Goal: Information Seeking & Learning: Learn about a topic

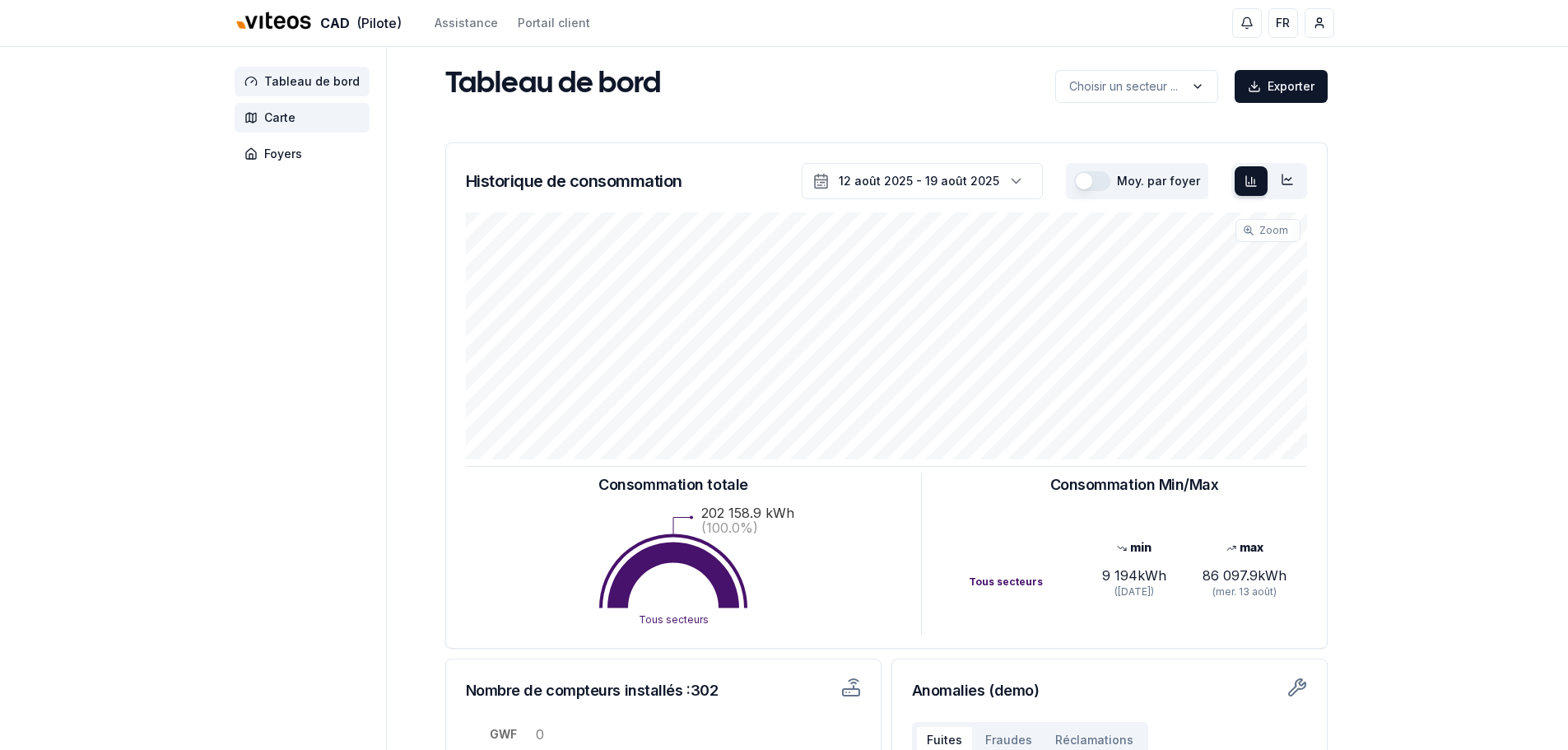
click at [274, 117] on span "Carte" at bounding box center [280, 117] width 31 height 16
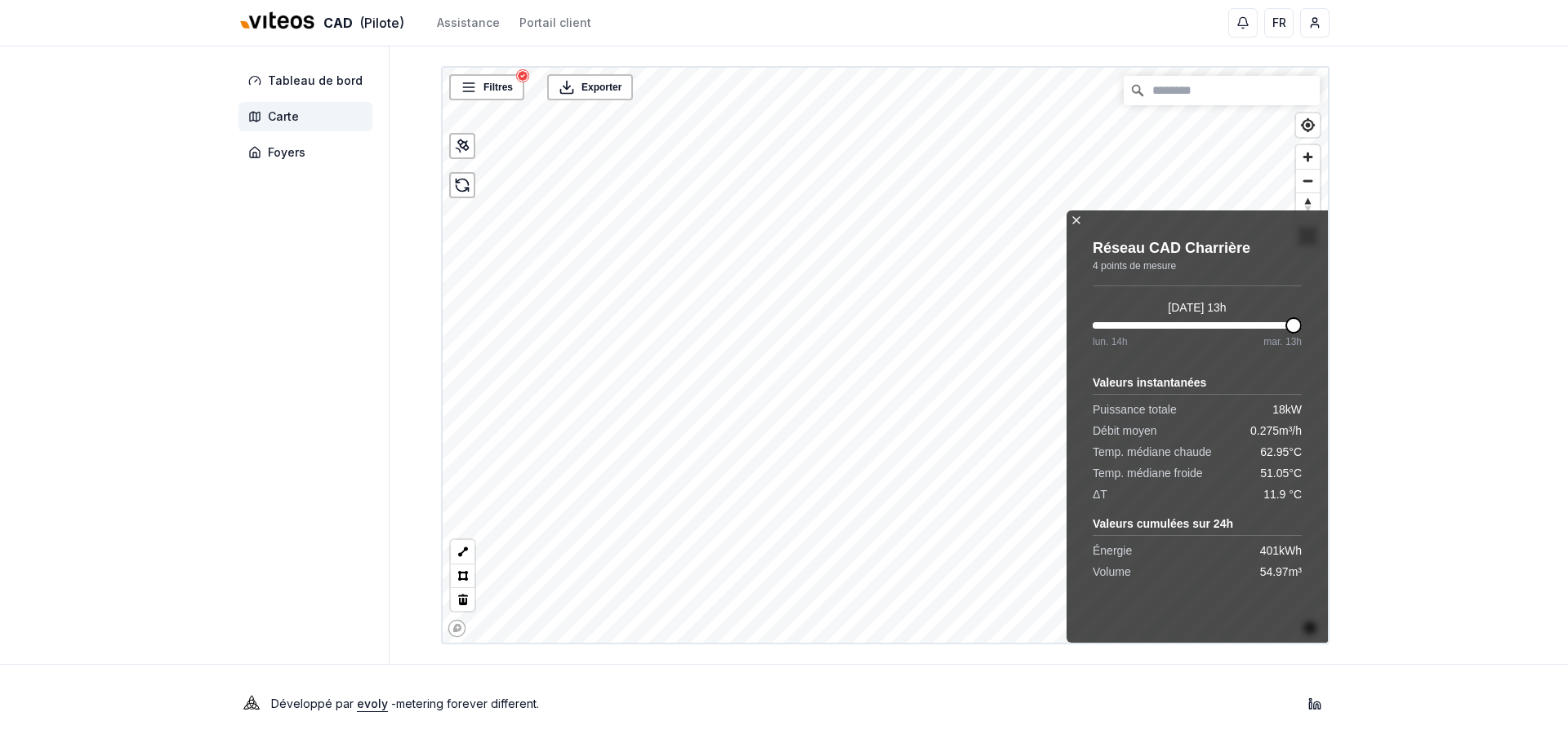
click at [1076, 218] on icon at bounding box center [1075, 220] width 13 height 13
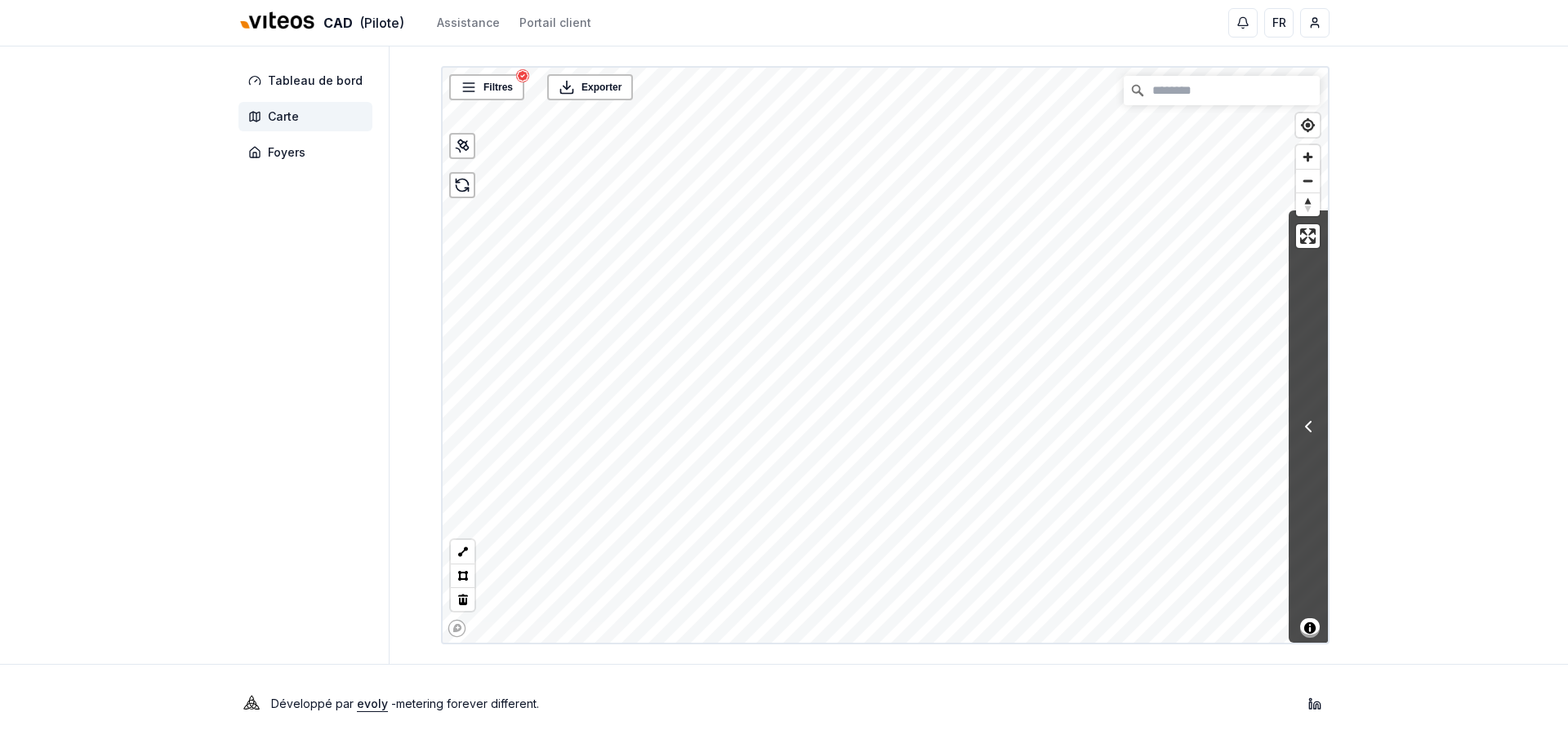
click at [301, 25] on img at bounding box center [277, 21] width 79 height 39
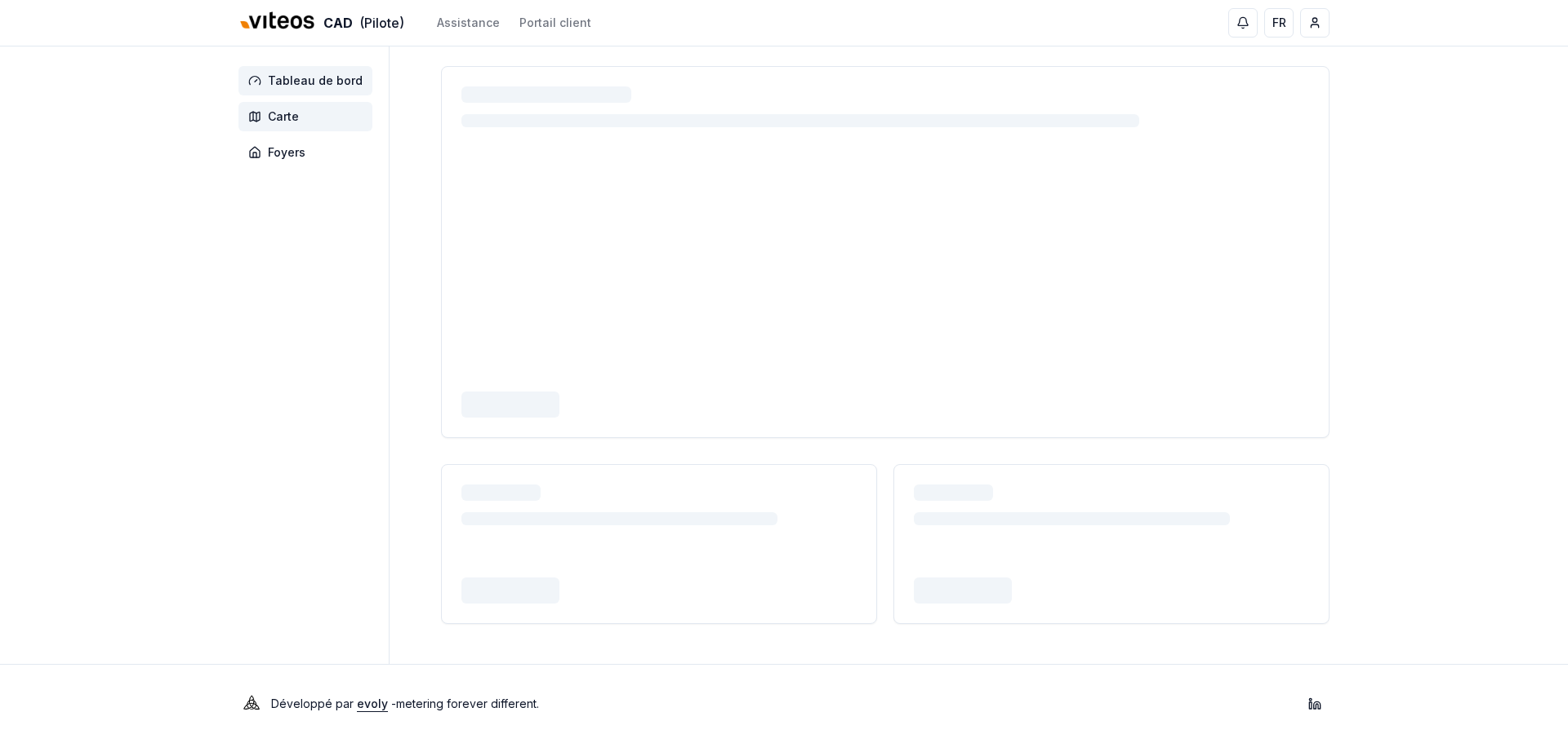
click at [276, 113] on span "Carte" at bounding box center [283, 116] width 31 height 16
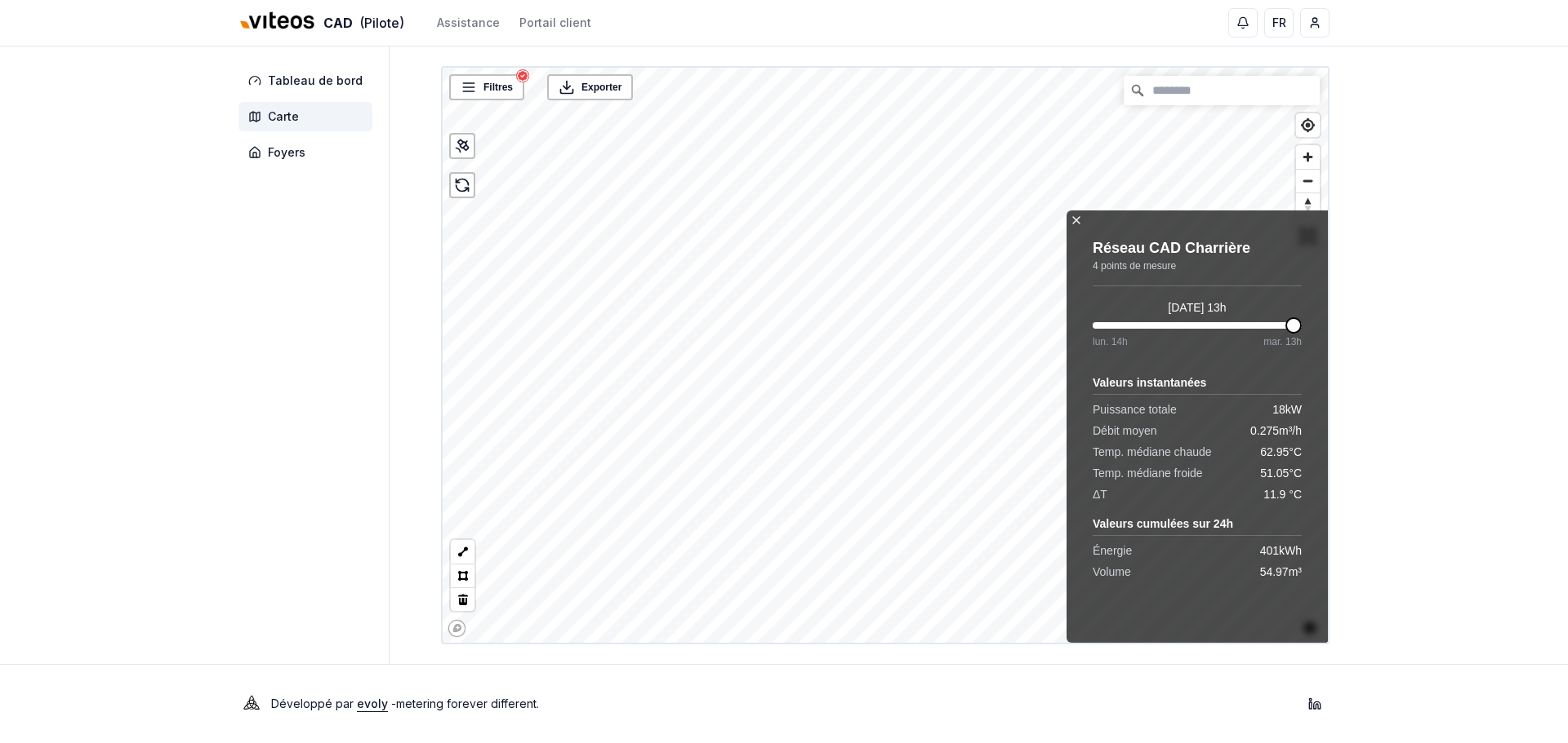
click at [1073, 221] on icon at bounding box center [1075, 220] width 13 height 13
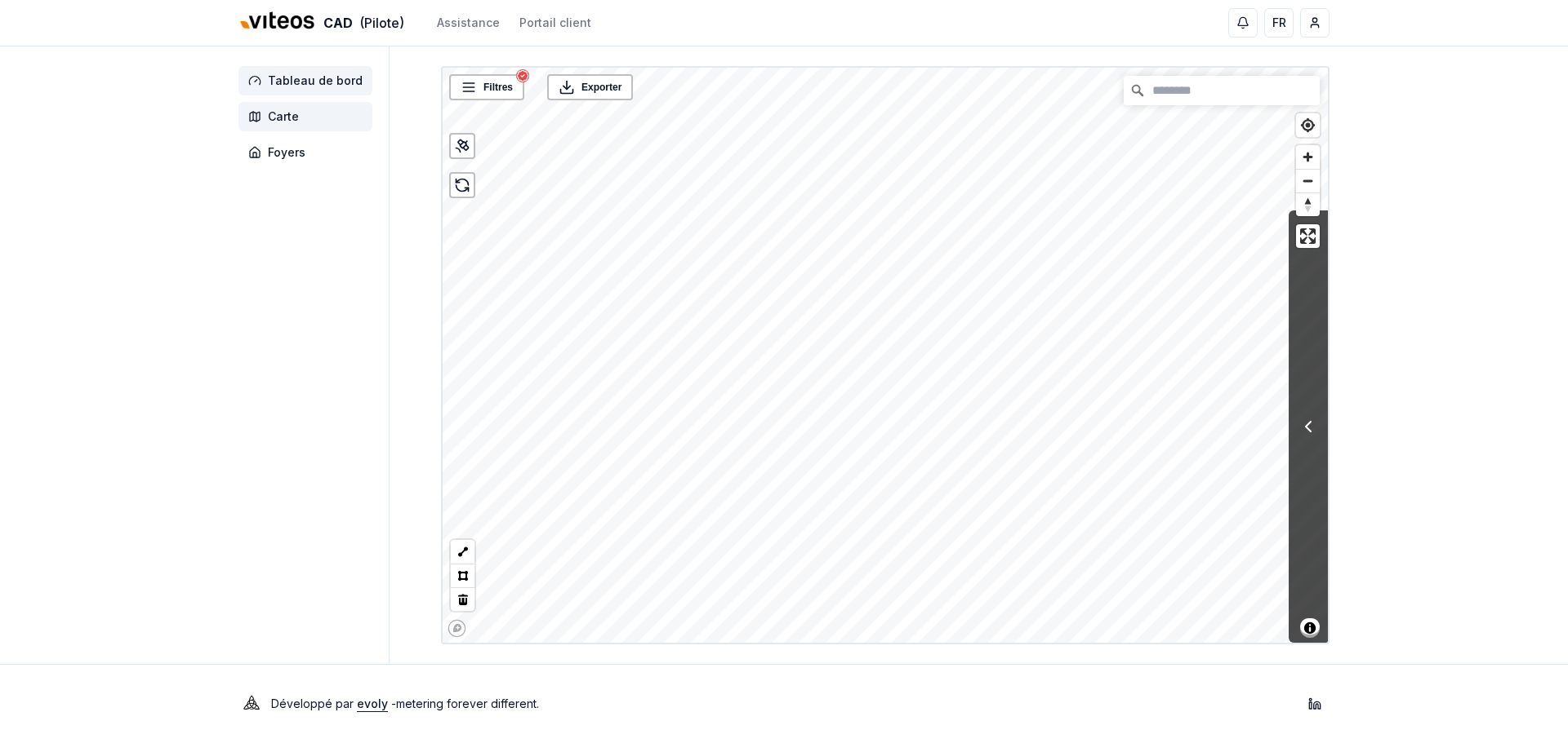
click at [325, 81] on span "Tableau de bord" at bounding box center [315, 80] width 95 height 16
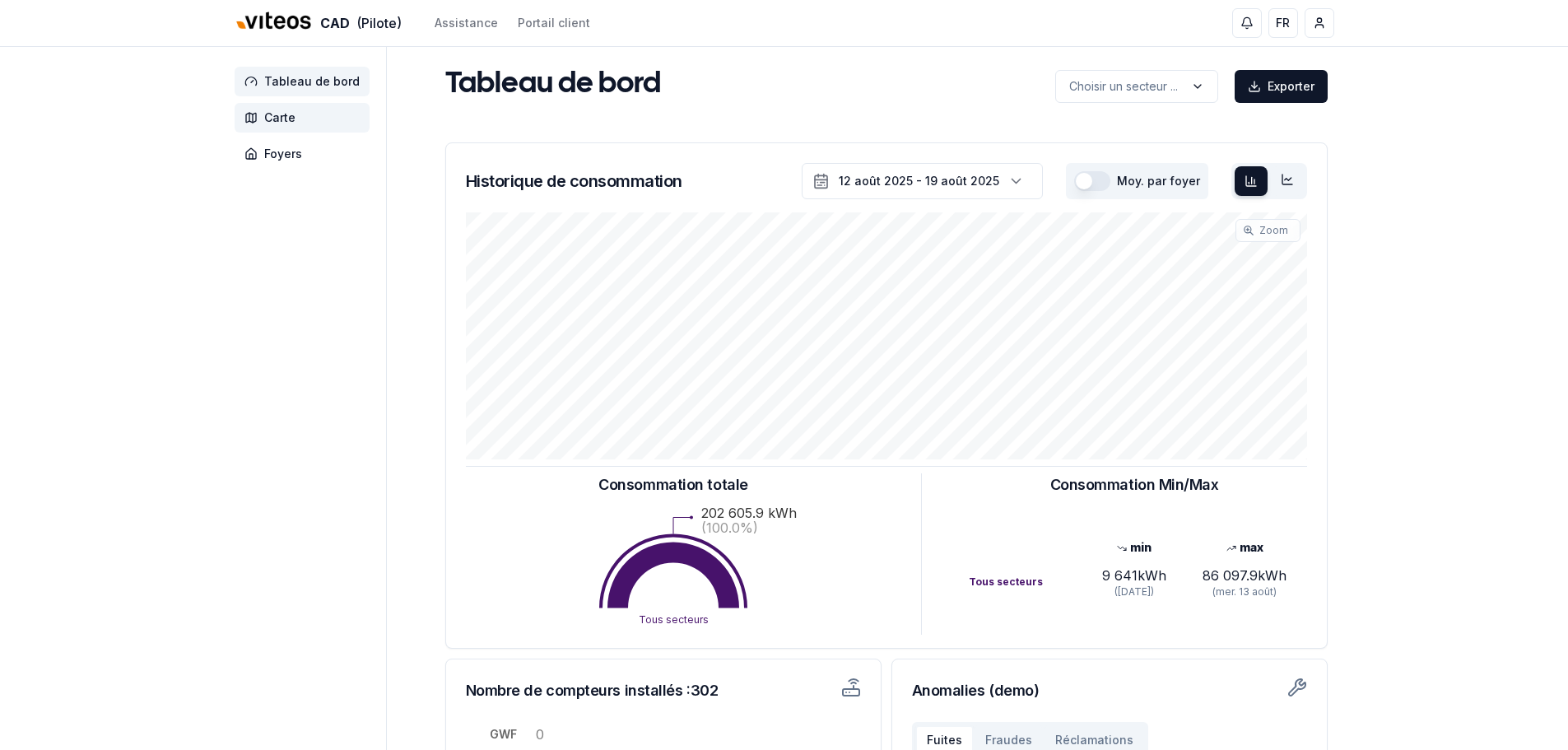
click at [275, 122] on span "Carte" at bounding box center [280, 117] width 31 height 16
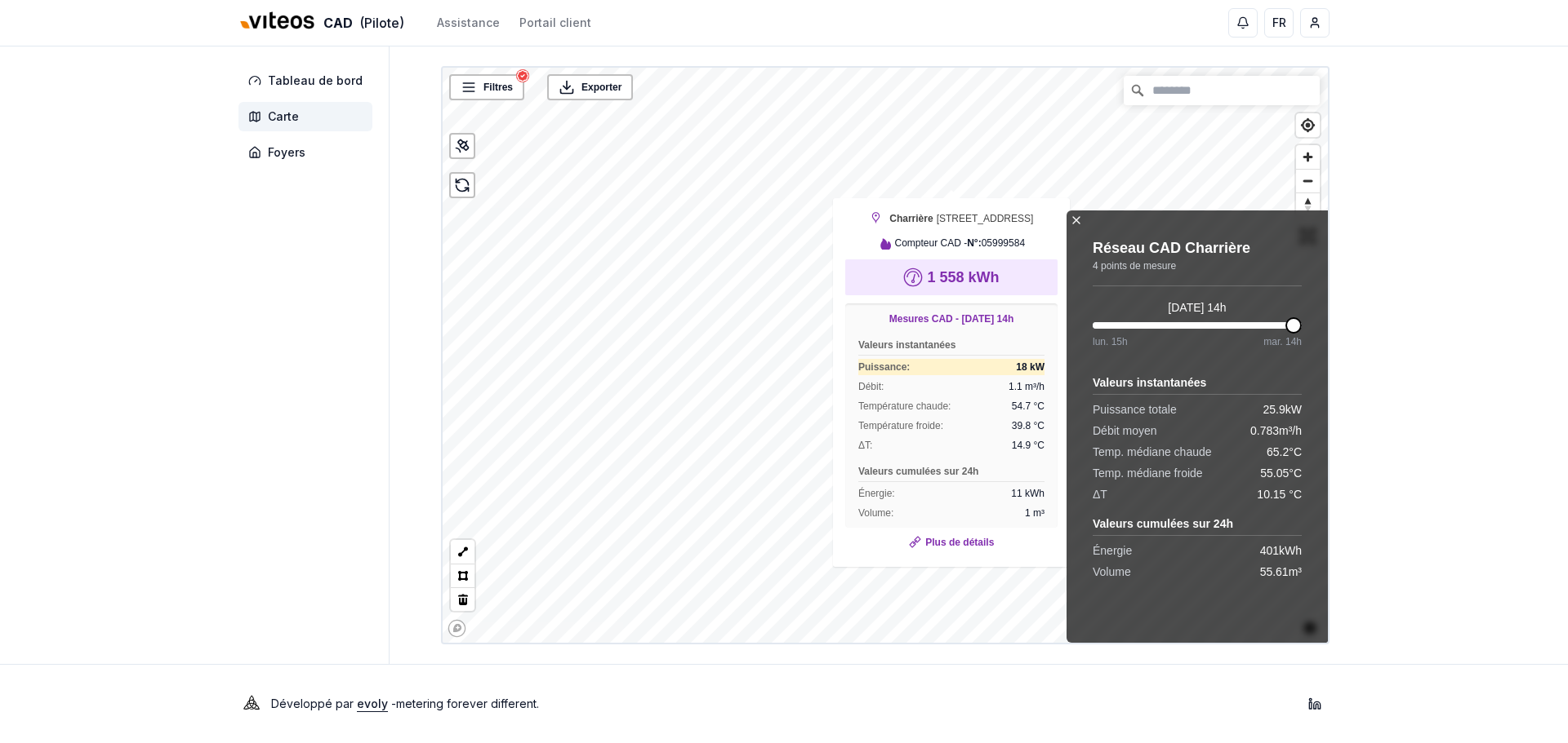
click at [1073, 219] on icon at bounding box center [1075, 220] width 13 height 13
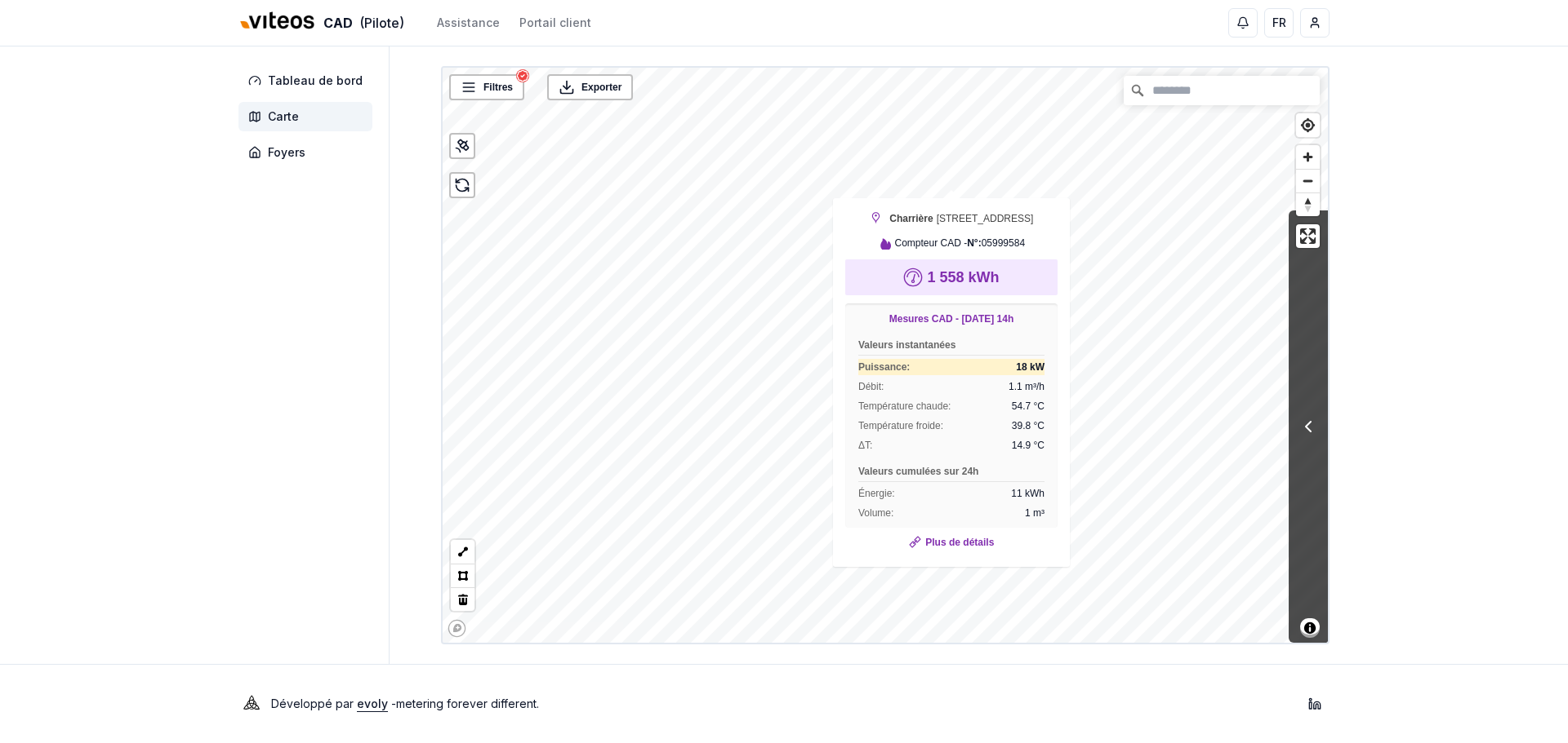
click at [312, 23] on img at bounding box center [277, 21] width 79 height 39
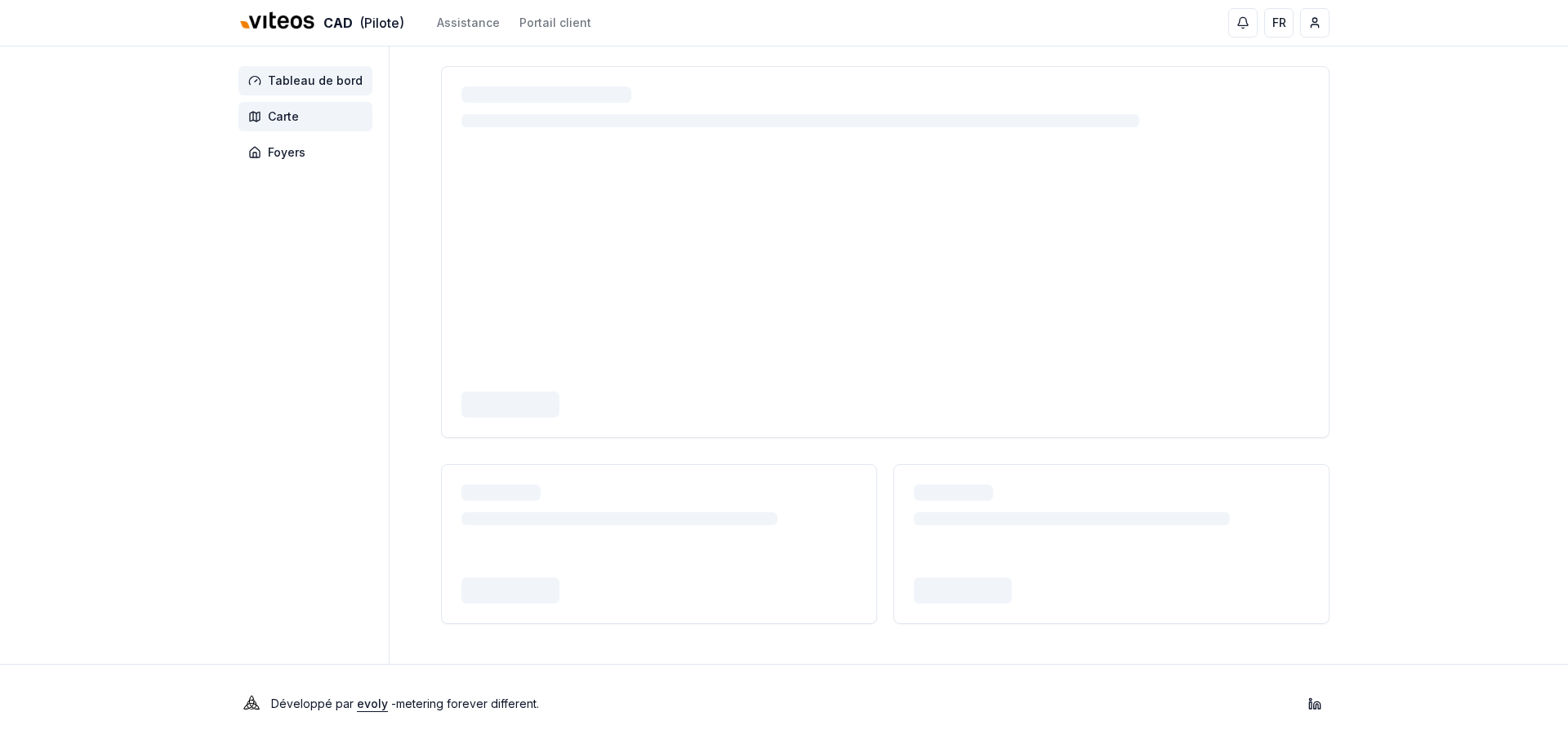
click at [293, 120] on span "Carte" at bounding box center [283, 116] width 31 height 16
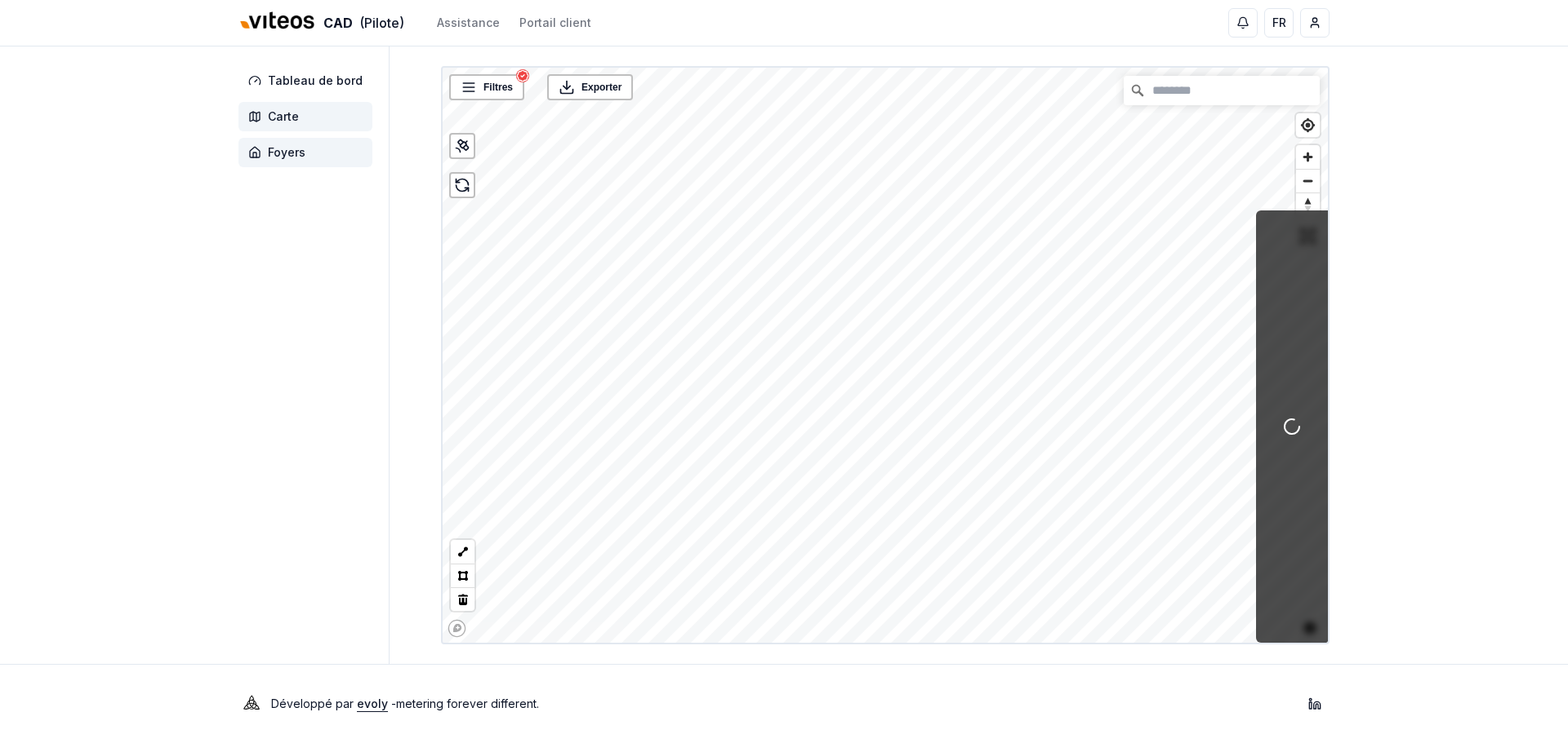
click at [292, 151] on span "Foyers" at bounding box center [287, 152] width 38 height 16
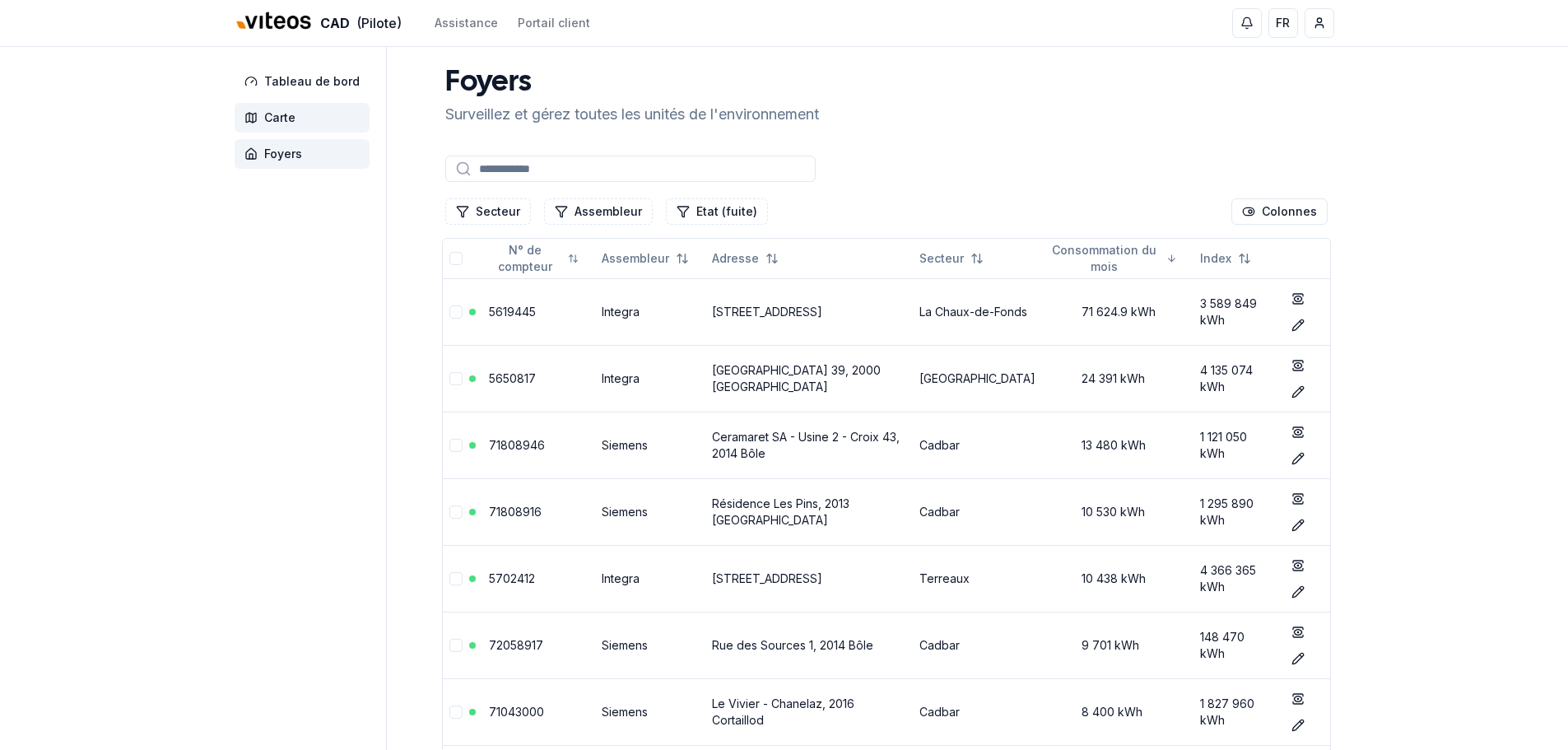
click at [264, 119] on span "Carte" at bounding box center [280, 117] width 31 height 16
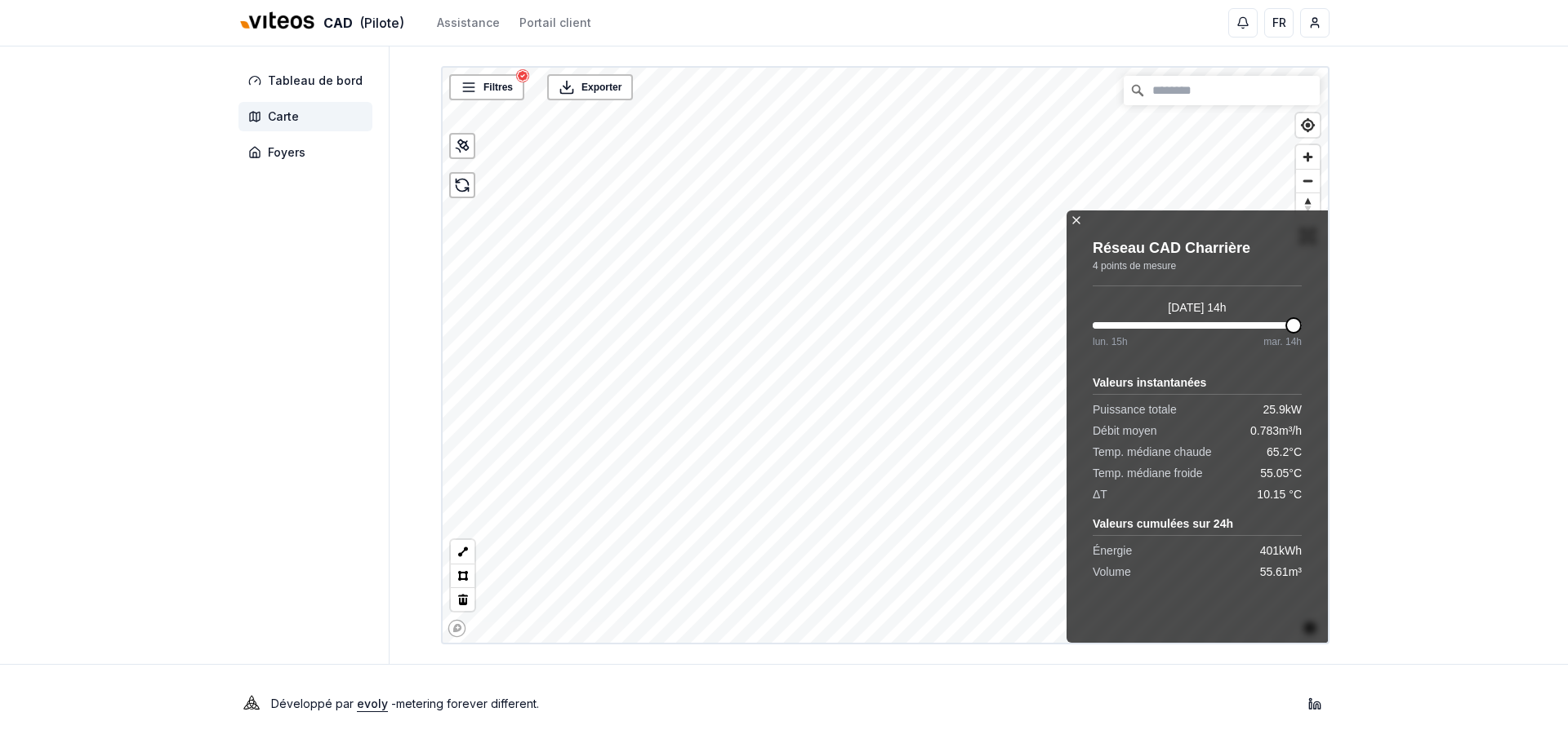
click at [1075, 218] on icon at bounding box center [1075, 220] width 13 height 13
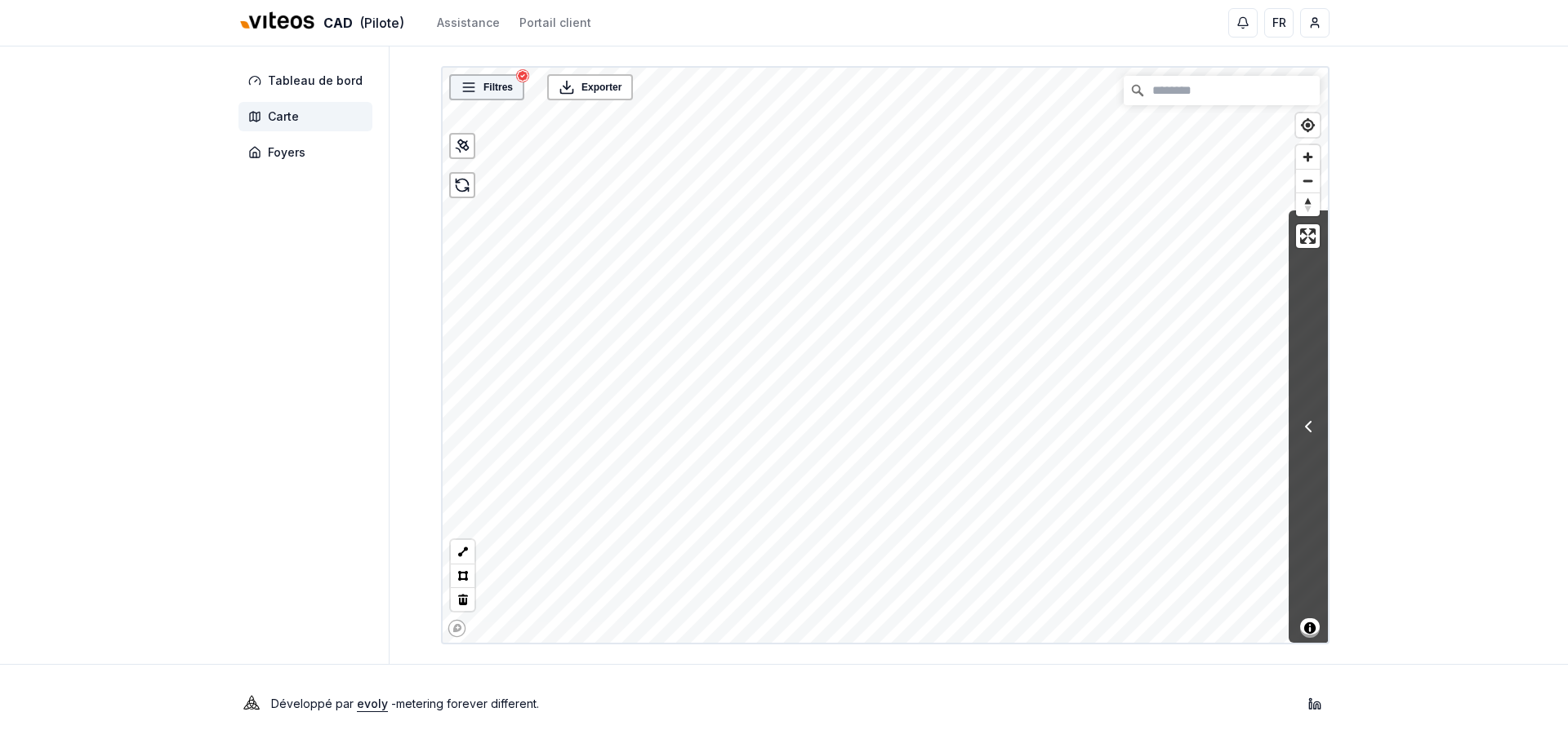
click at [501, 97] on div "Filtres" at bounding box center [487, 87] width 75 height 26
click at [479, 88] on div "Filtres" at bounding box center [487, 87] width 66 height 16
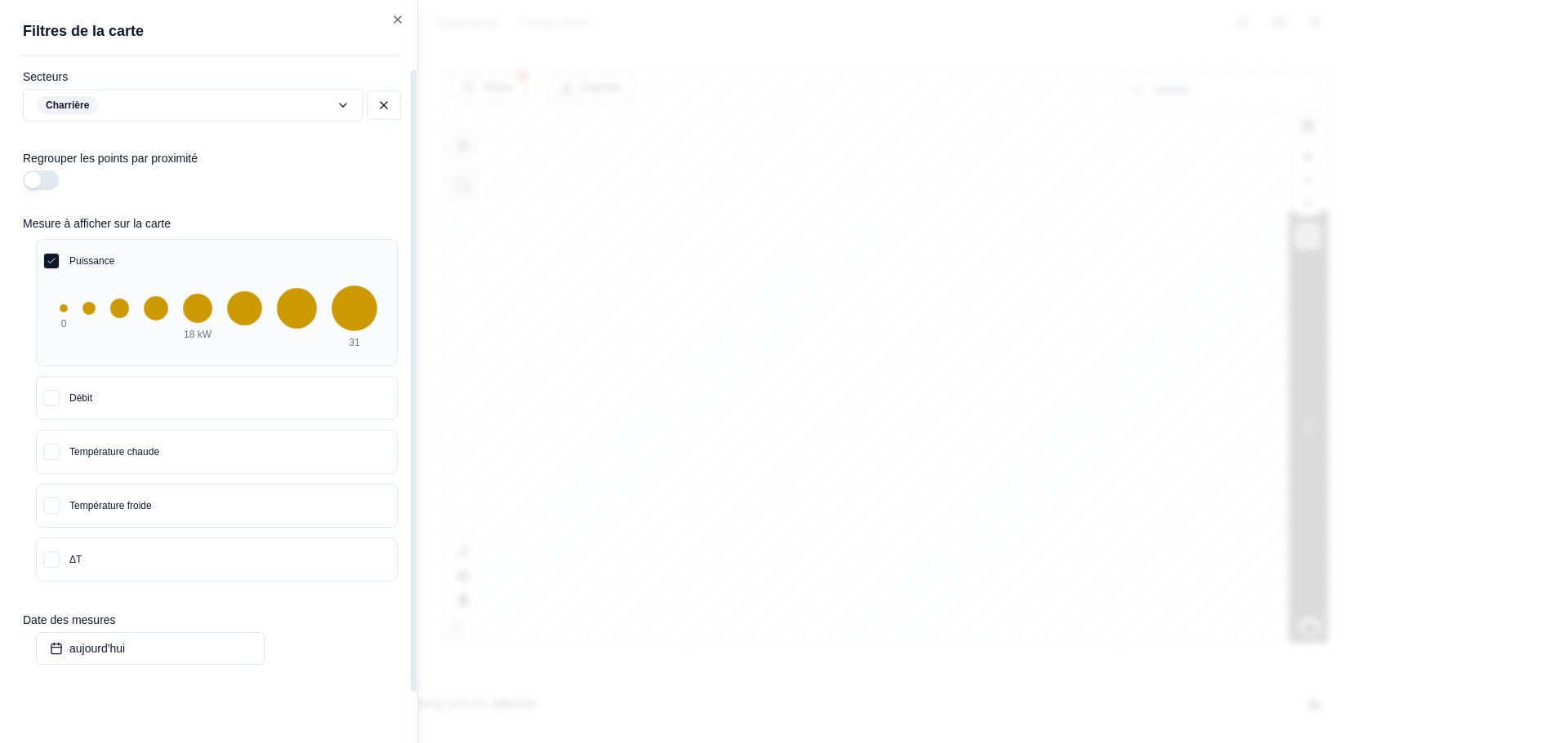
click at [47, 258] on icon "button" at bounding box center [51, 260] width 9 height 9
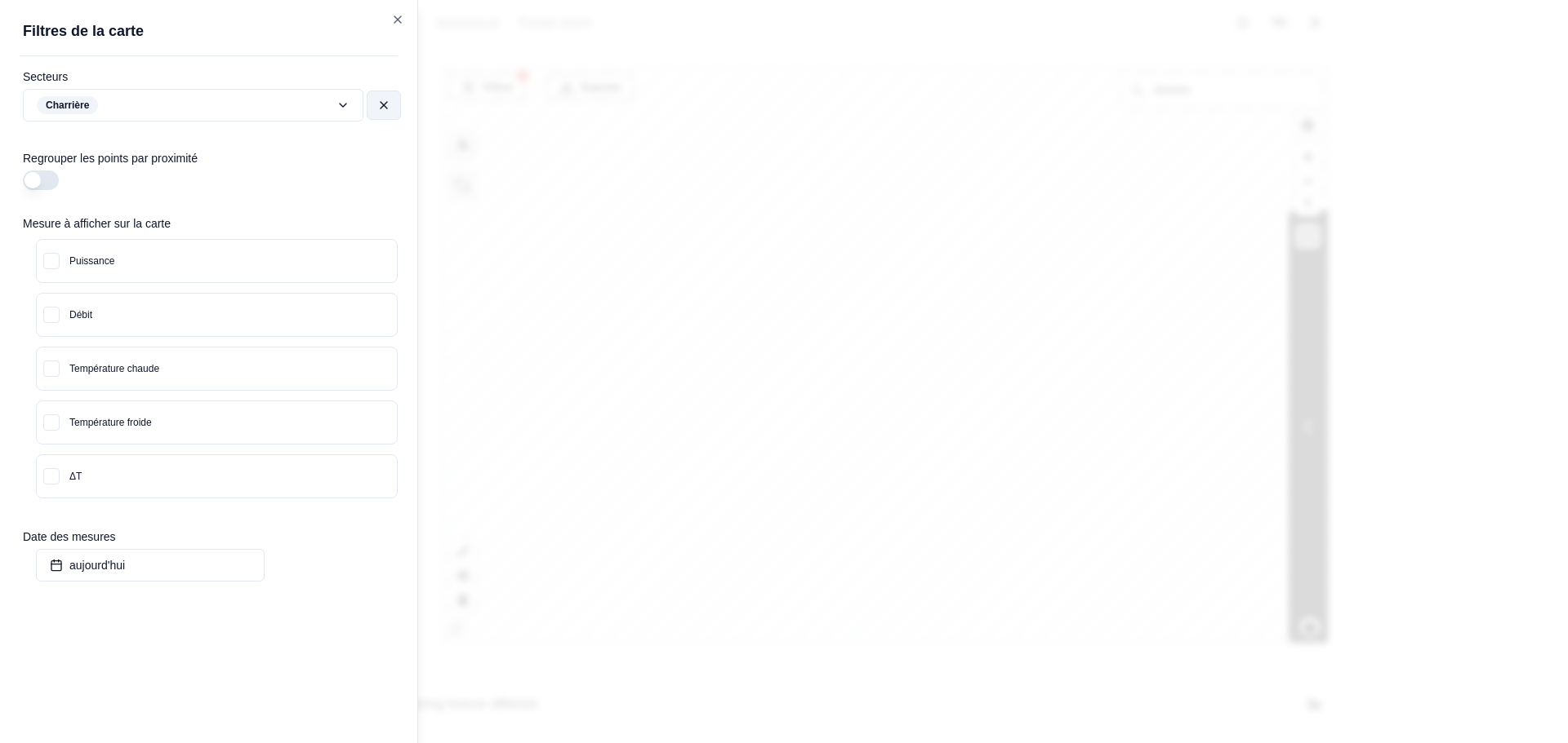
click at [373, 102] on button at bounding box center [384, 105] width 34 height 29
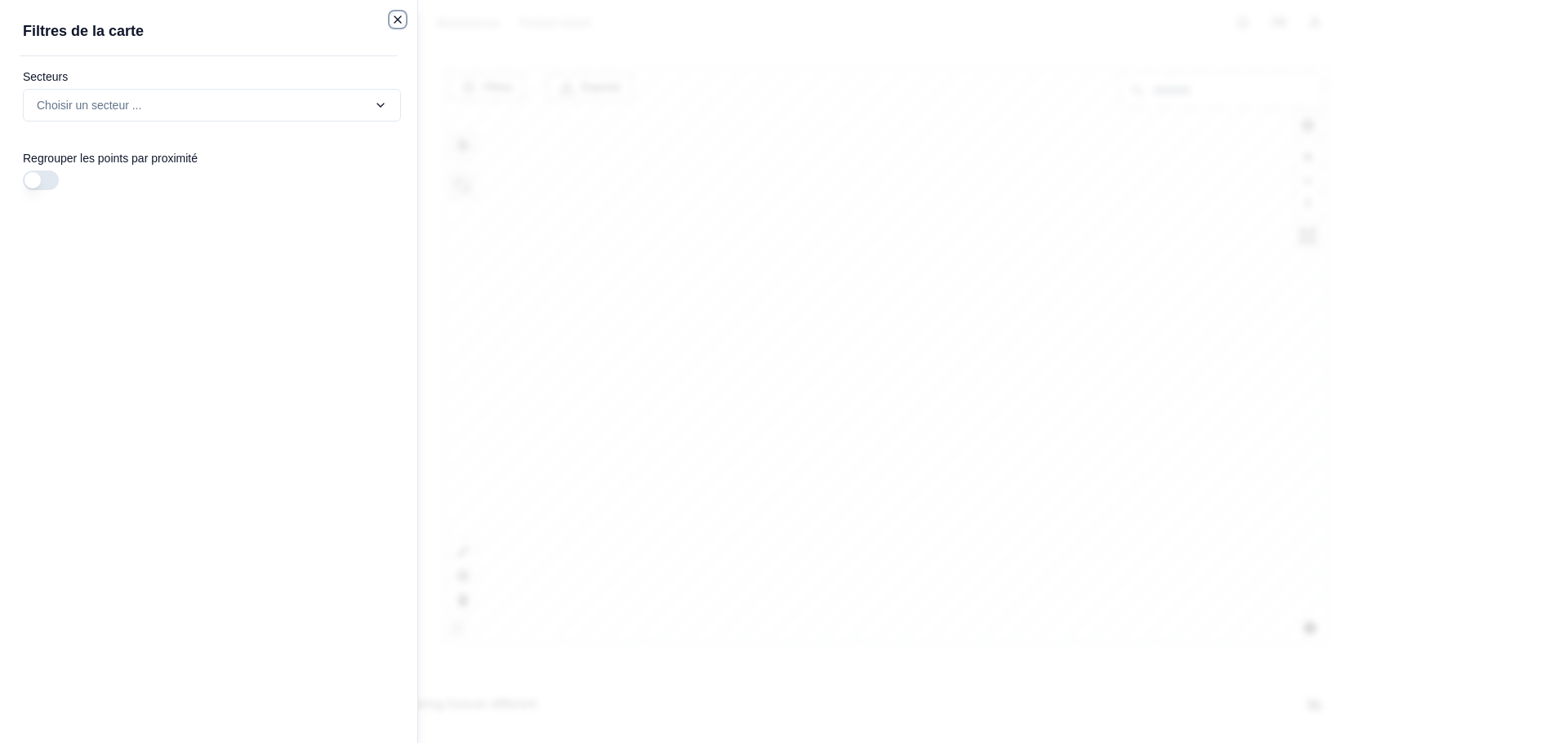
click at [399, 18] on icon "button" at bounding box center [397, 19] width 13 height 13
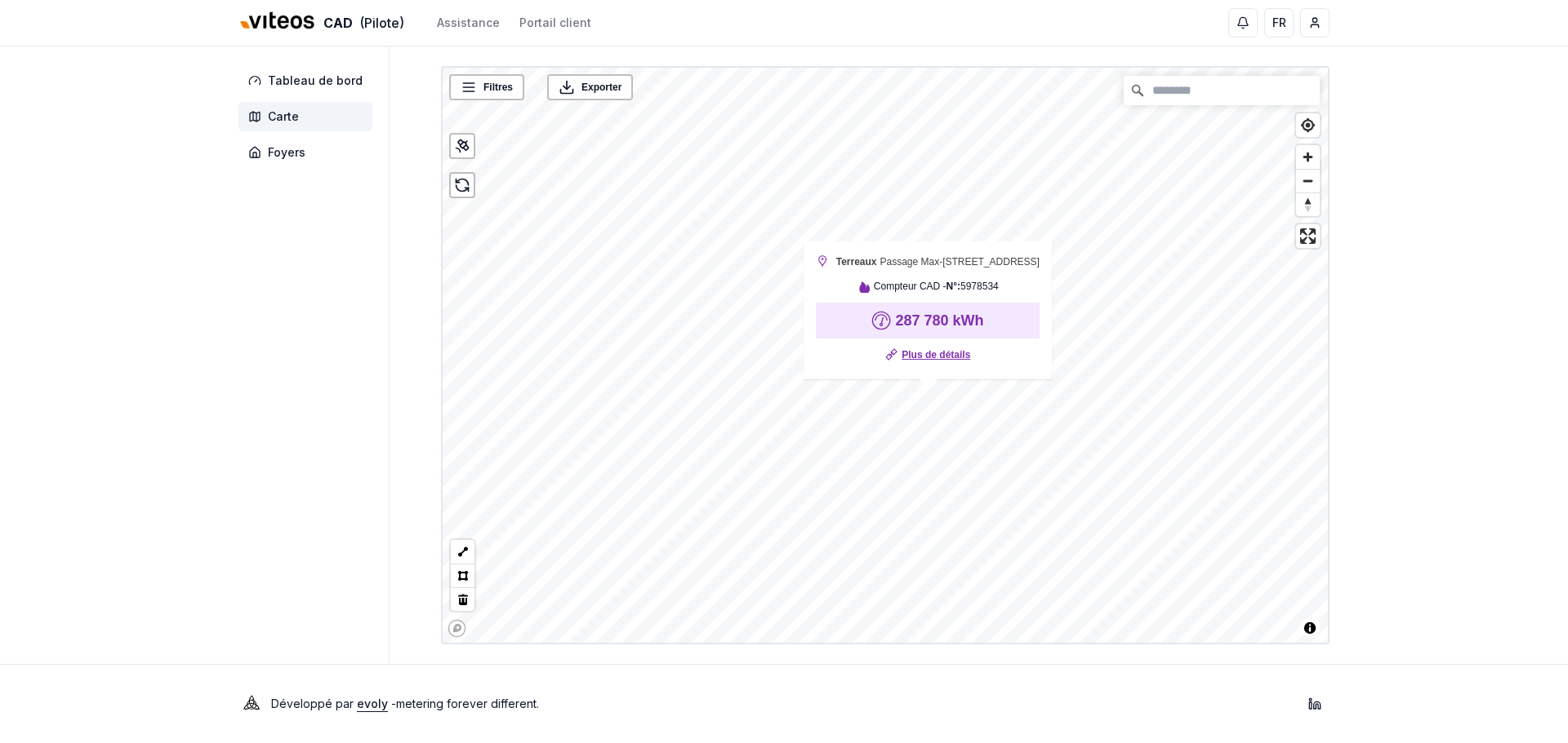
click at [936, 357] on link "Plus de détails" at bounding box center [936, 355] width 68 height 16
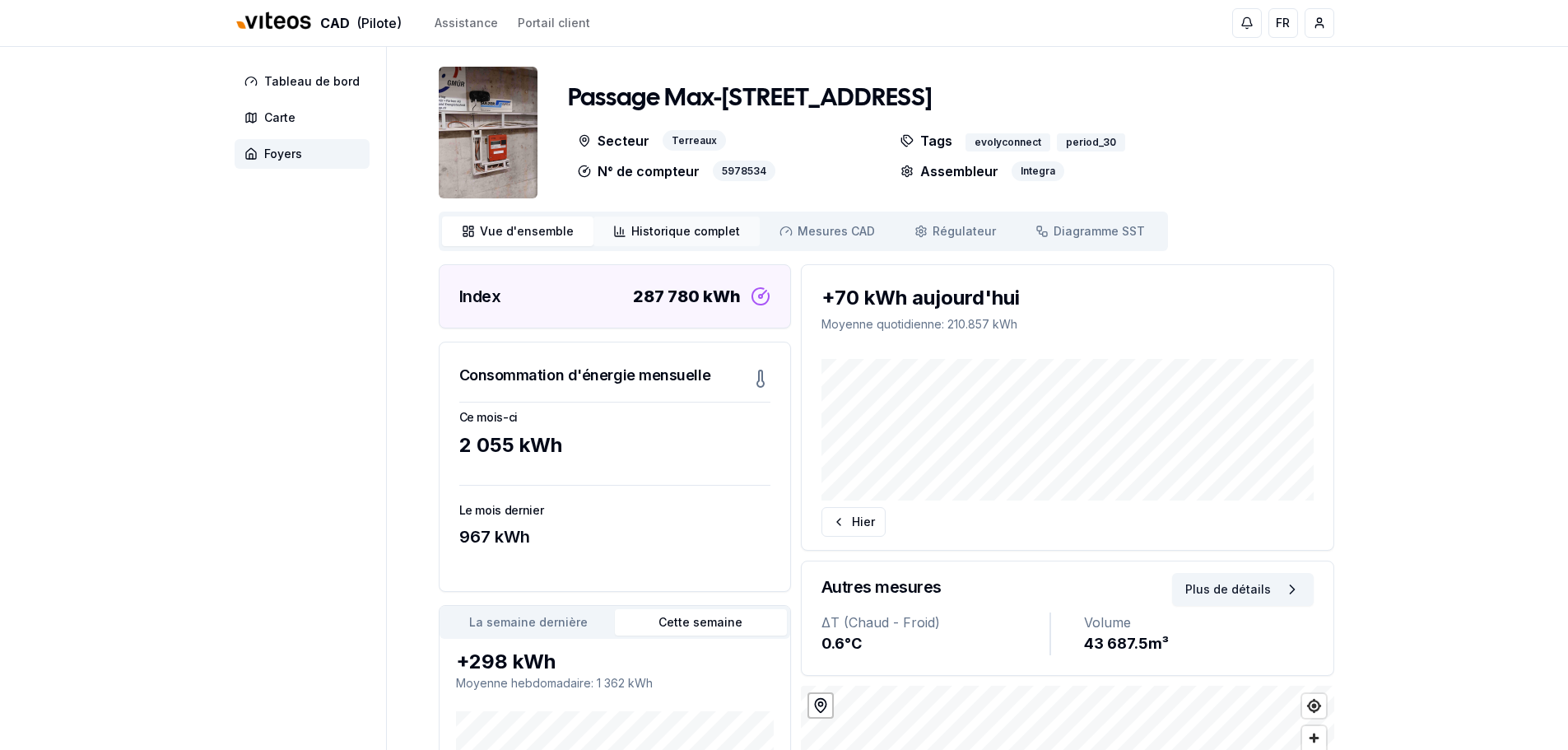
click at [654, 224] on span "Historique complet" at bounding box center [686, 231] width 108 height 16
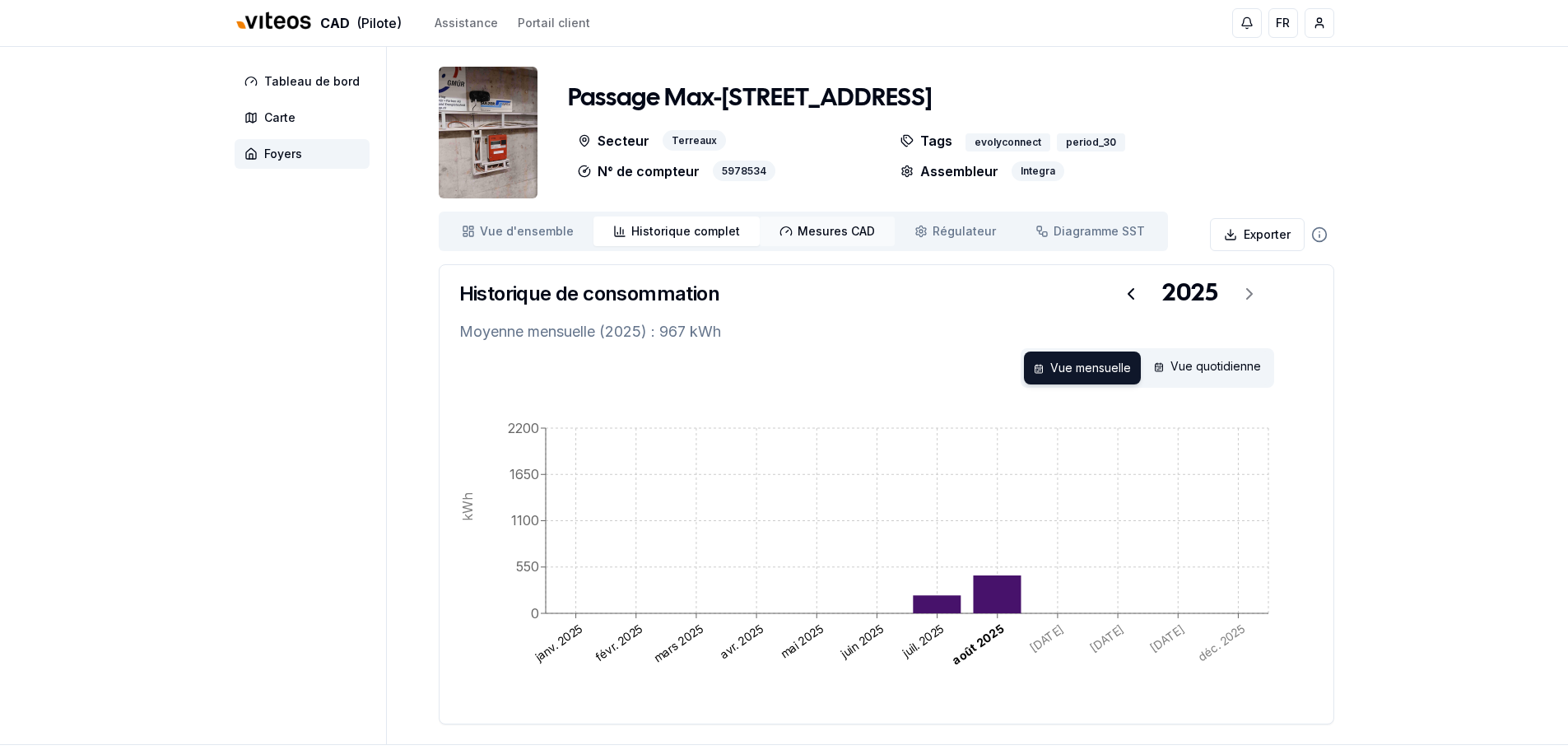
click at [812, 226] on span "Mesures CAD" at bounding box center [836, 231] width 77 height 16
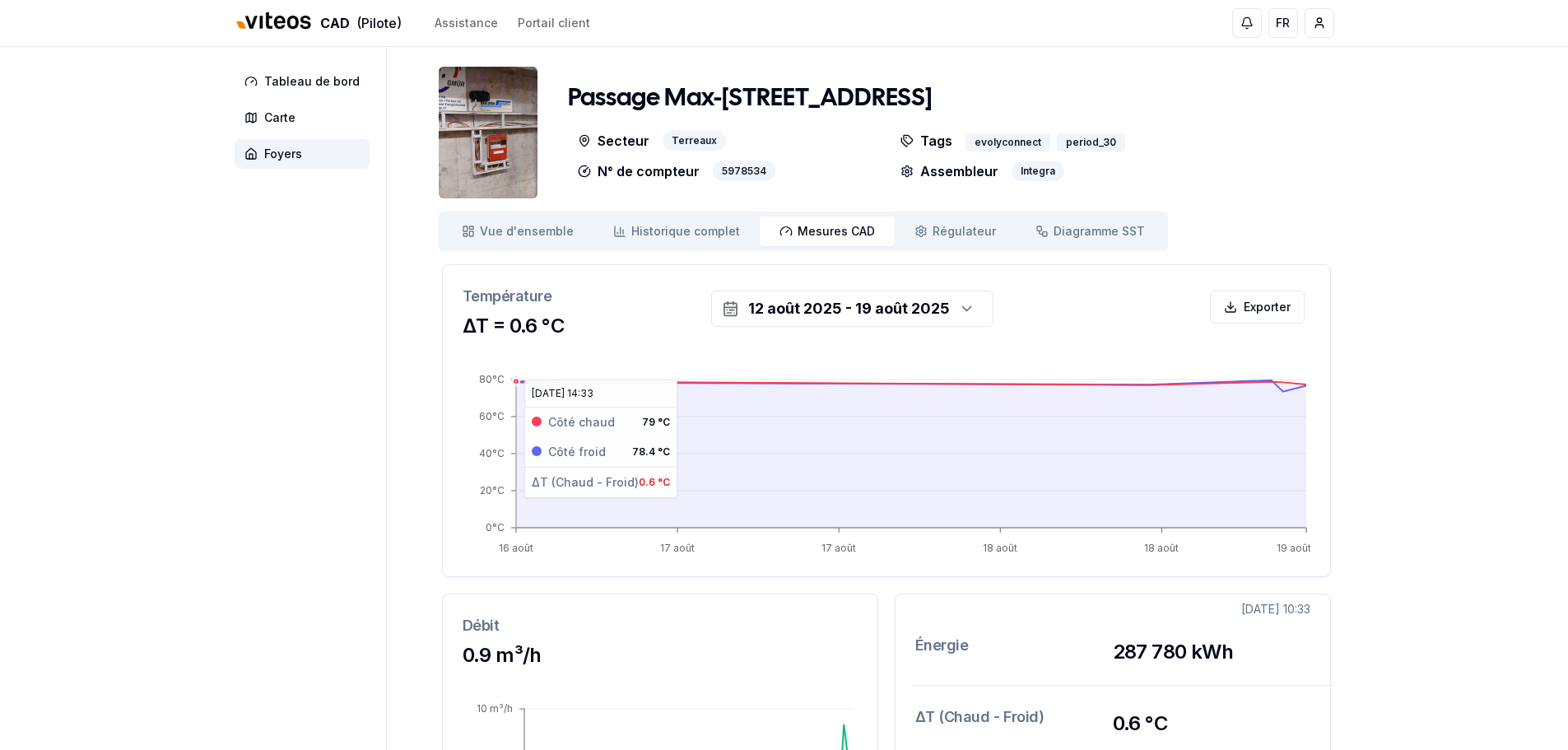
scroll to position [83, 0]
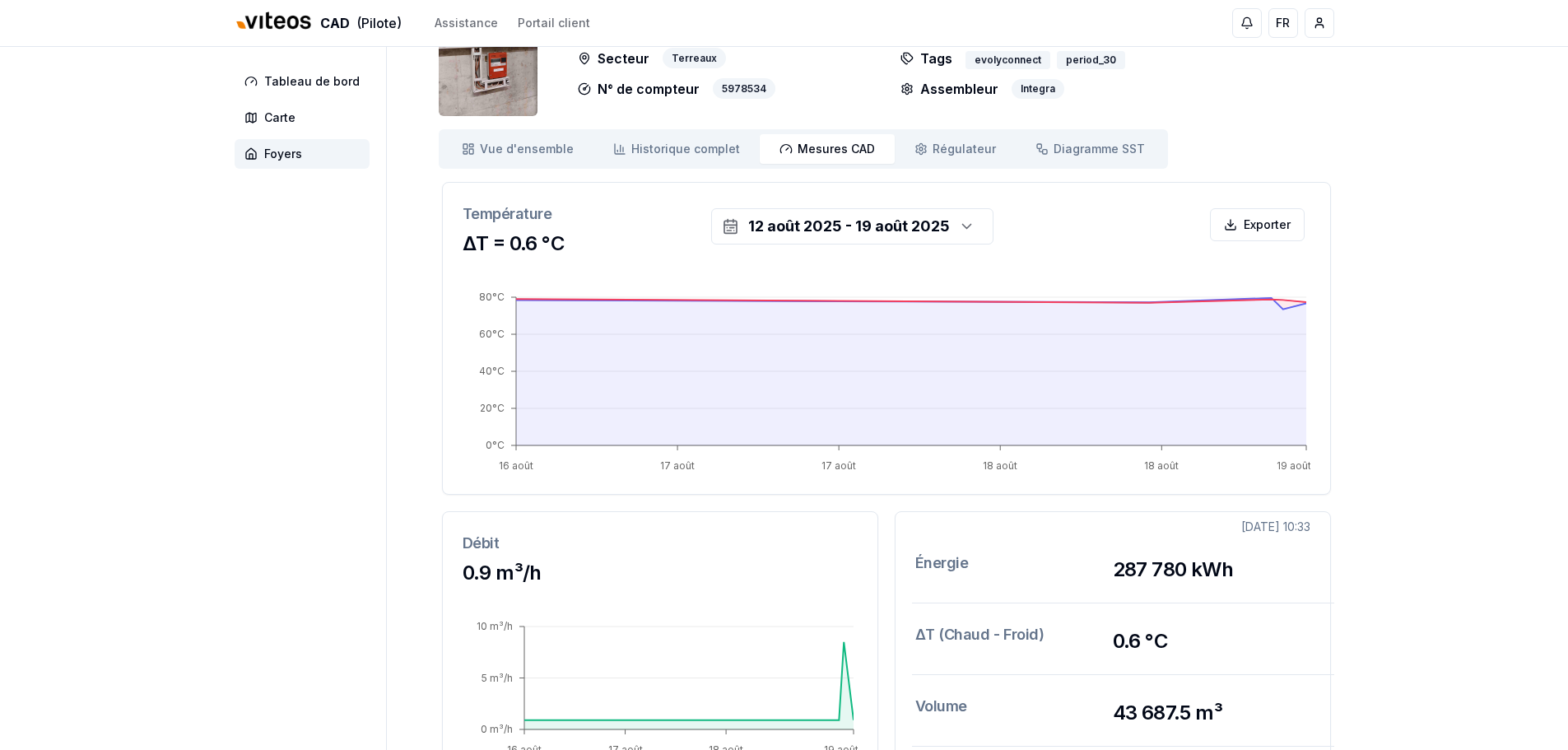
click at [407, 298] on div "Tableau de bord Carte Foyers Passage Max-Meuron 4, 2000 Neuchâtel Secteur Terre…" at bounding box center [784, 520] width 1152 height 1112
click at [409, 301] on div "Tableau de bord Carte Foyers Passage Max-Meuron 4, 2000 Neuchâtel Secteur Terre…" at bounding box center [784, 520] width 1152 height 1112
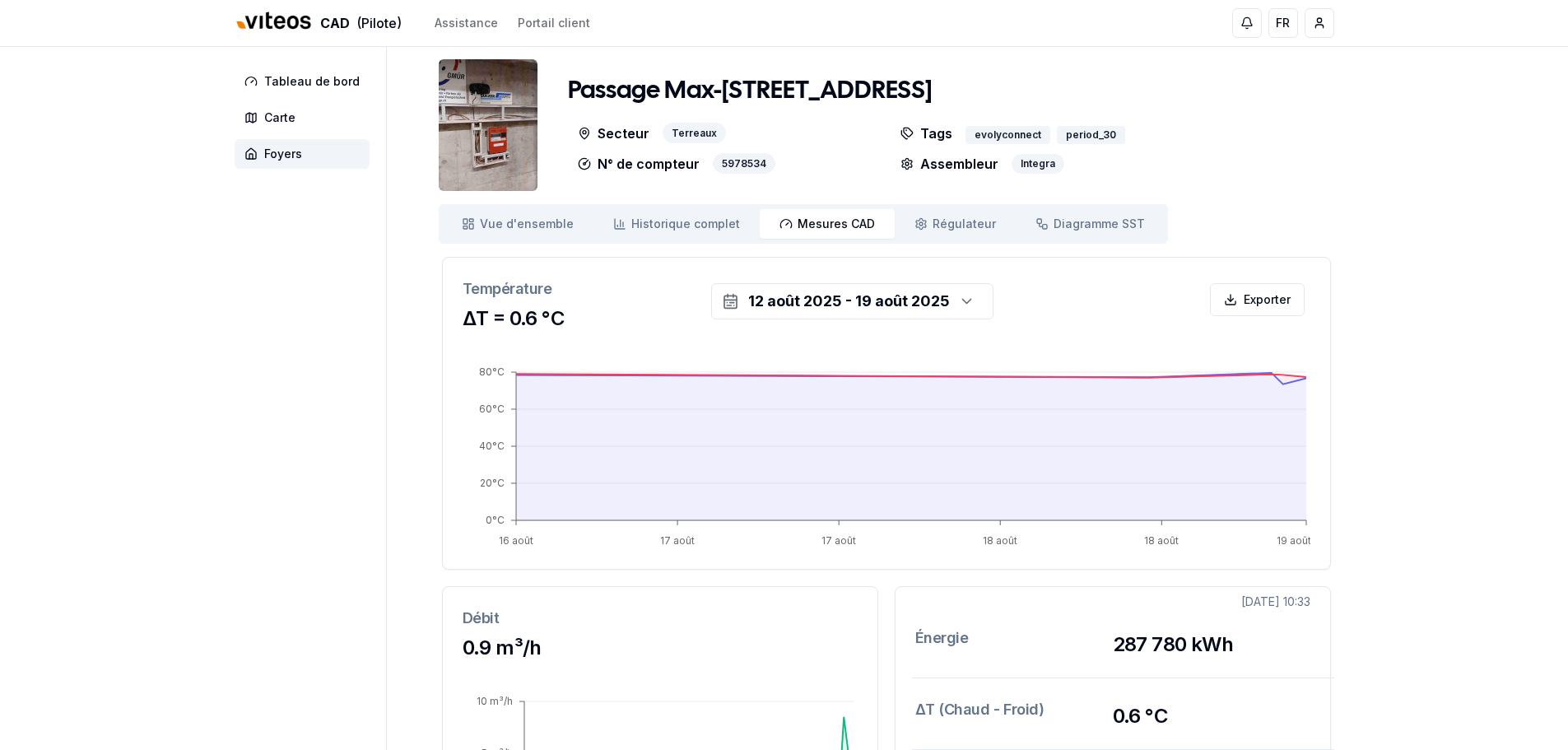
scroll to position [0, 0]
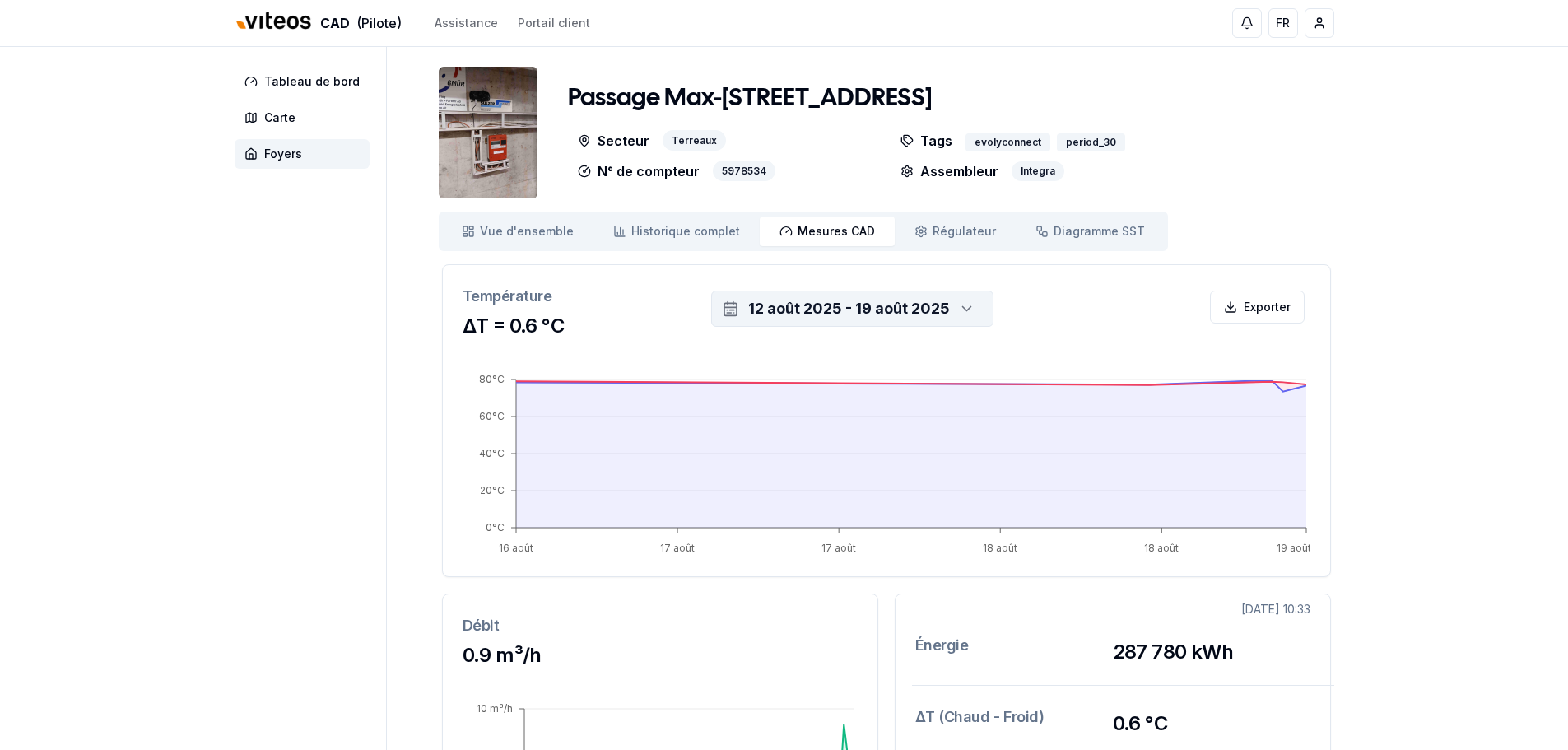
click at [733, 307] on icon "button" at bounding box center [731, 307] width 12 height 0
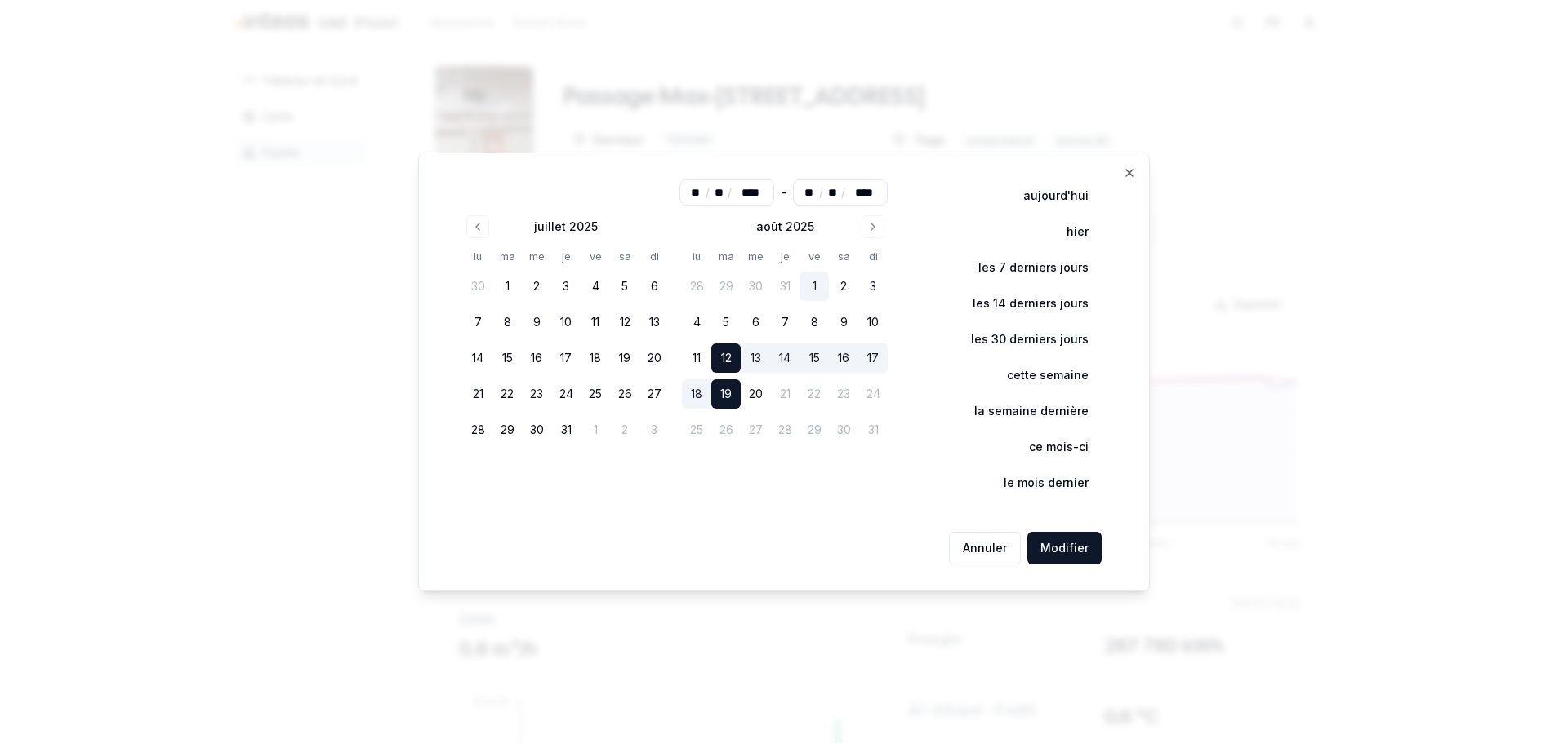
click at [811, 284] on button "1" at bounding box center [814, 287] width 29 height 29
type input "**"
click at [511, 284] on button "1" at bounding box center [507, 287] width 29 height 29
type input "**"
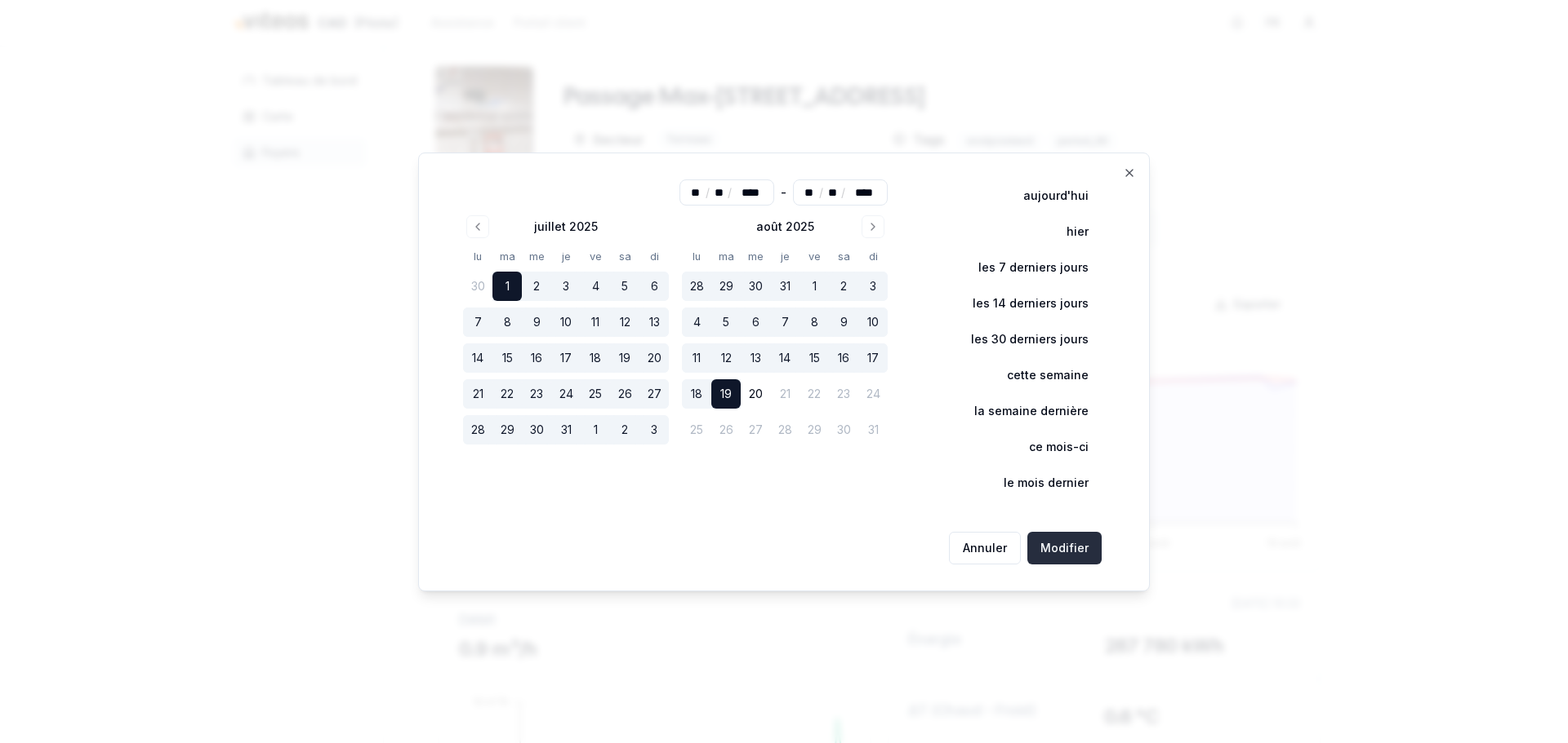
click at [1051, 547] on button "Modifier" at bounding box center [1064, 549] width 74 height 32
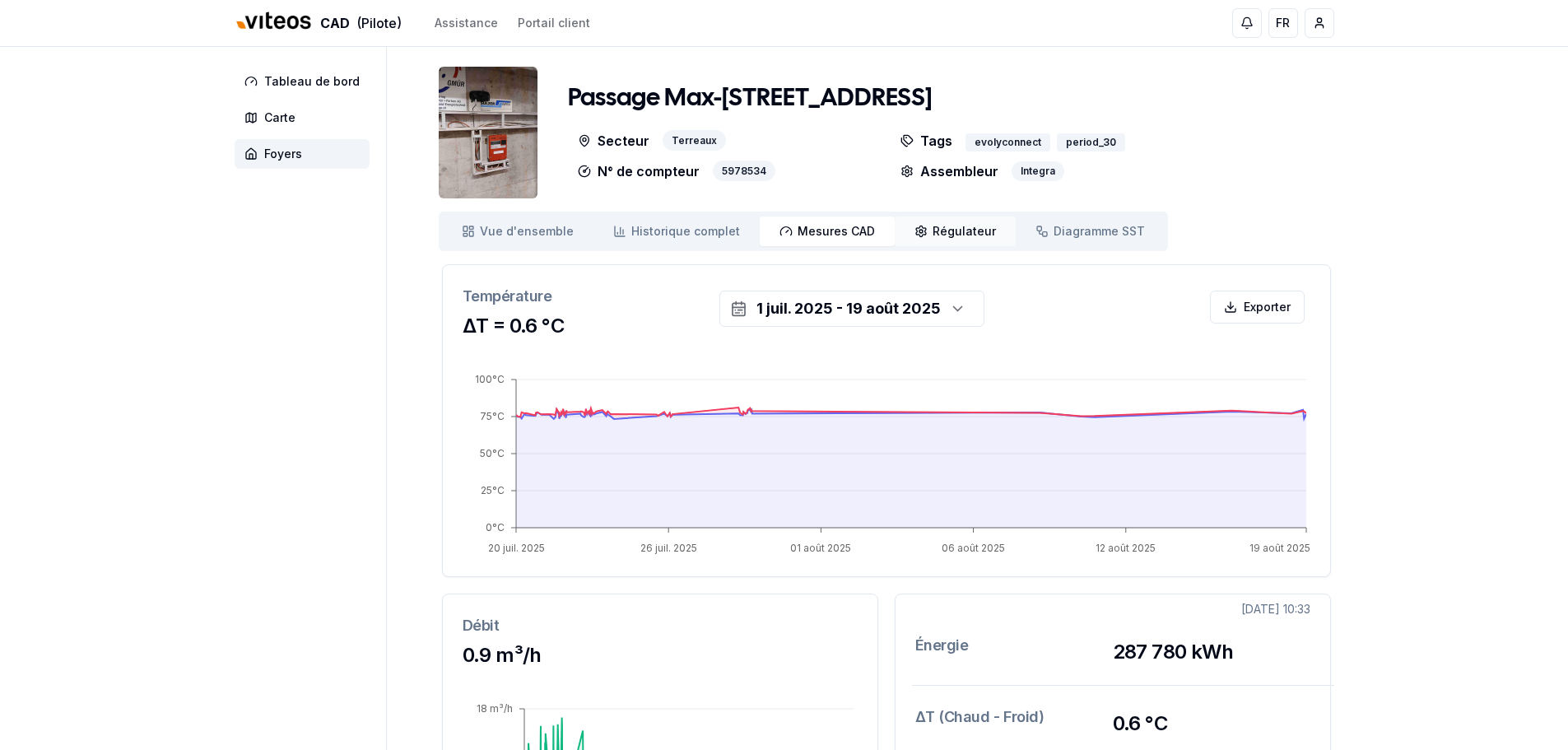
click at [957, 232] on span "Régulateur" at bounding box center [965, 231] width 64 height 16
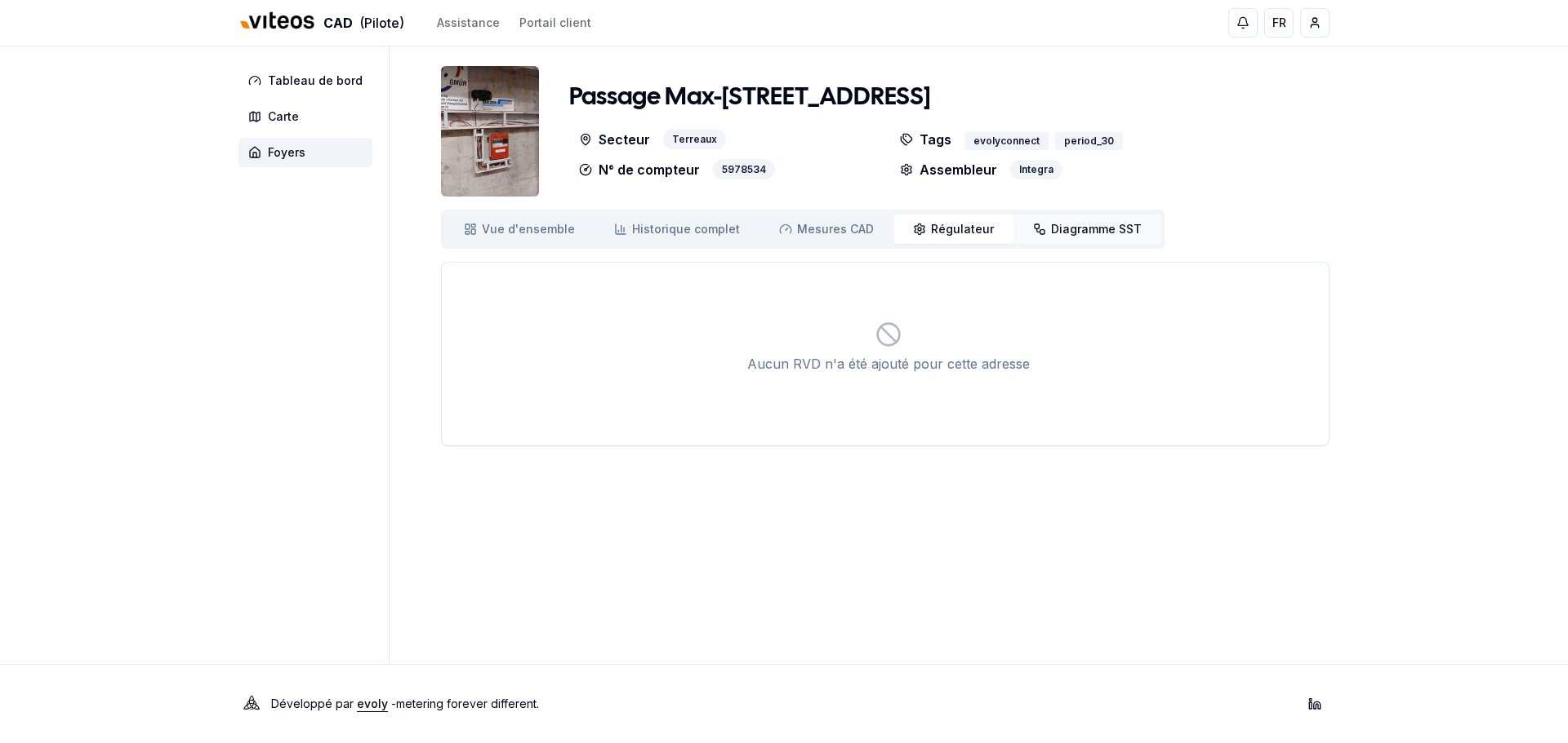
click at [1052, 228] on span "Diagramme SST" at bounding box center [1096, 229] width 90 height 16
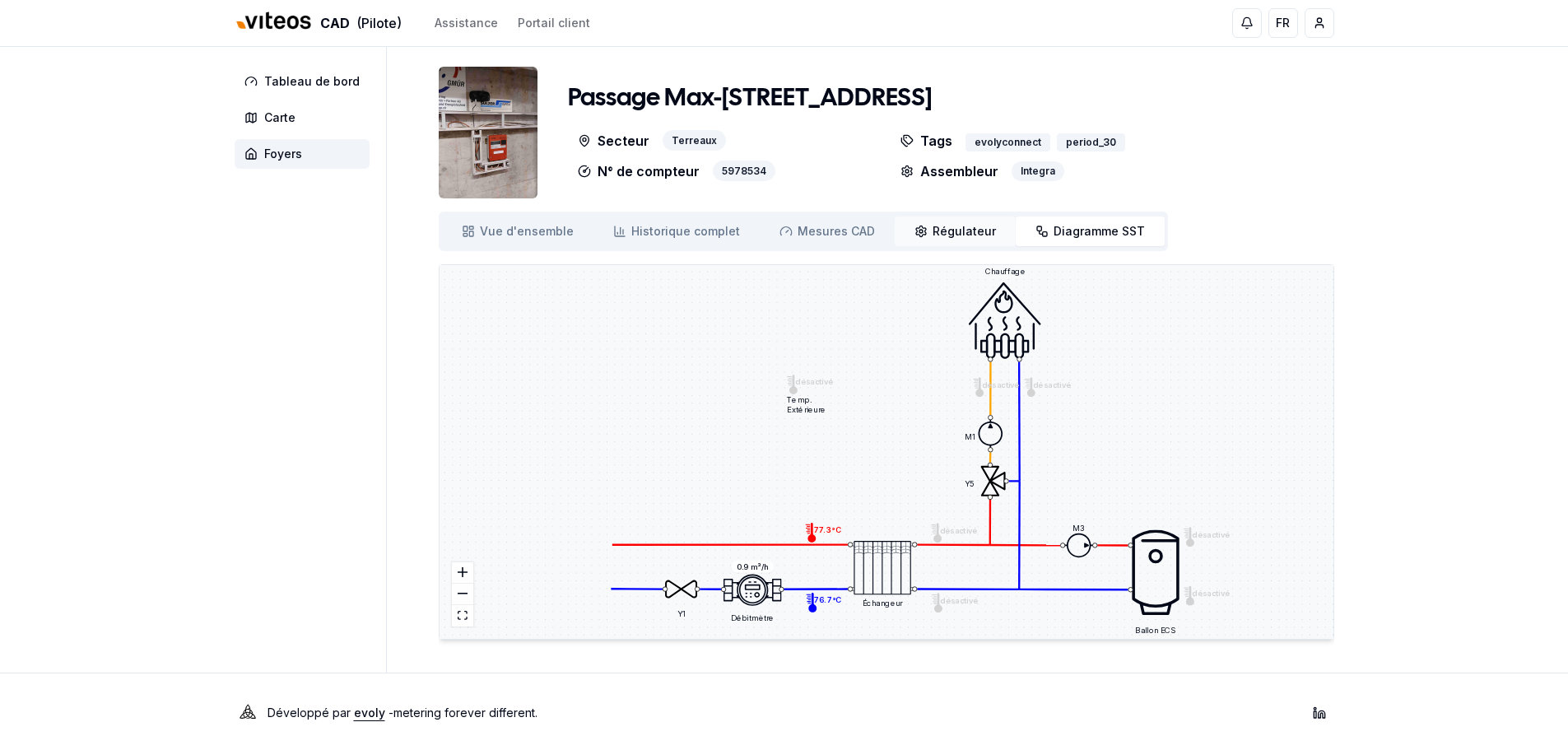
click at [953, 232] on span "Régulateur" at bounding box center [965, 231] width 64 height 16
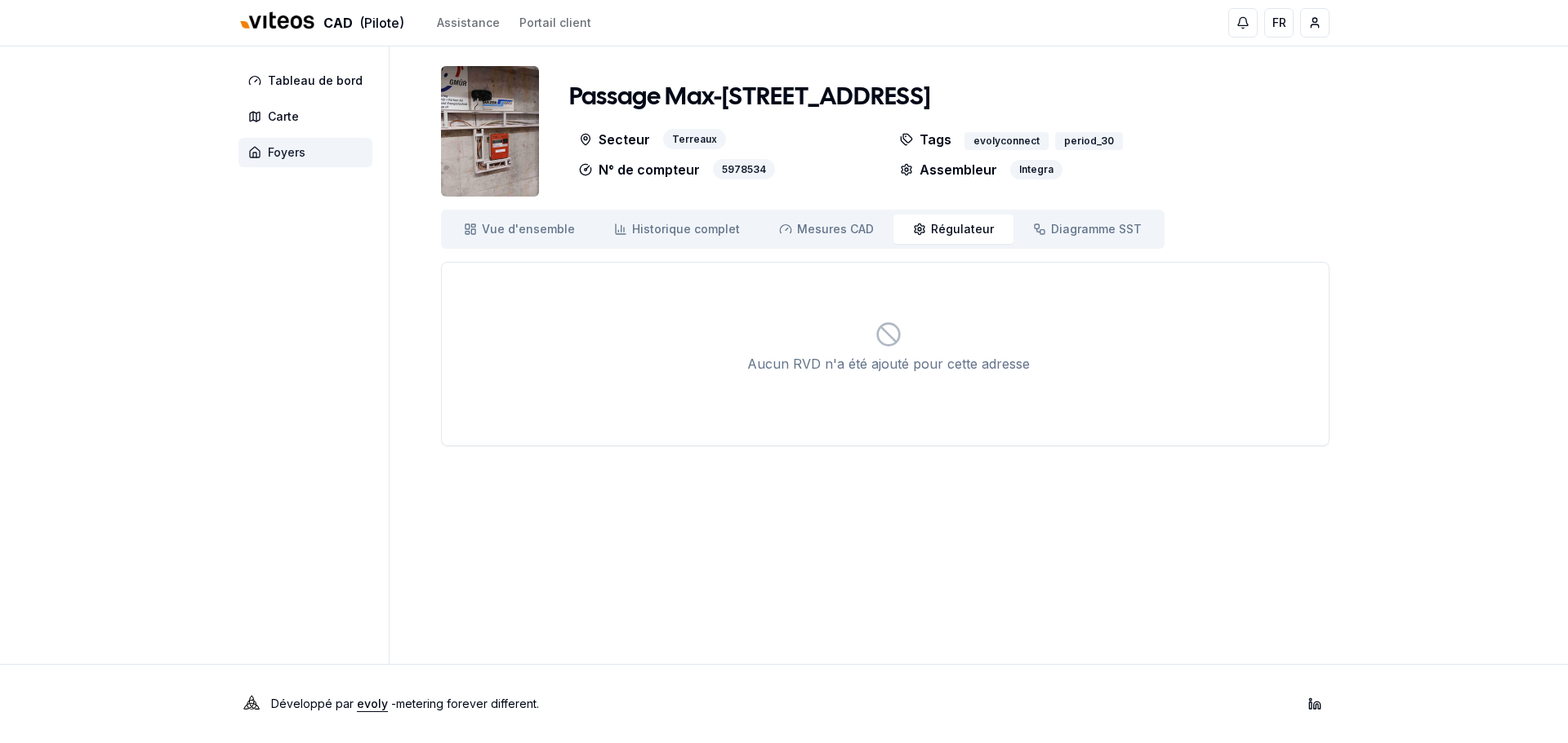
click at [270, 153] on span "Foyers" at bounding box center [287, 152] width 38 height 16
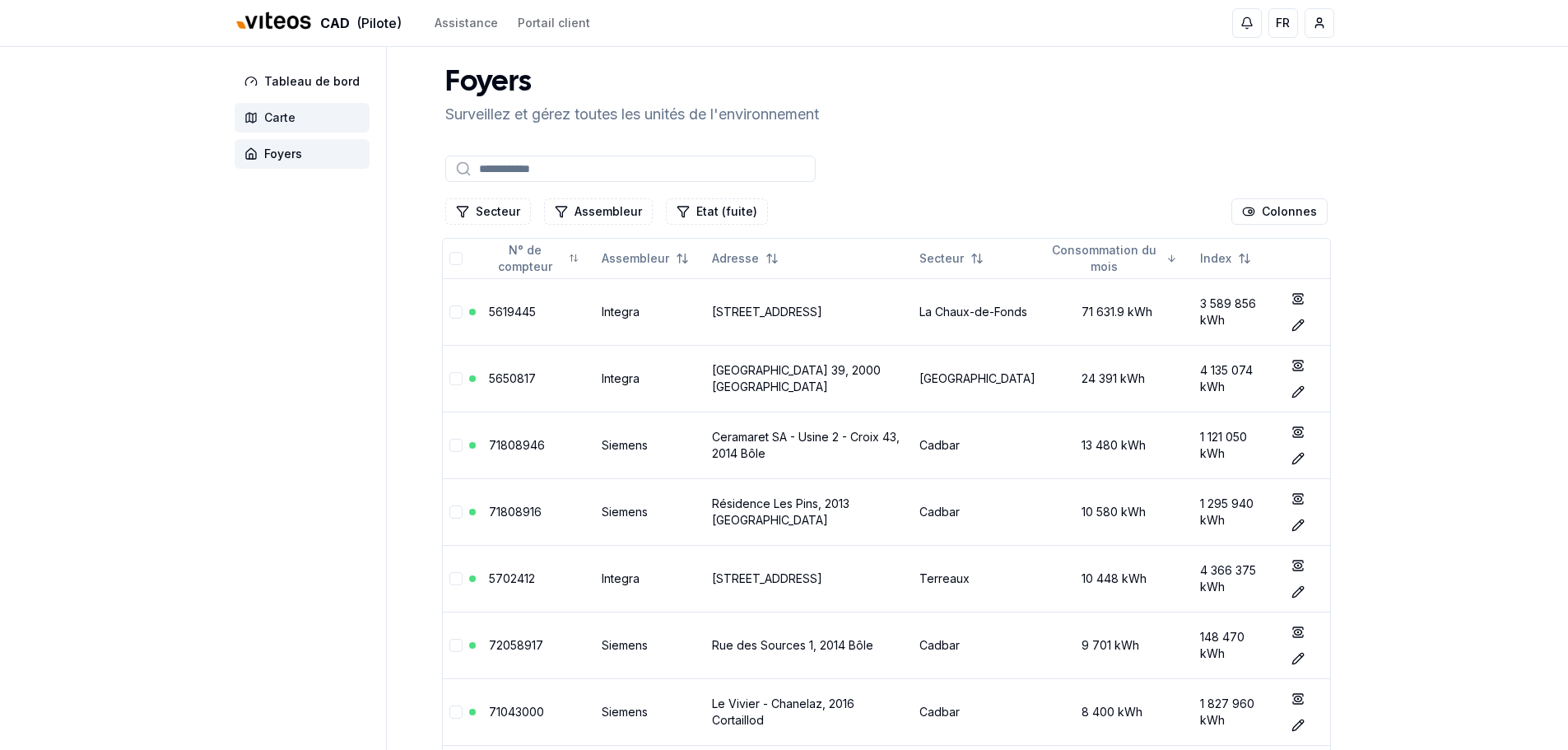
click at [294, 121] on span "Carte" at bounding box center [302, 118] width 135 height 29
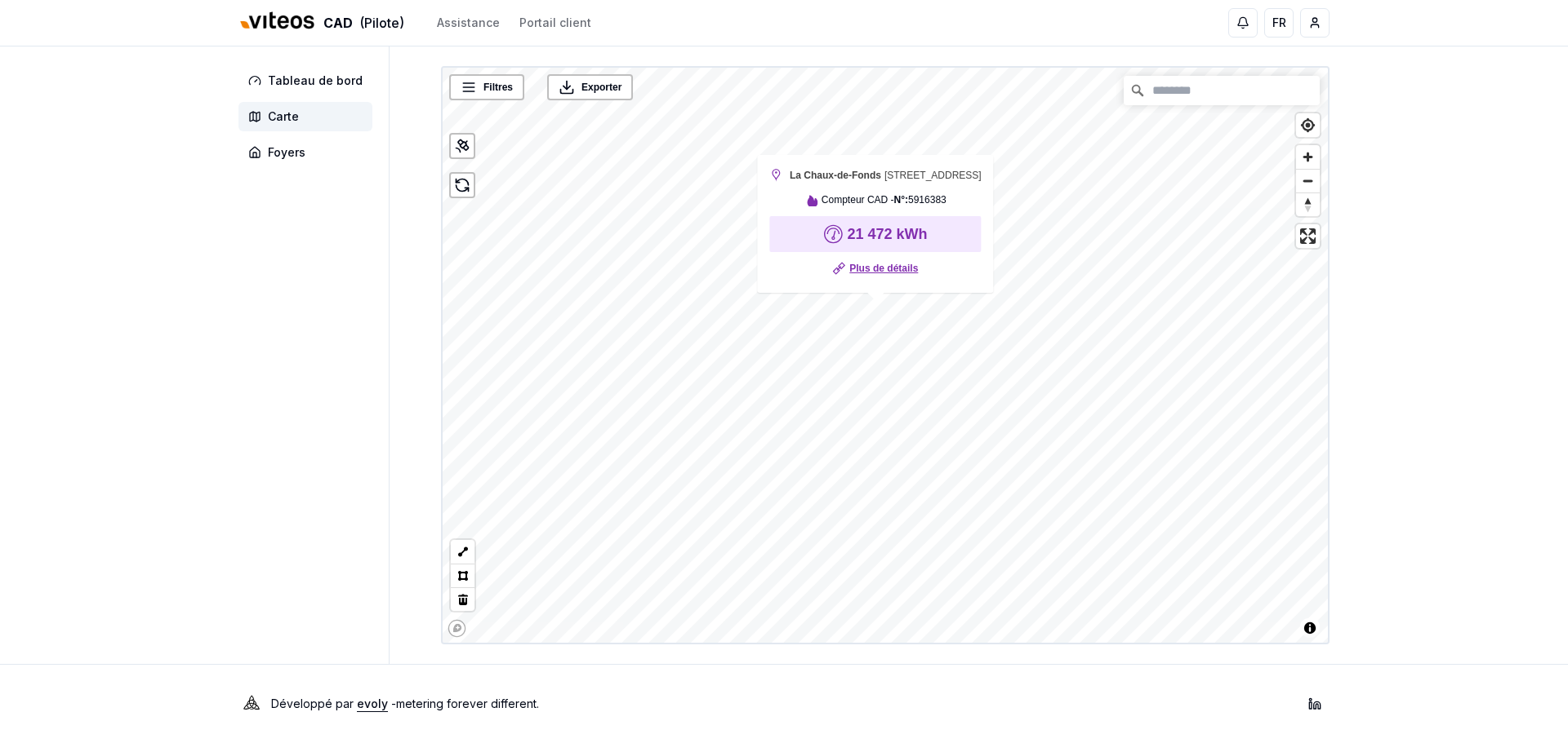
click at [903, 265] on link "Plus de détails" at bounding box center [883, 268] width 68 height 16
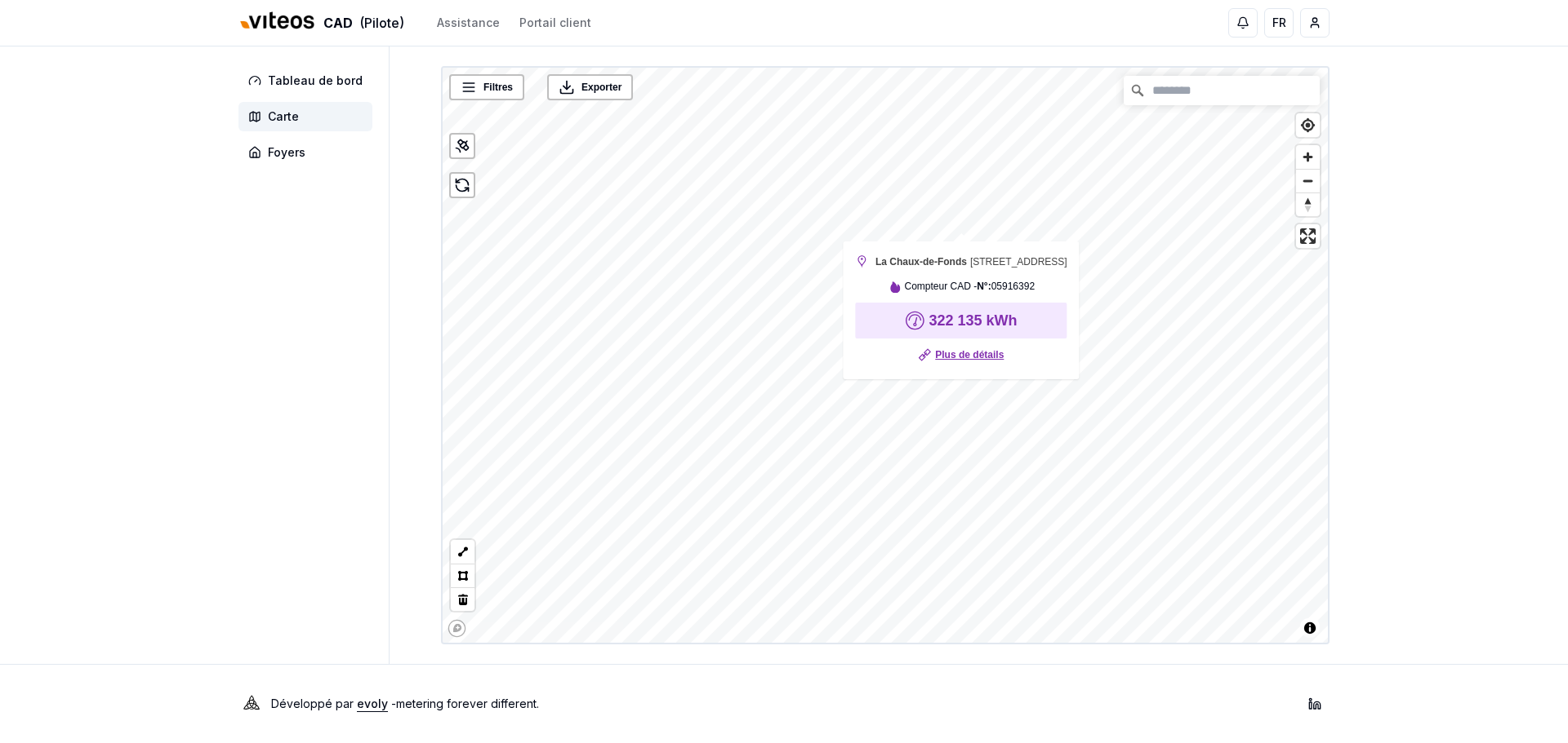
click at [959, 363] on link "Plus de détails" at bounding box center [969, 355] width 68 height 16
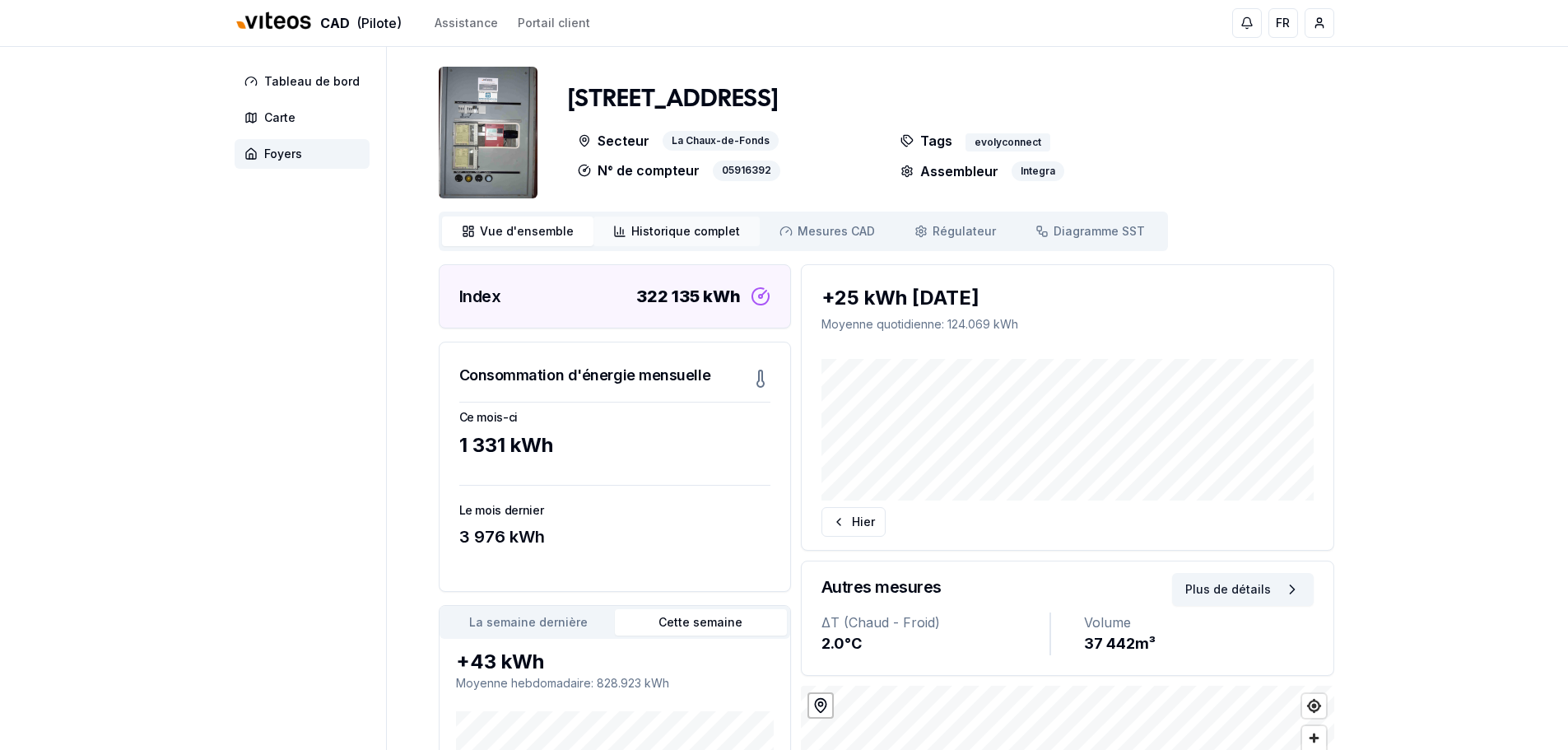
click at [655, 240] on link "Historique complet Historique" at bounding box center [676, 232] width 166 height 29
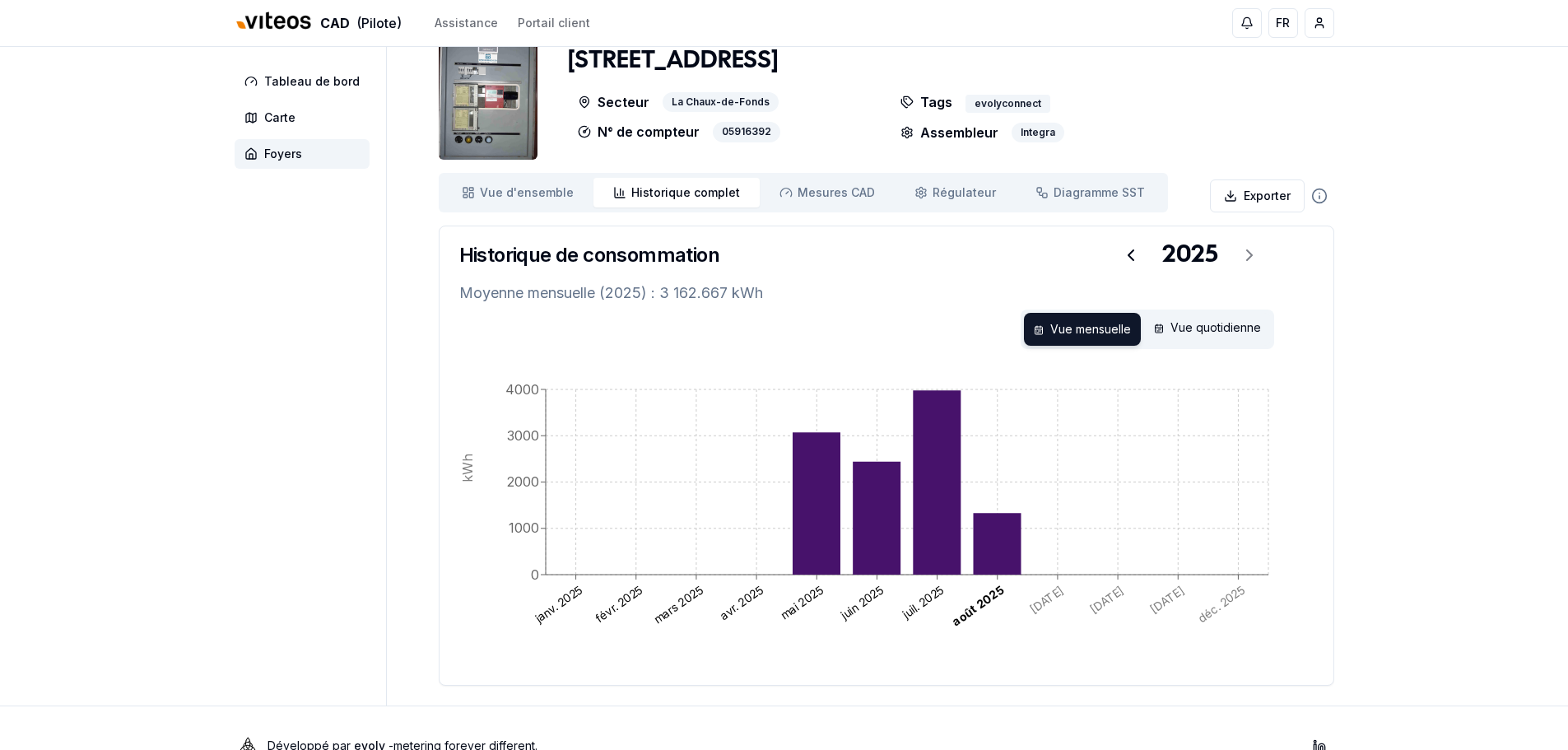
scroll to position [74, 0]
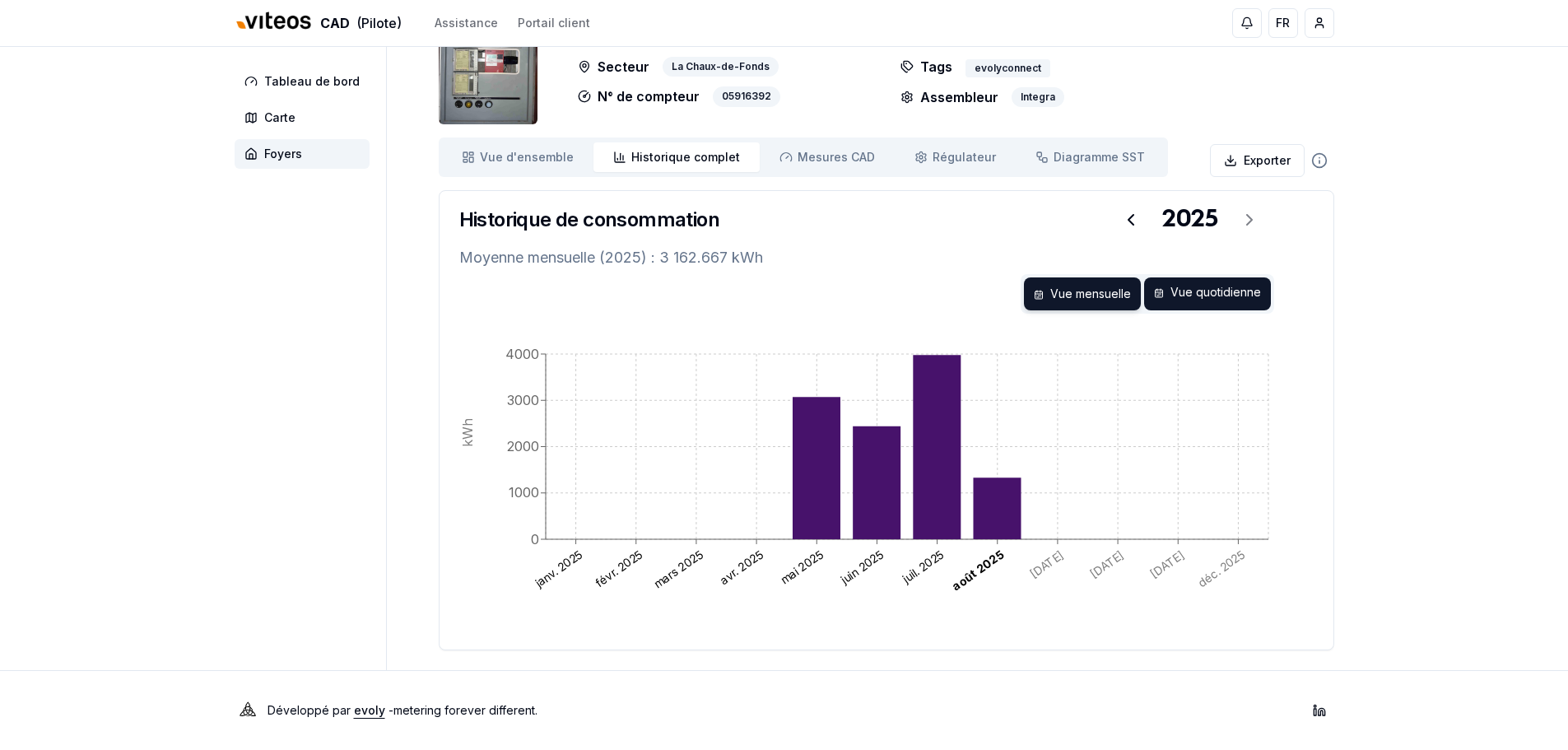
click at [1196, 284] on div "Vue quotidienne" at bounding box center [1207, 294] width 127 height 33
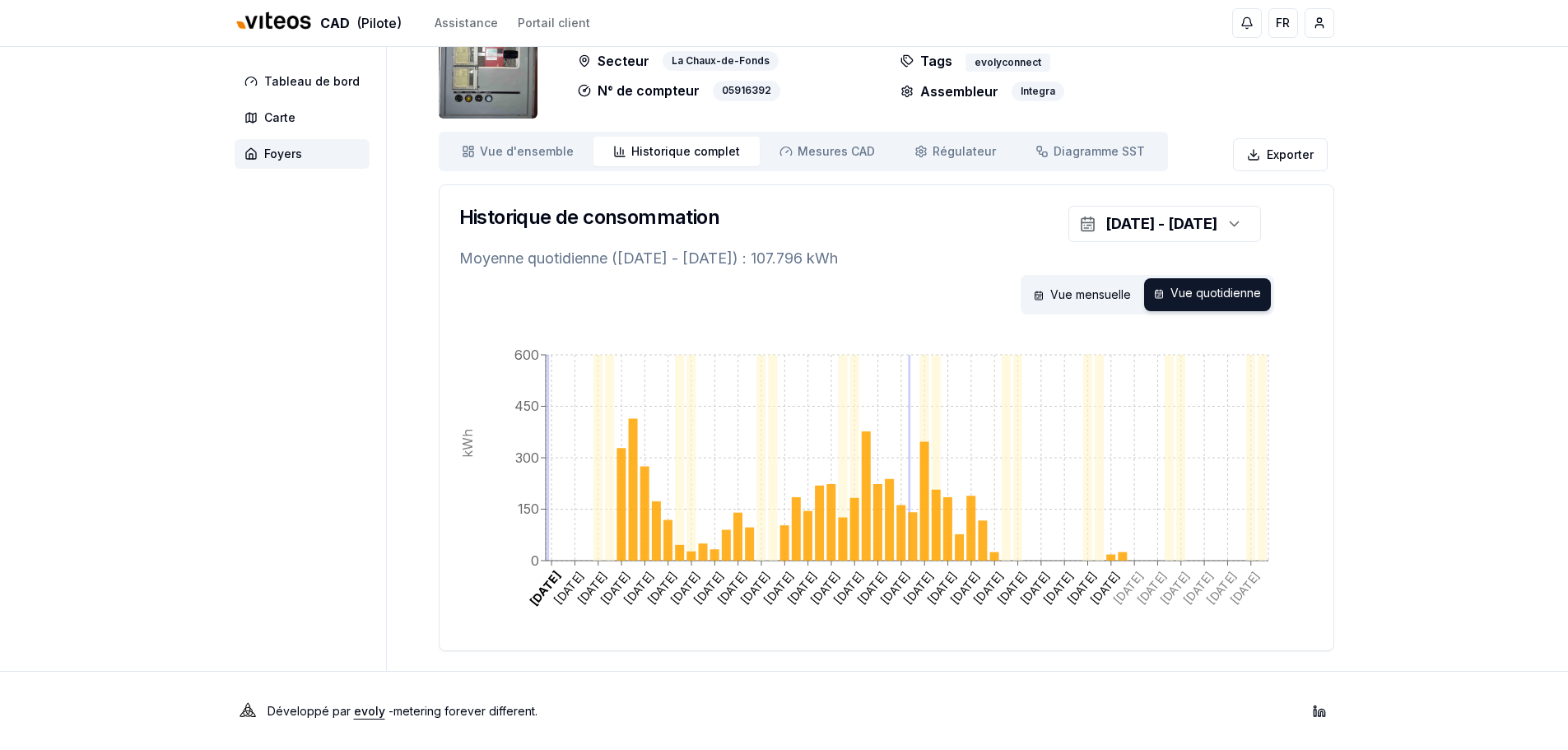
scroll to position [81, 0]
click at [806, 154] on span "Mesures CAD" at bounding box center [836, 150] width 77 height 16
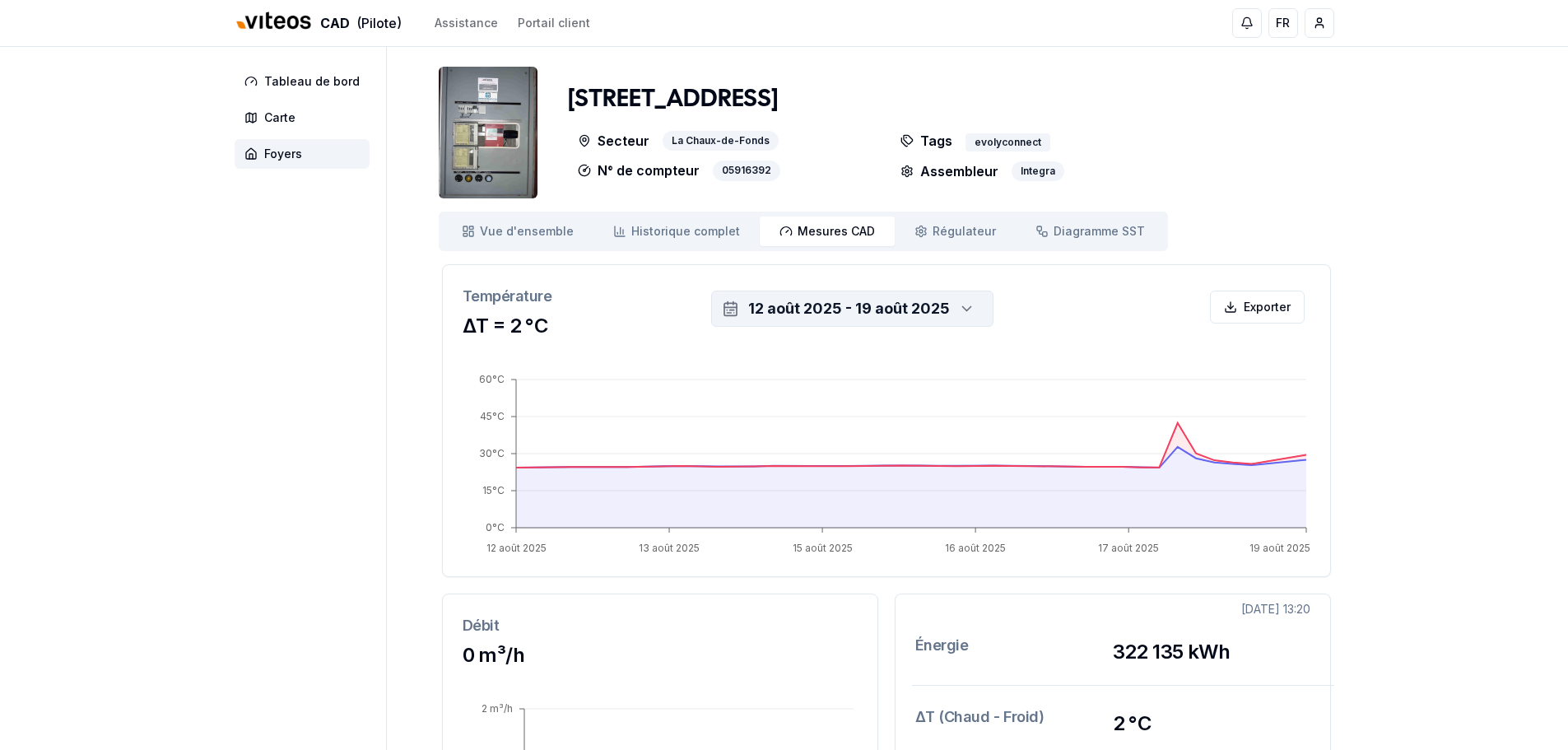
click at [833, 310] on div "12 août 2025 - 19 août 2025" at bounding box center [849, 308] width 201 height 23
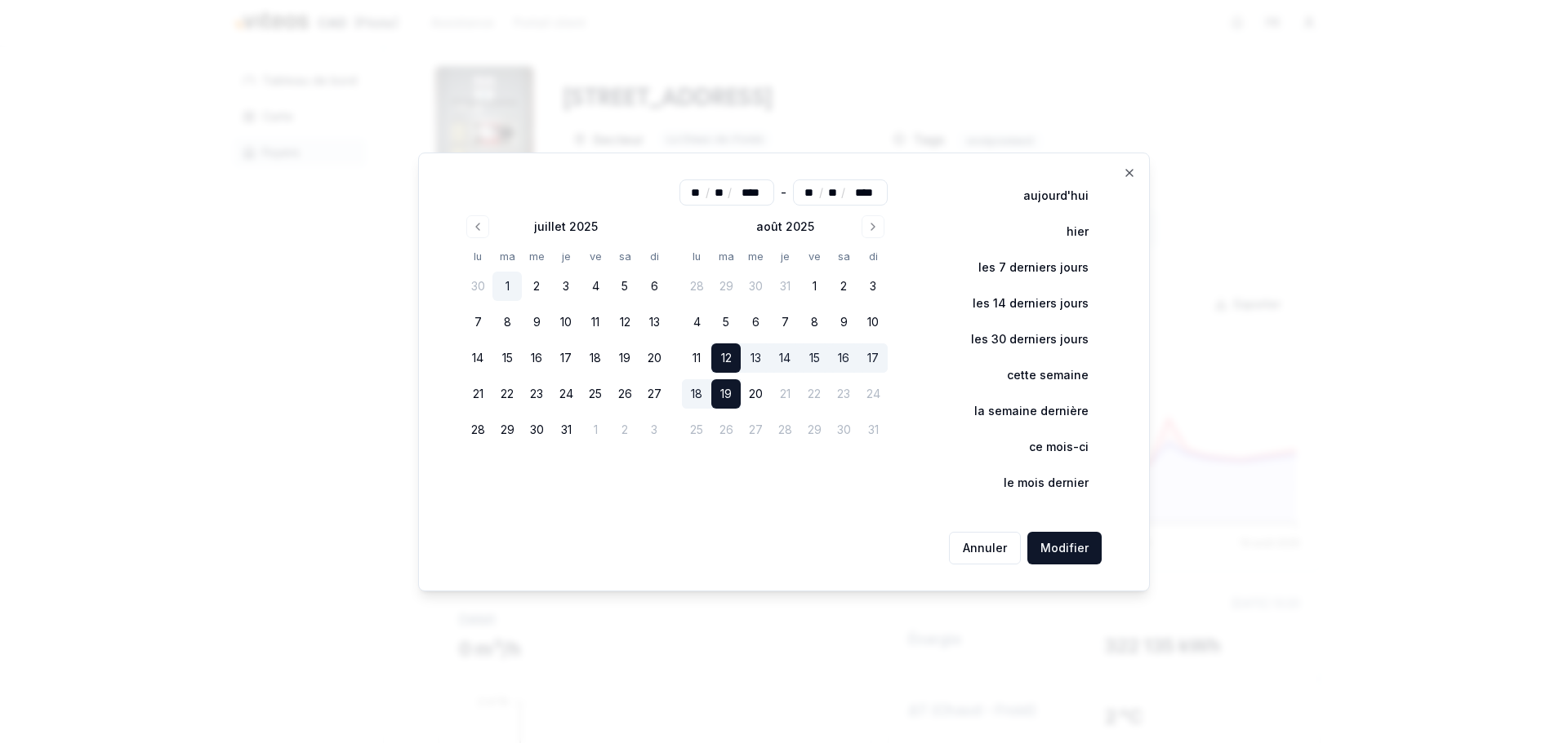
click at [518, 282] on button "1" at bounding box center [507, 287] width 29 height 29
type input "**"
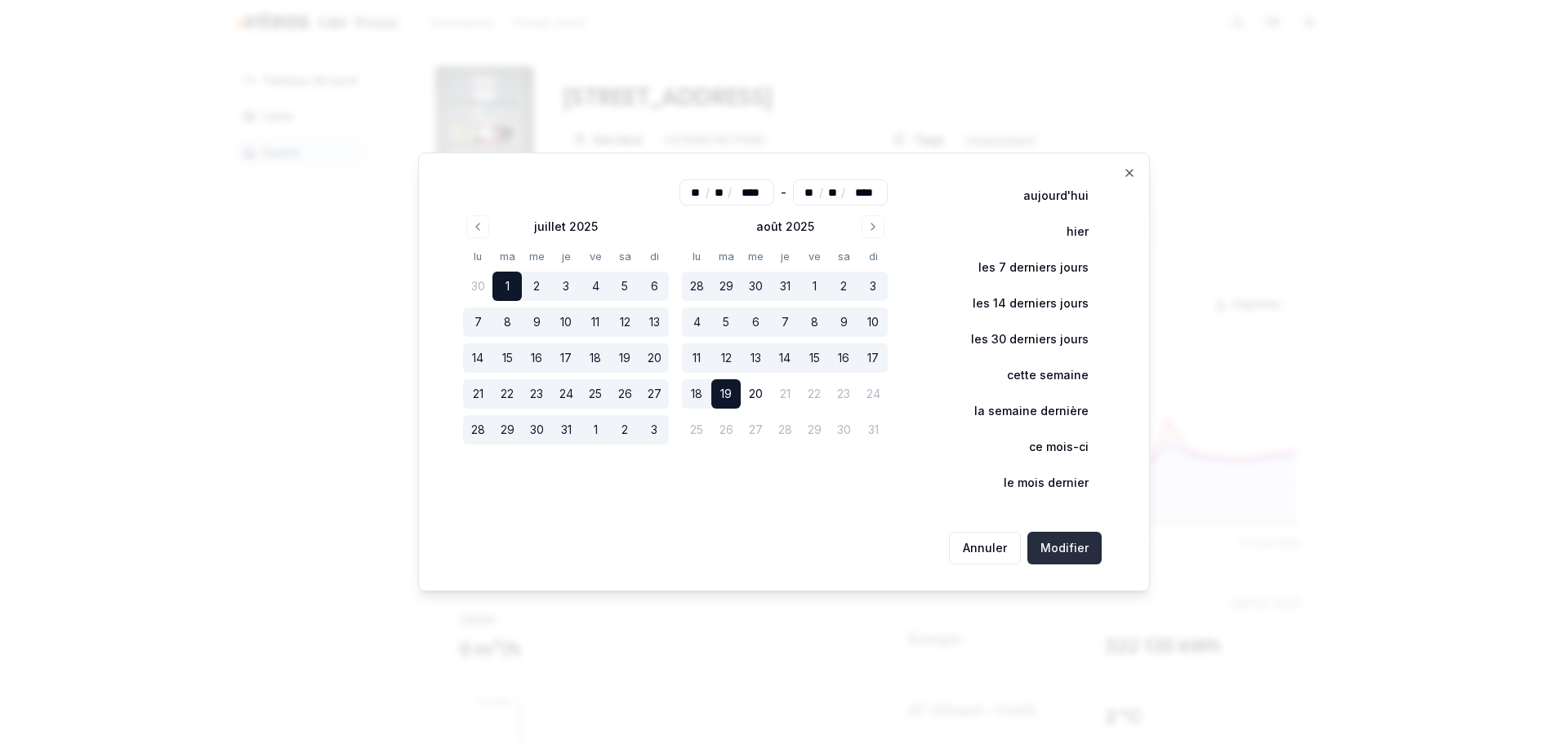
click at [1041, 543] on button "Modifier" at bounding box center [1064, 549] width 74 height 32
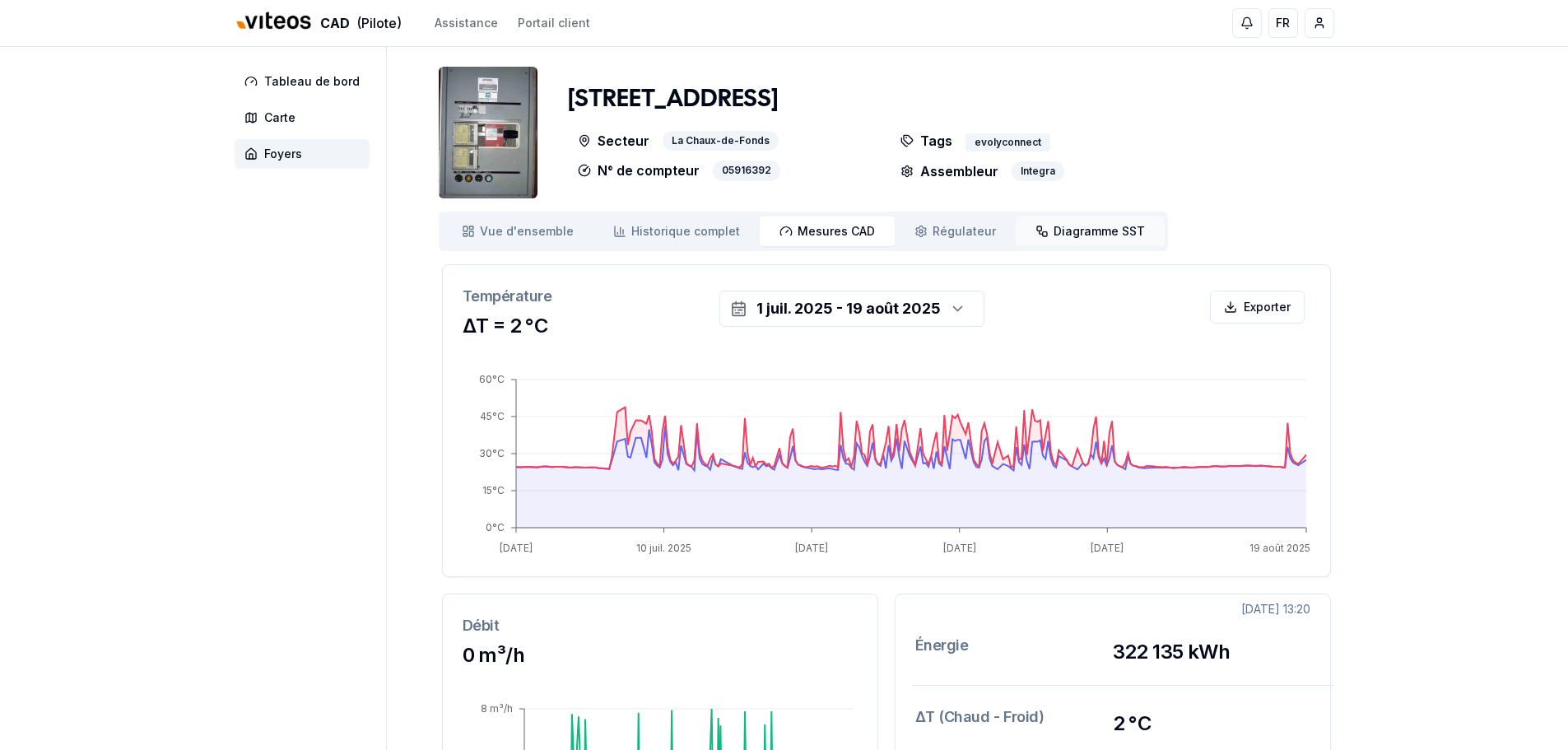
click at [1049, 221] on link "Diagramme SST Diagramme" at bounding box center [1090, 232] width 149 height 29
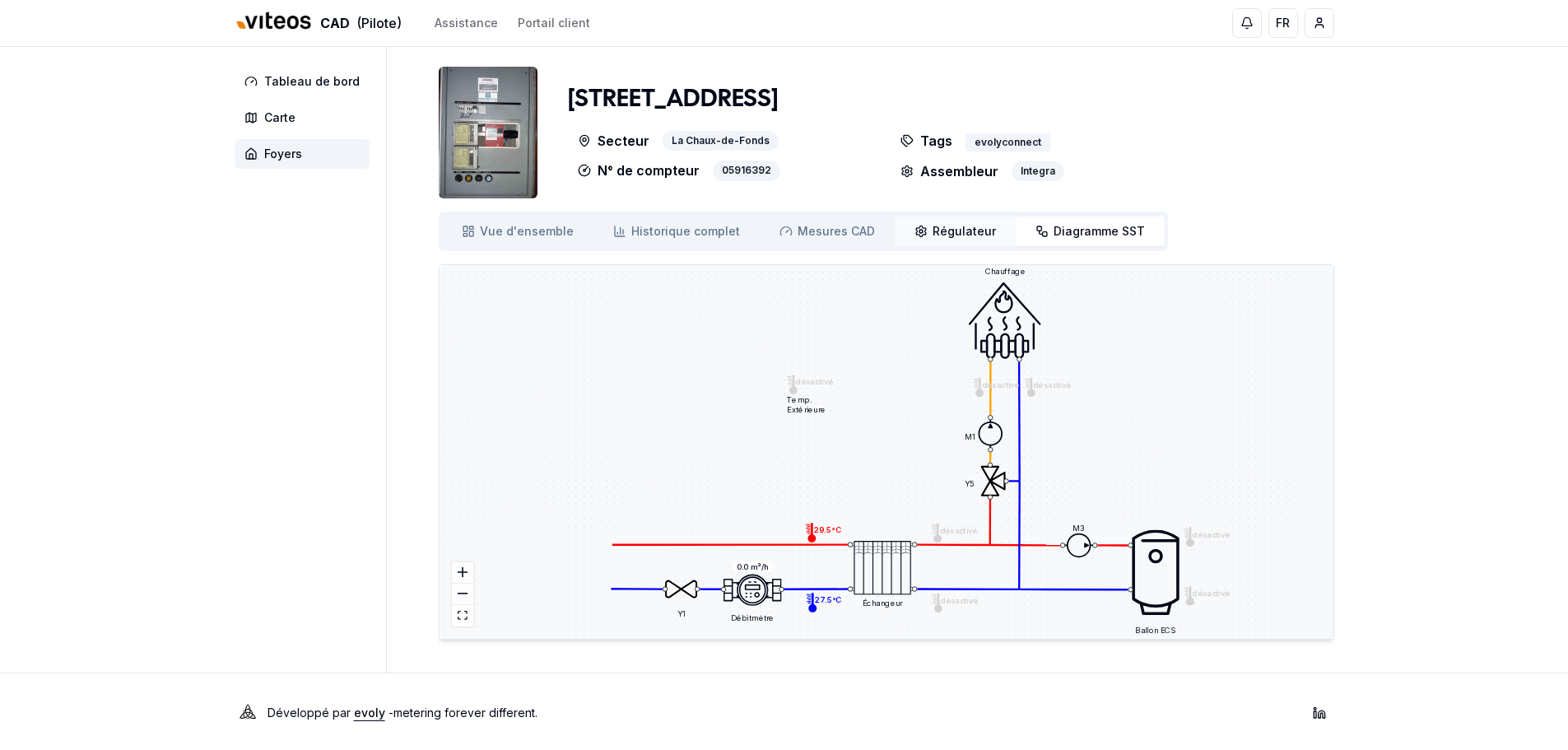
click at [974, 239] on span "Régulateur" at bounding box center [965, 231] width 64 height 16
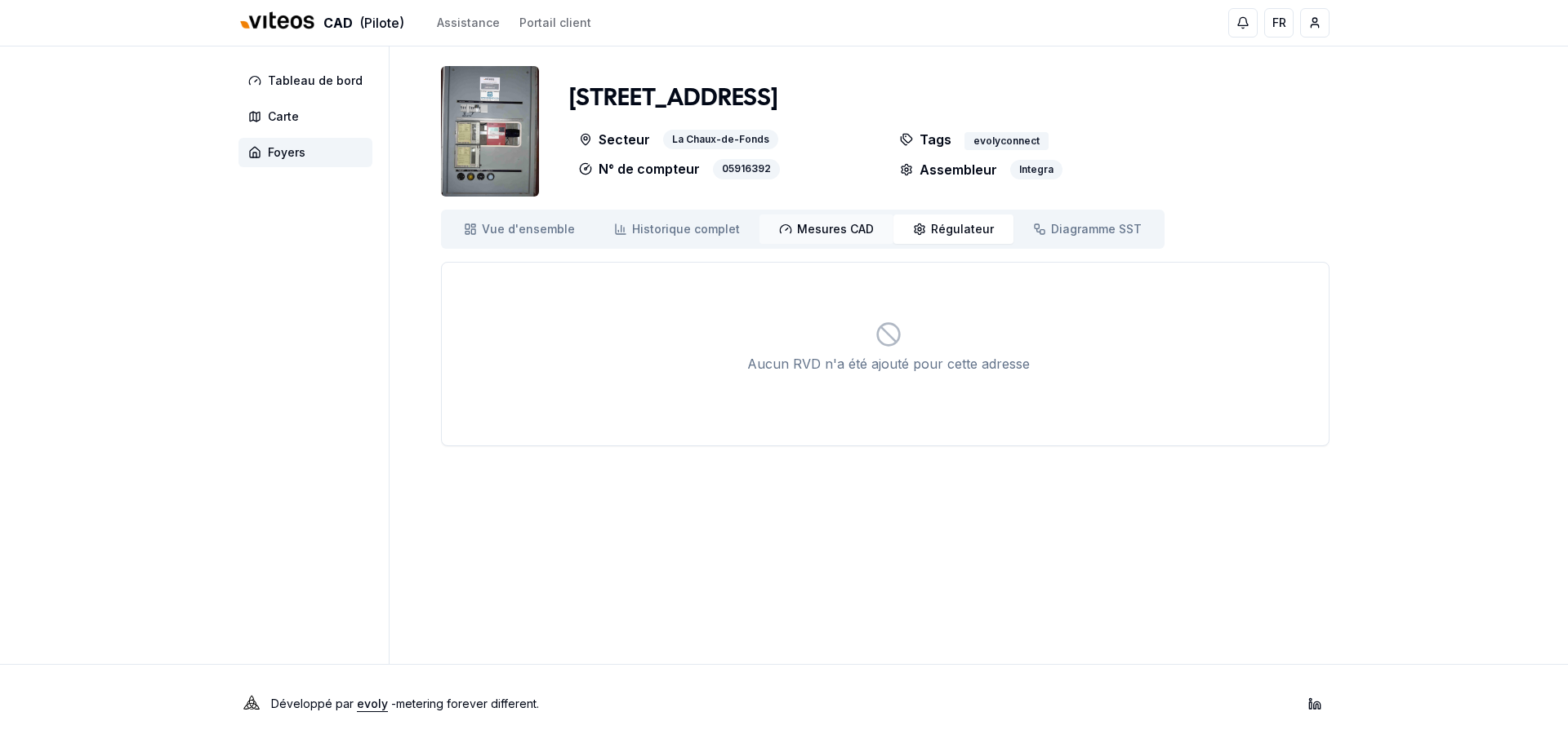
click at [831, 223] on span "Mesures CAD" at bounding box center [836, 229] width 77 height 16
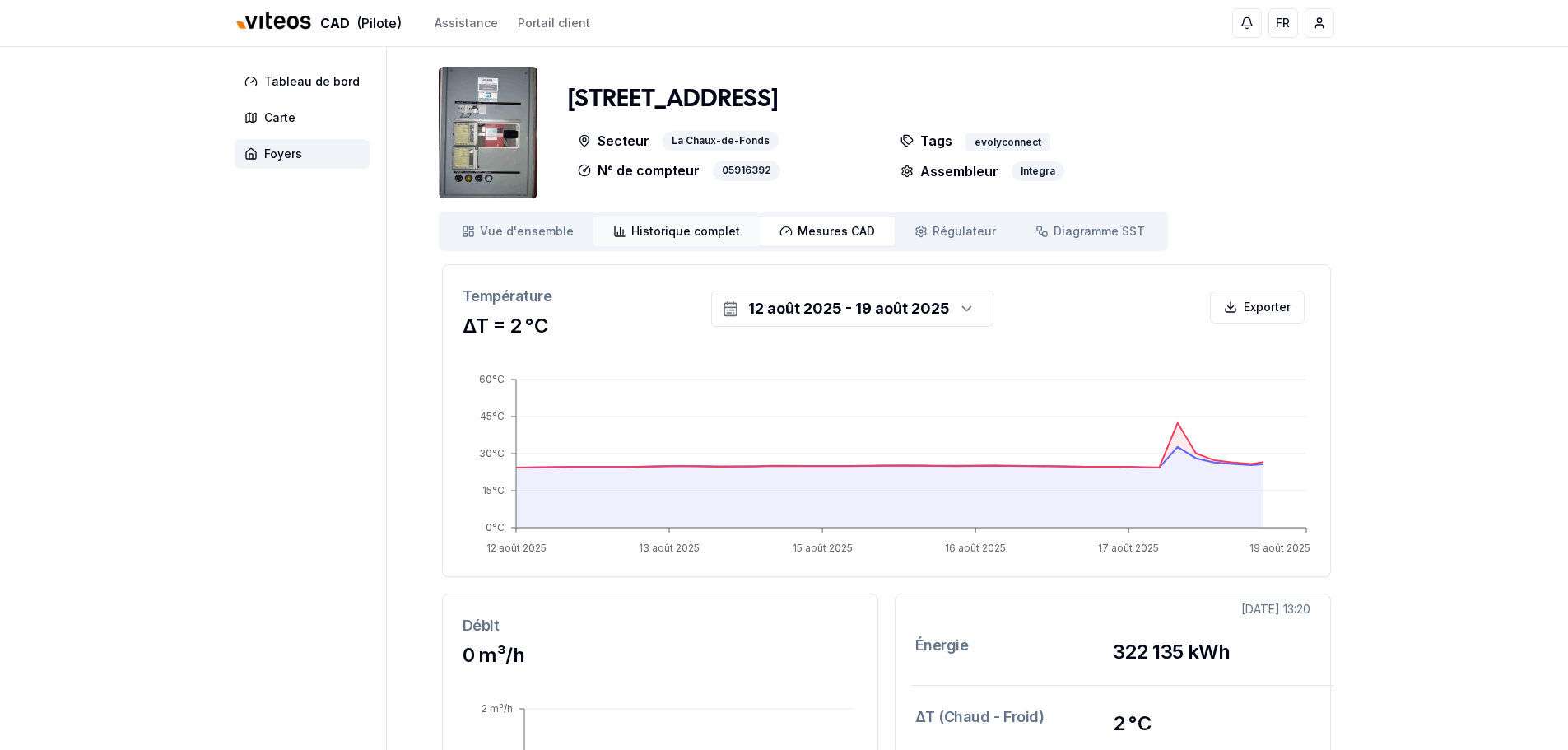
click at [701, 230] on span "Historique complet" at bounding box center [686, 231] width 108 height 16
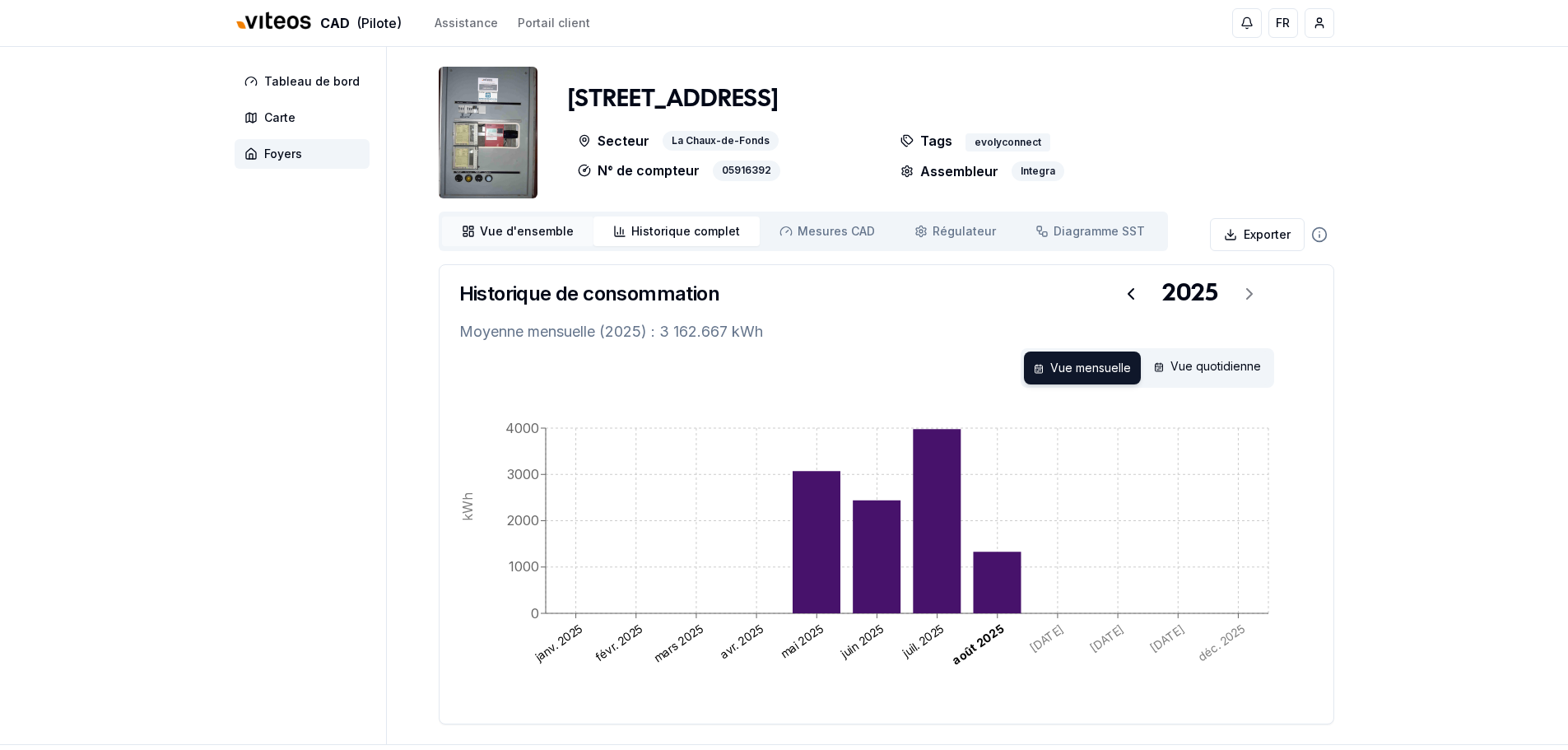
click at [528, 235] on span "Vue d'ensemble" at bounding box center [527, 231] width 94 height 16
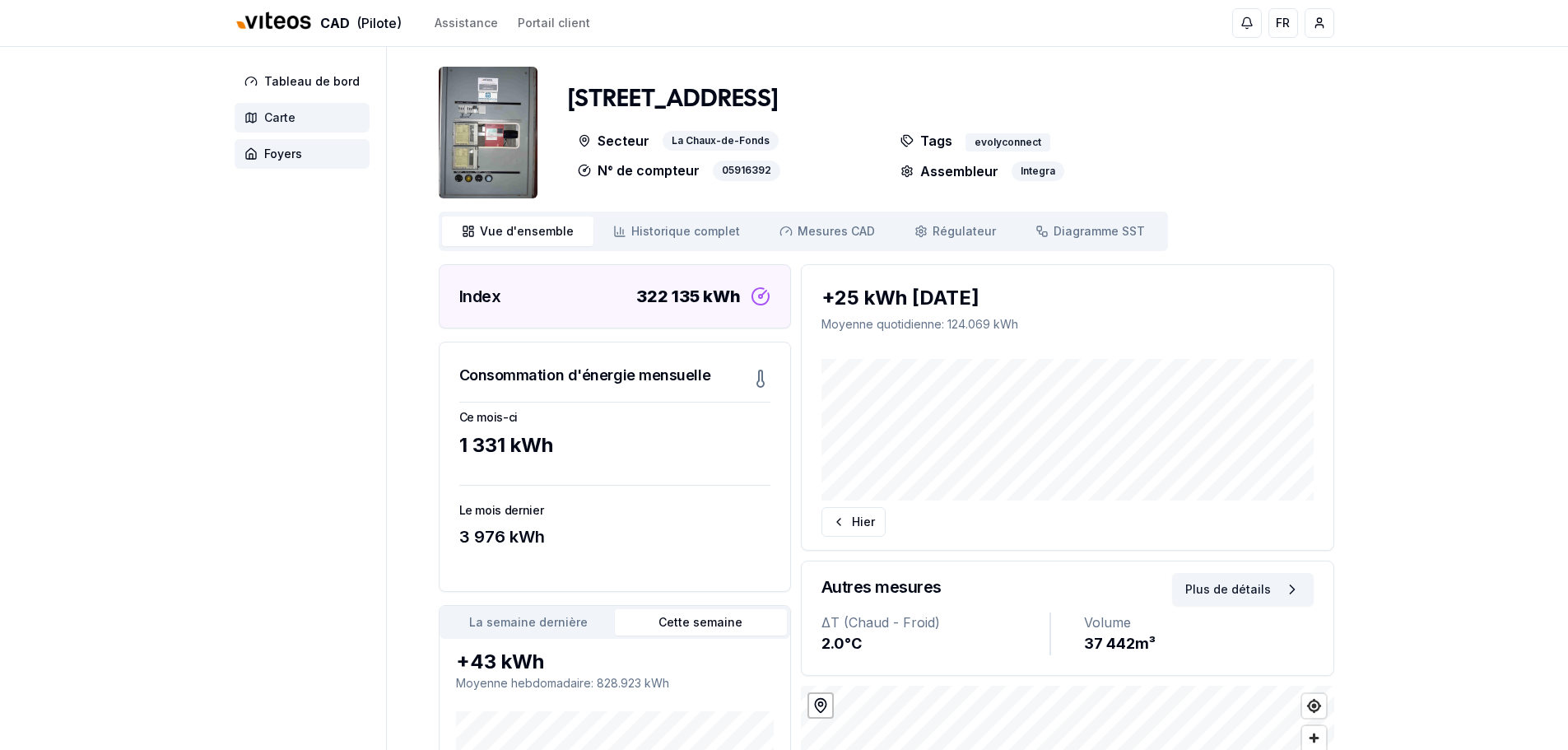
click at [288, 128] on span "Carte" at bounding box center [302, 118] width 135 height 29
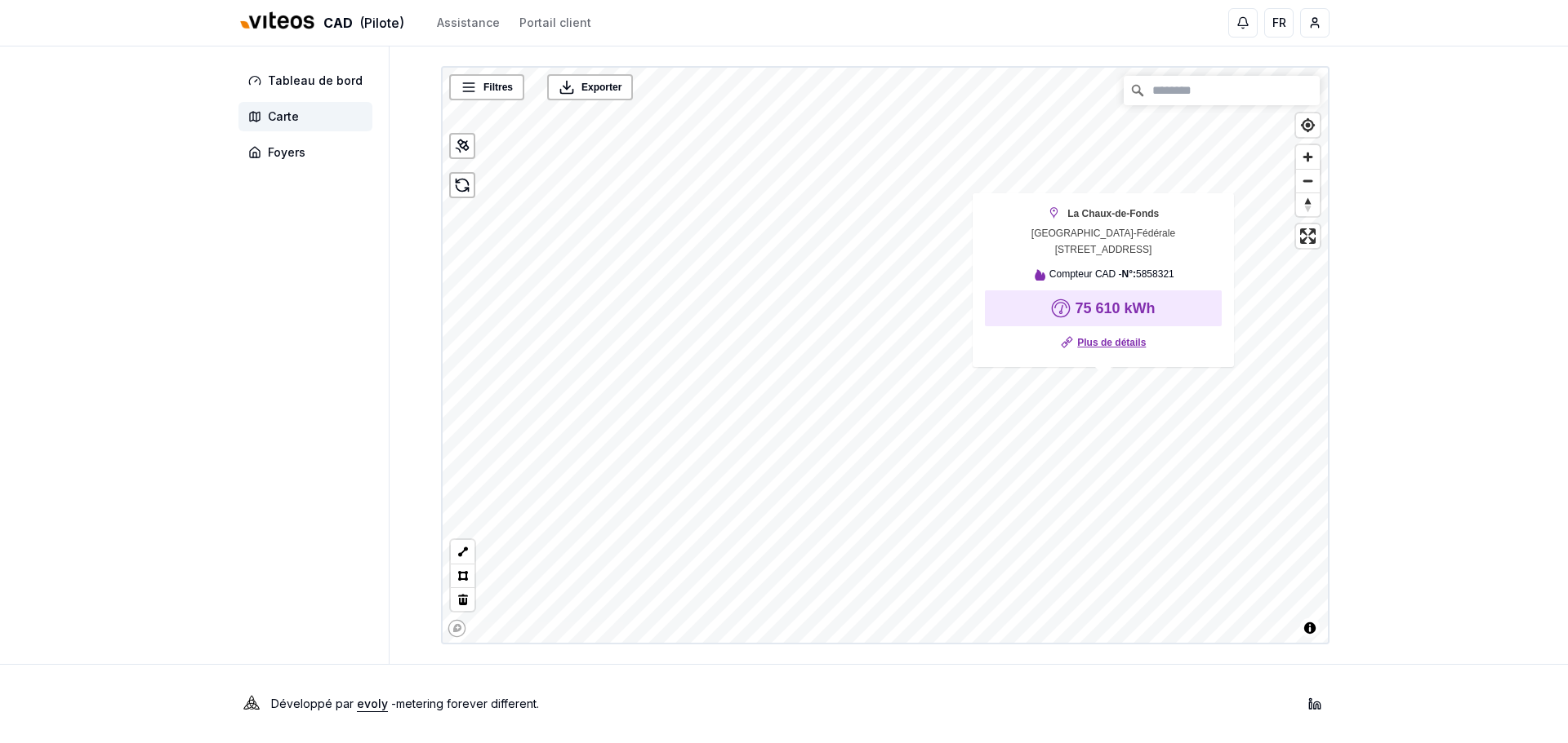
click at [1086, 340] on link "Plus de détails" at bounding box center [1111, 342] width 68 height 16
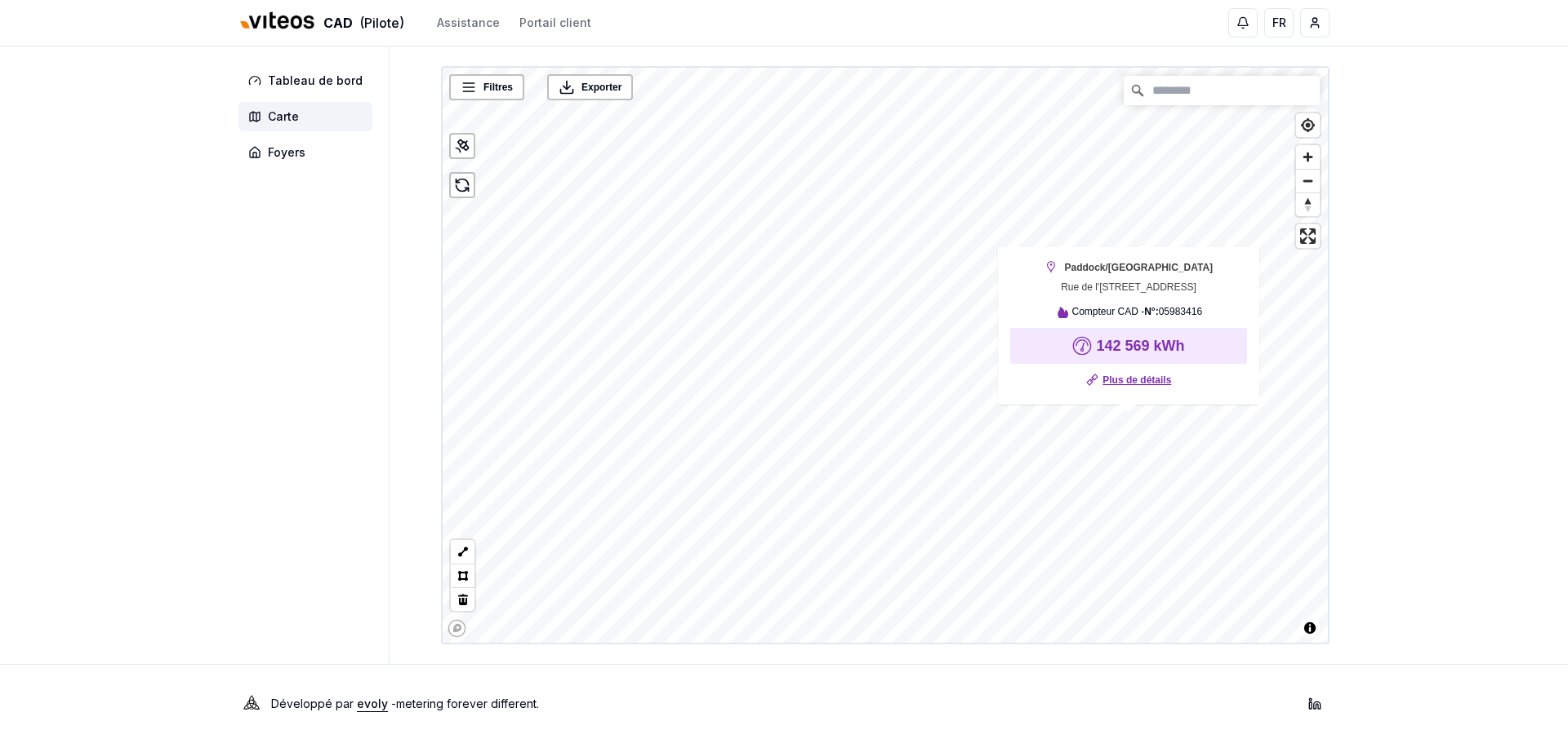
click at [1129, 380] on link "Plus de détails" at bounding box center [1136, 380] width 68 height 16
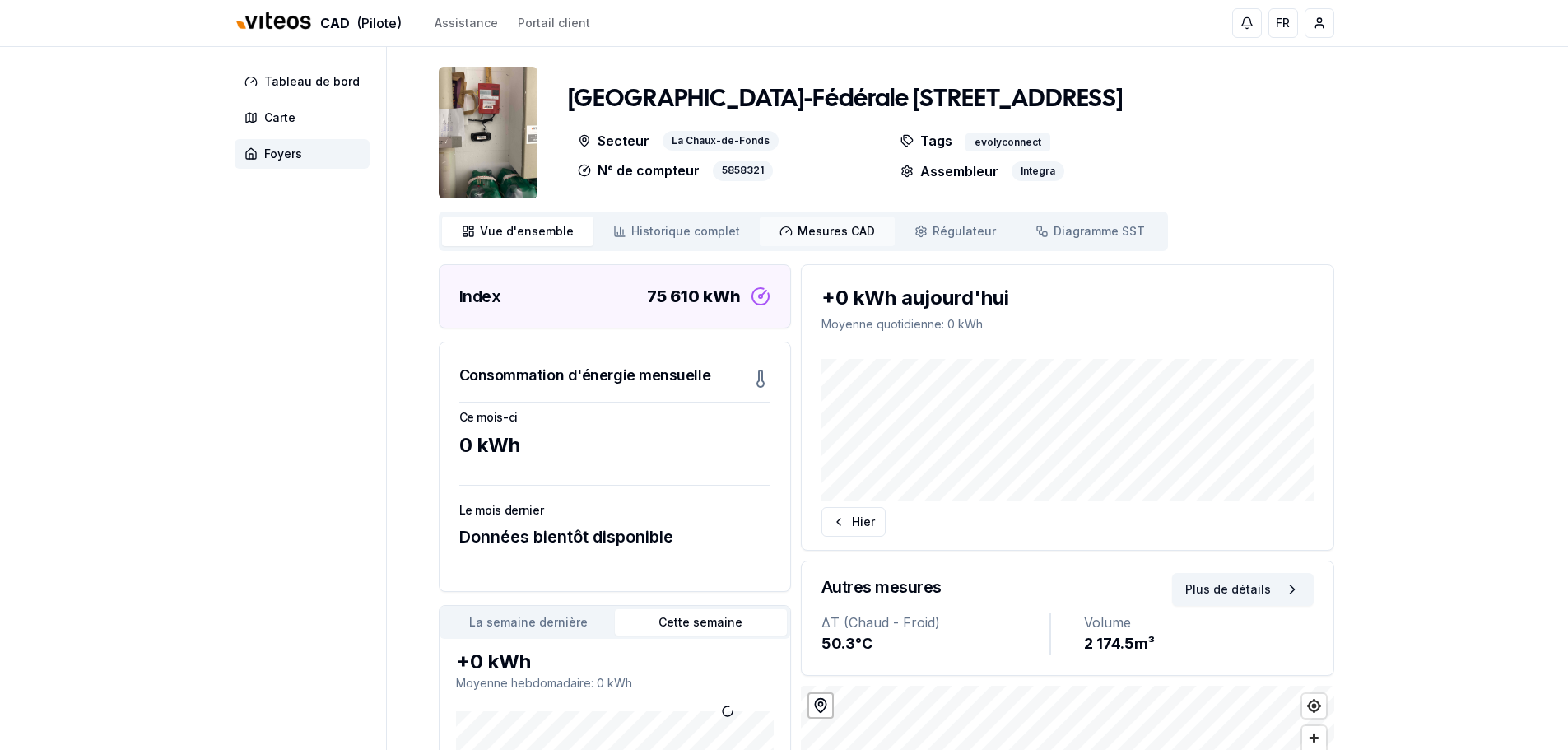
click at [822, 235] on span "Mesures CAD" at bounding box center [836, 231] width 77 height 16
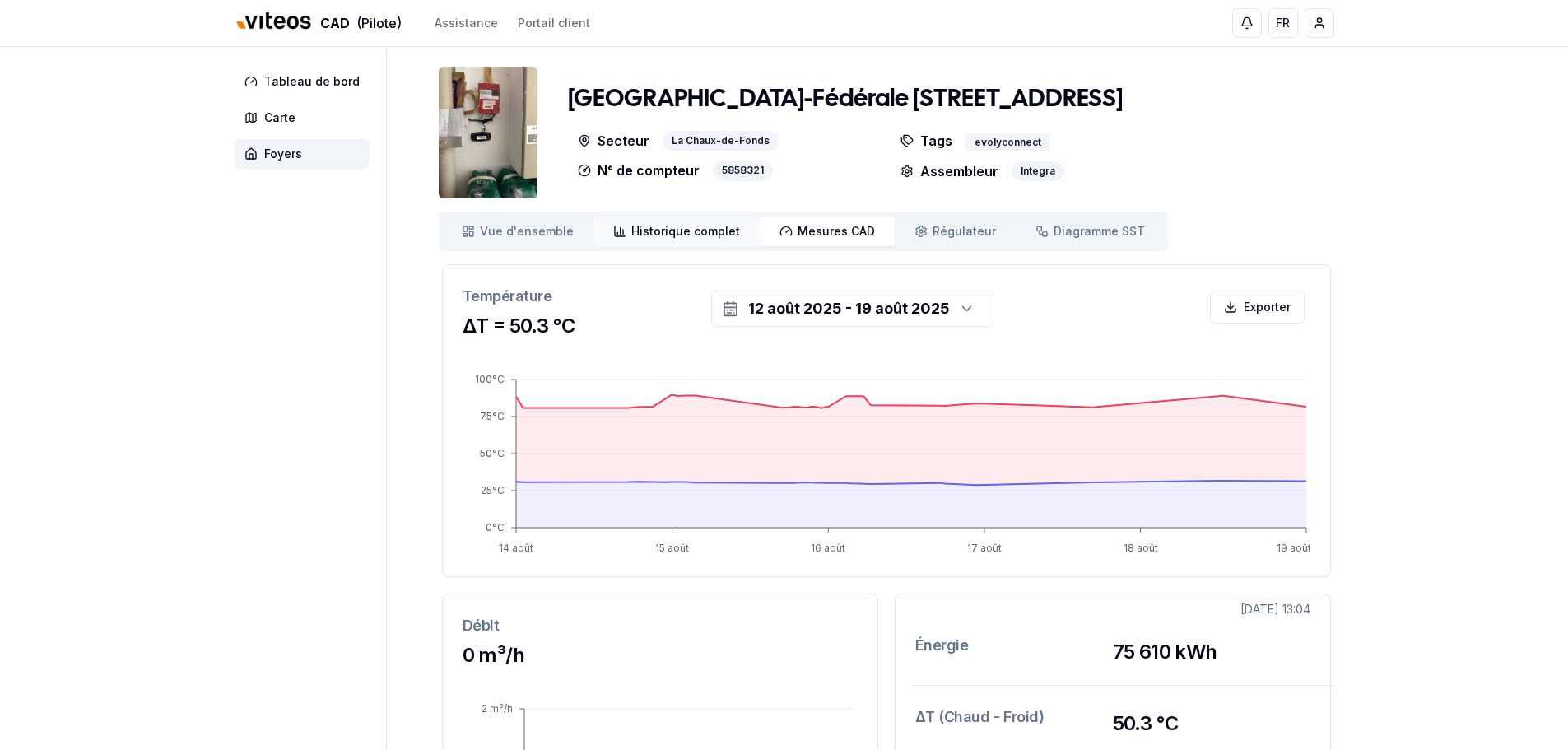
click at [716, 234] on span "Historique complet" at bounding box center [686, 231] width 108 height 16
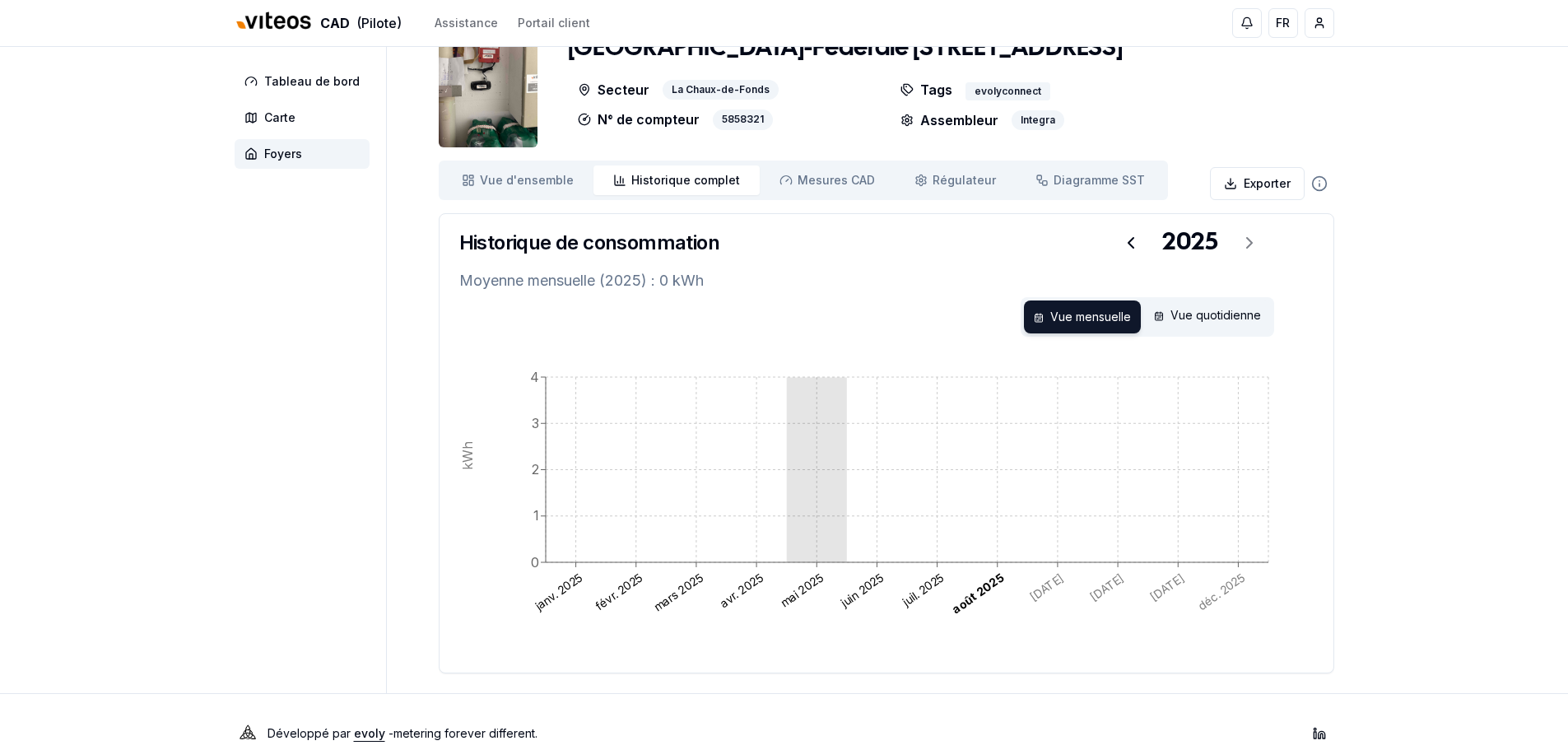
scroll to position [74, 0]
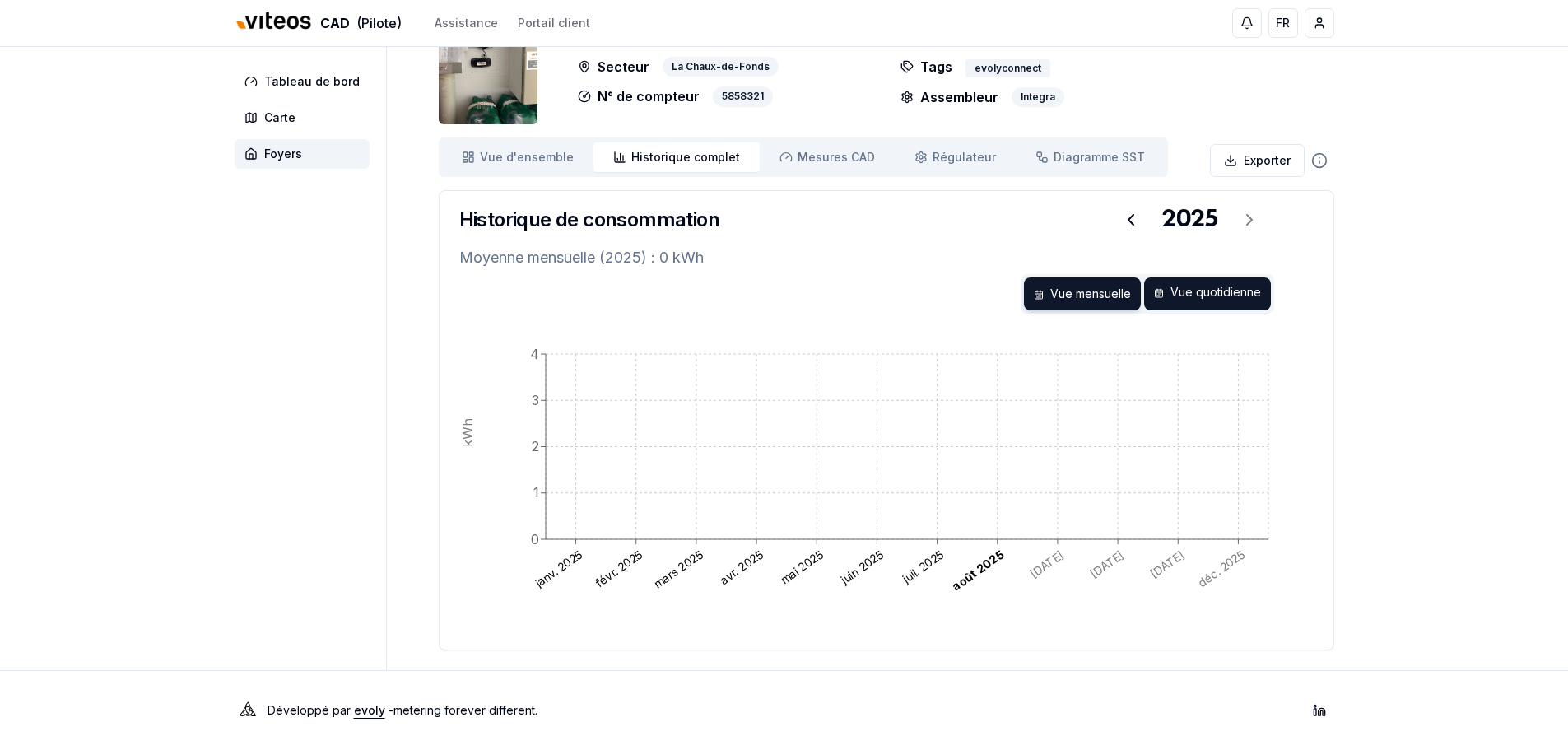
click at [1193, 294] on div "Vue quotidienne" at bounding box center [1207, 294] width 127 height 33
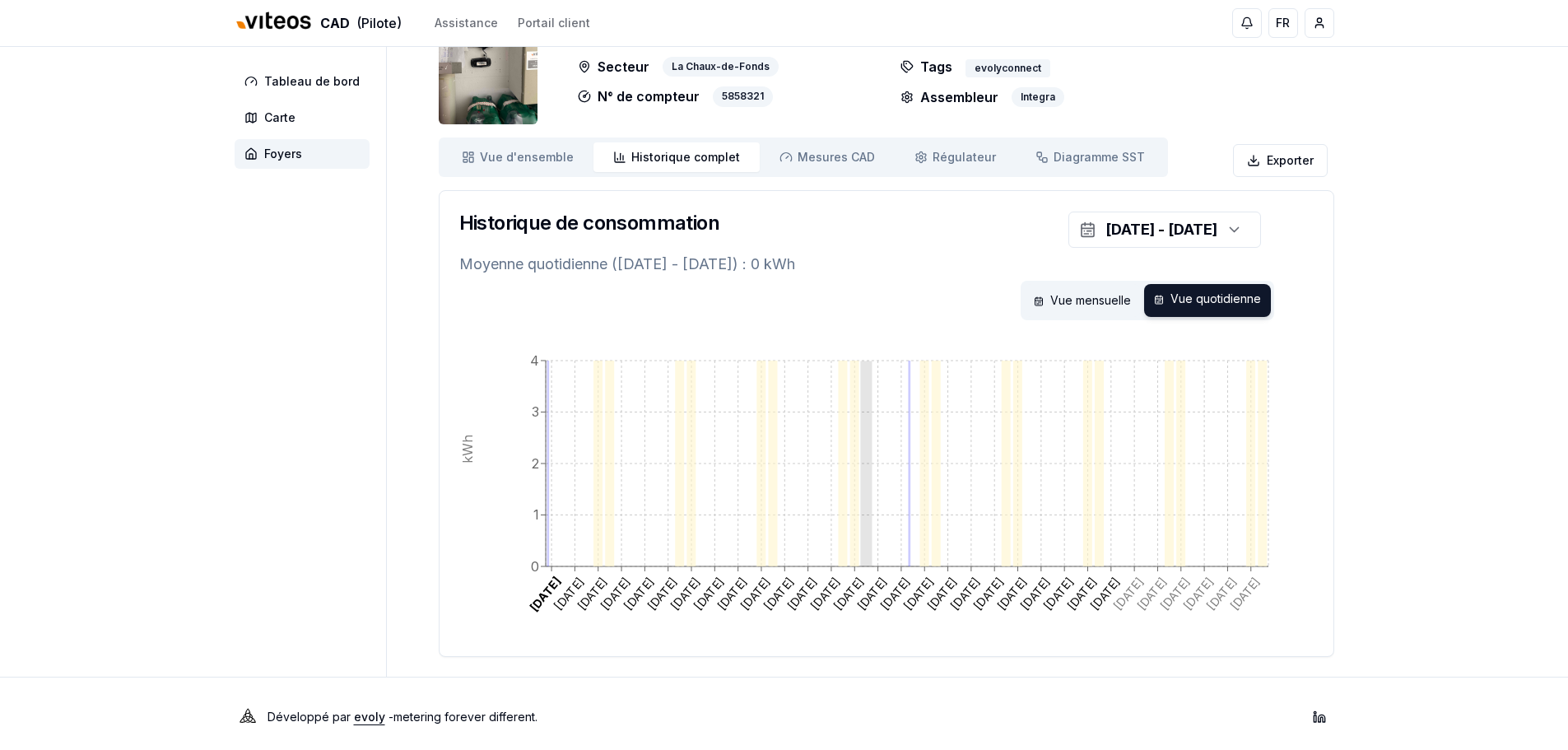
scroll to position [81, 0]
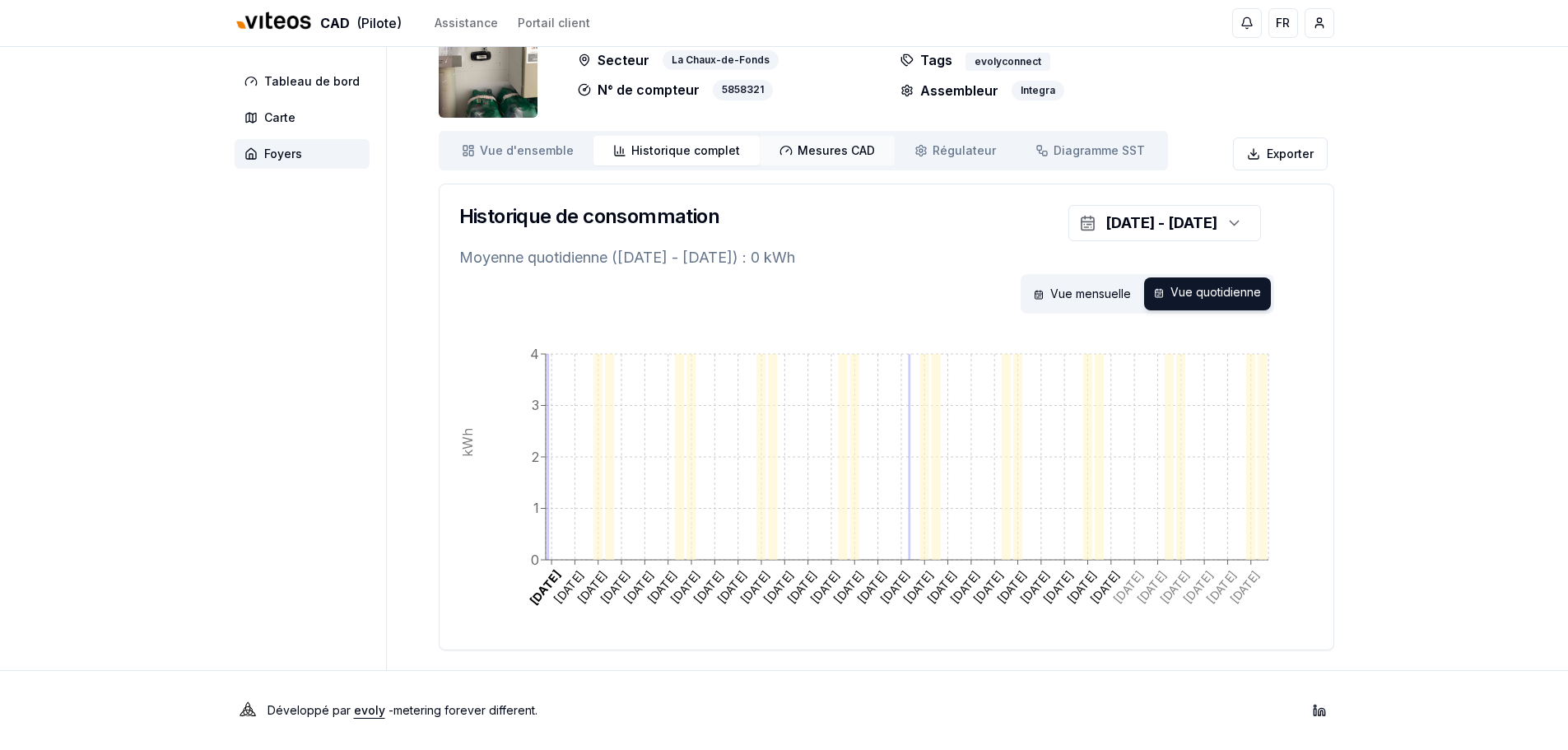
click at [827, 155] on span "Mesures CAD" at bounding box center [836, 150] width 77 height 16
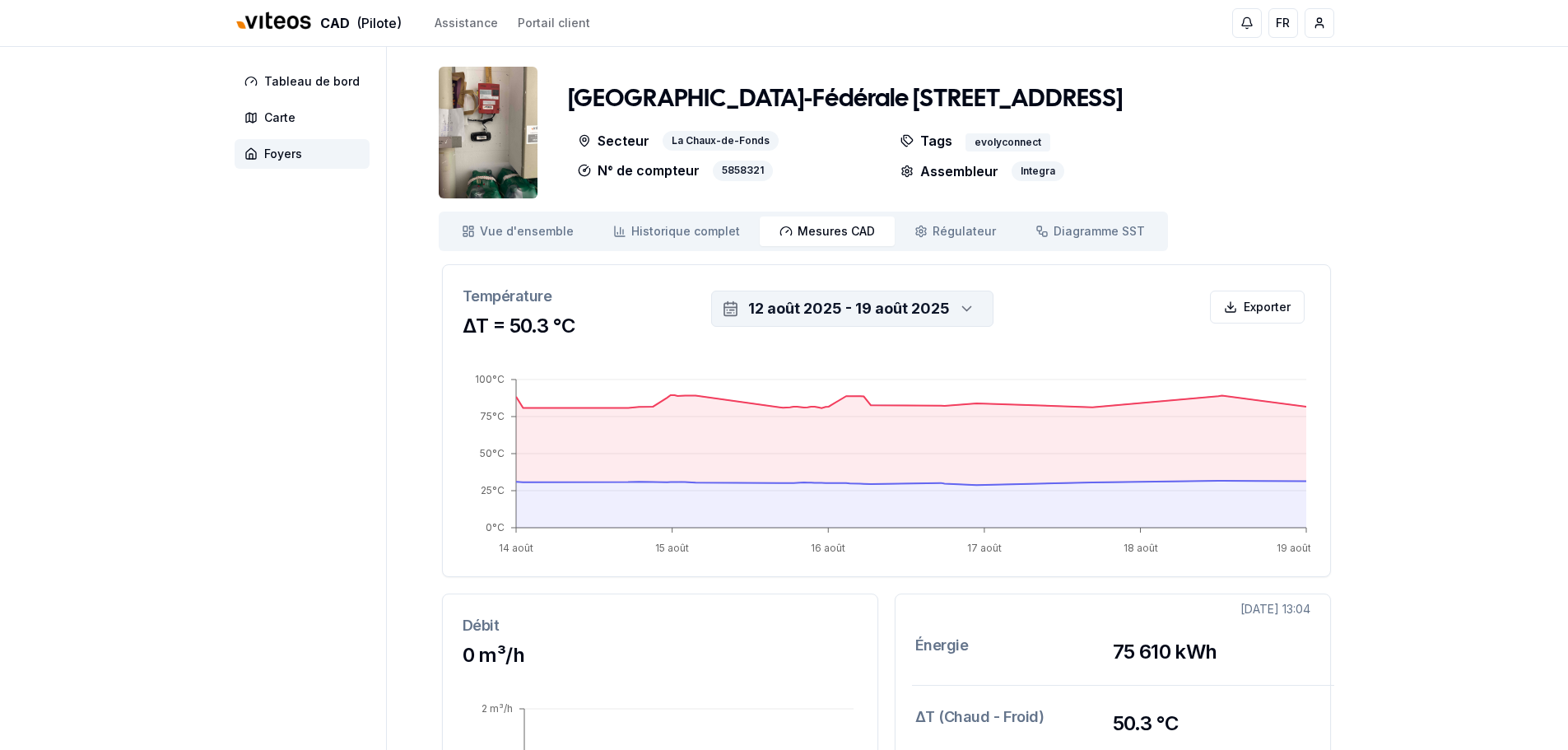
click at [774, 314] on div "12 août 2025 - 19 août 2025" at bounding box center [849, 308] width 201 height 23
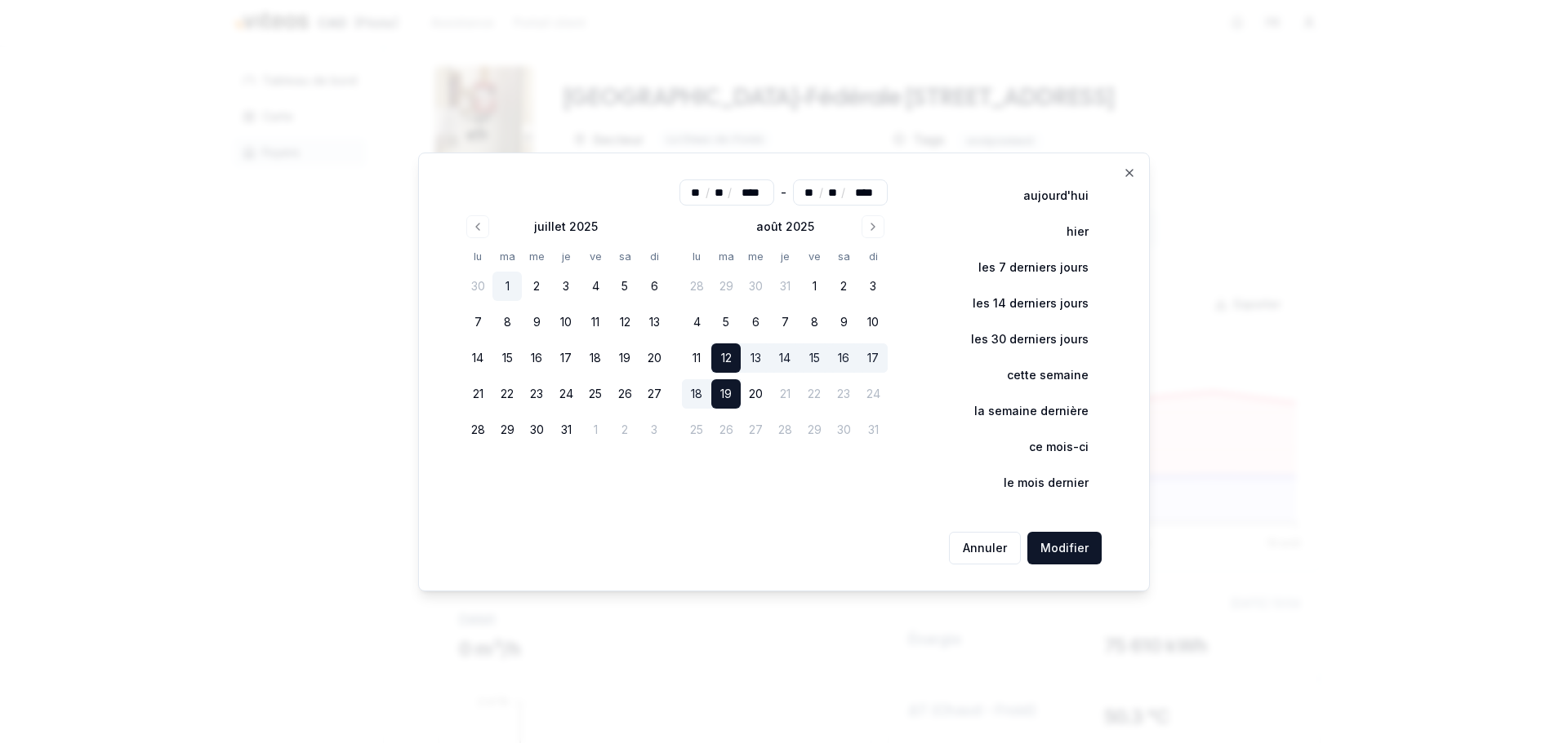
click at [518, 288] on button "1" at bounding box center [507, 287] width 29 height 29
type input "**"
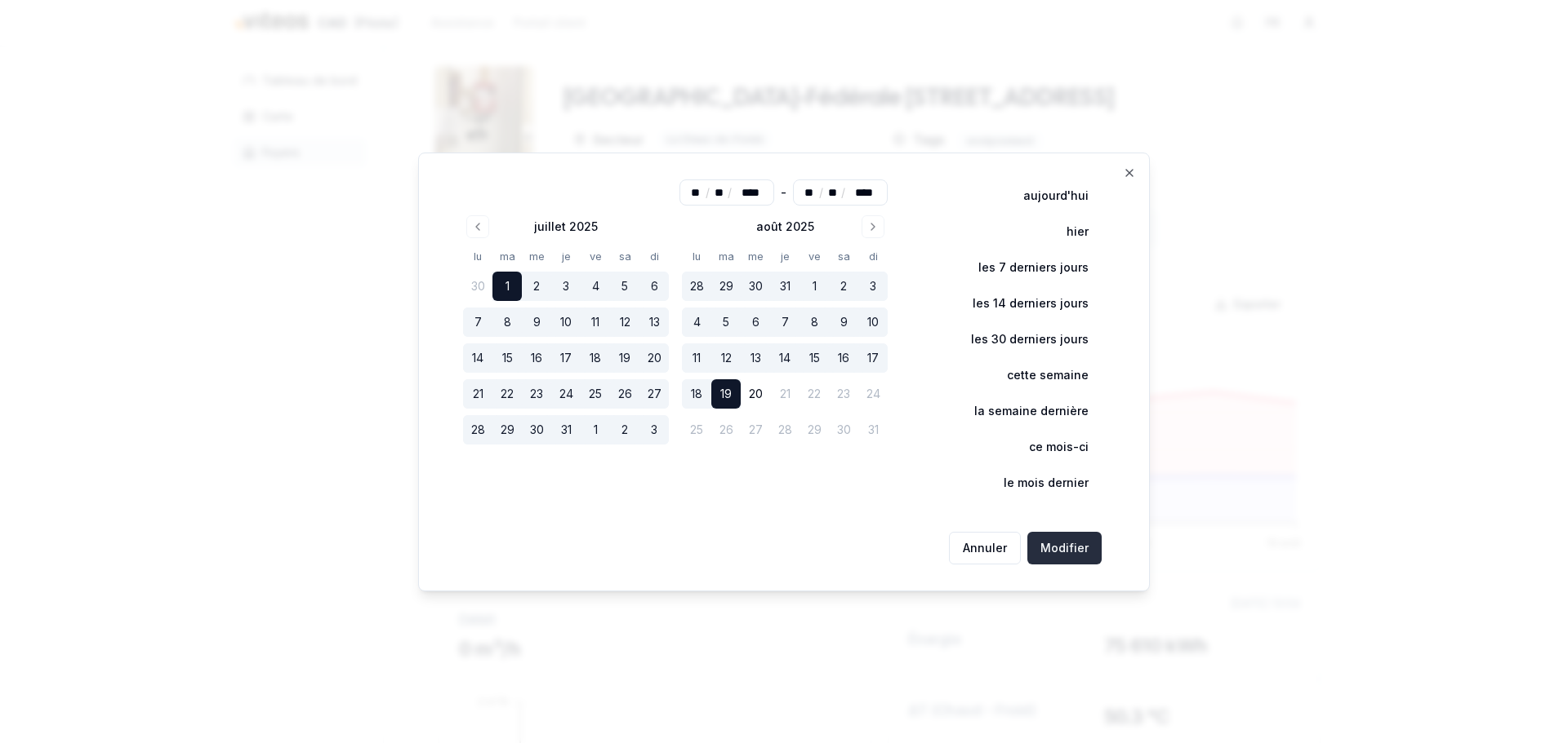
click at [1081, 540] on button "Modifier" at bounding box center [1064, 549] width 74 height 32
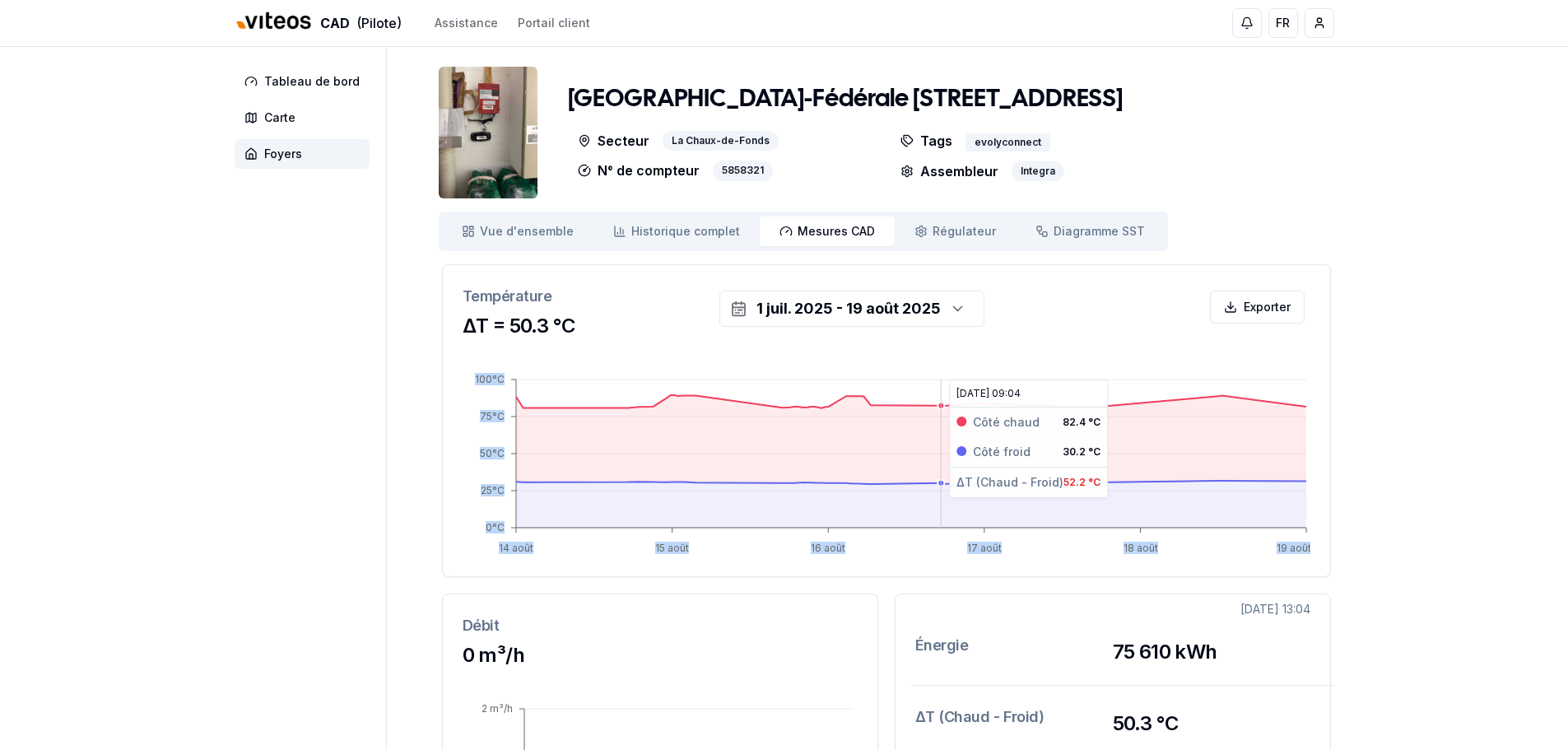
drag, startPoint x: 760, startPoint y: 362, endPoint x: 908, endPoint y: 445, distance: 169.7
click at [908, 445] on icon "14 août 15 août 16 août 17 août 18 août 19 août 0°C 25°C 50°C 75°C 100°C" at bounding box center [886, 458] width 848 height 198
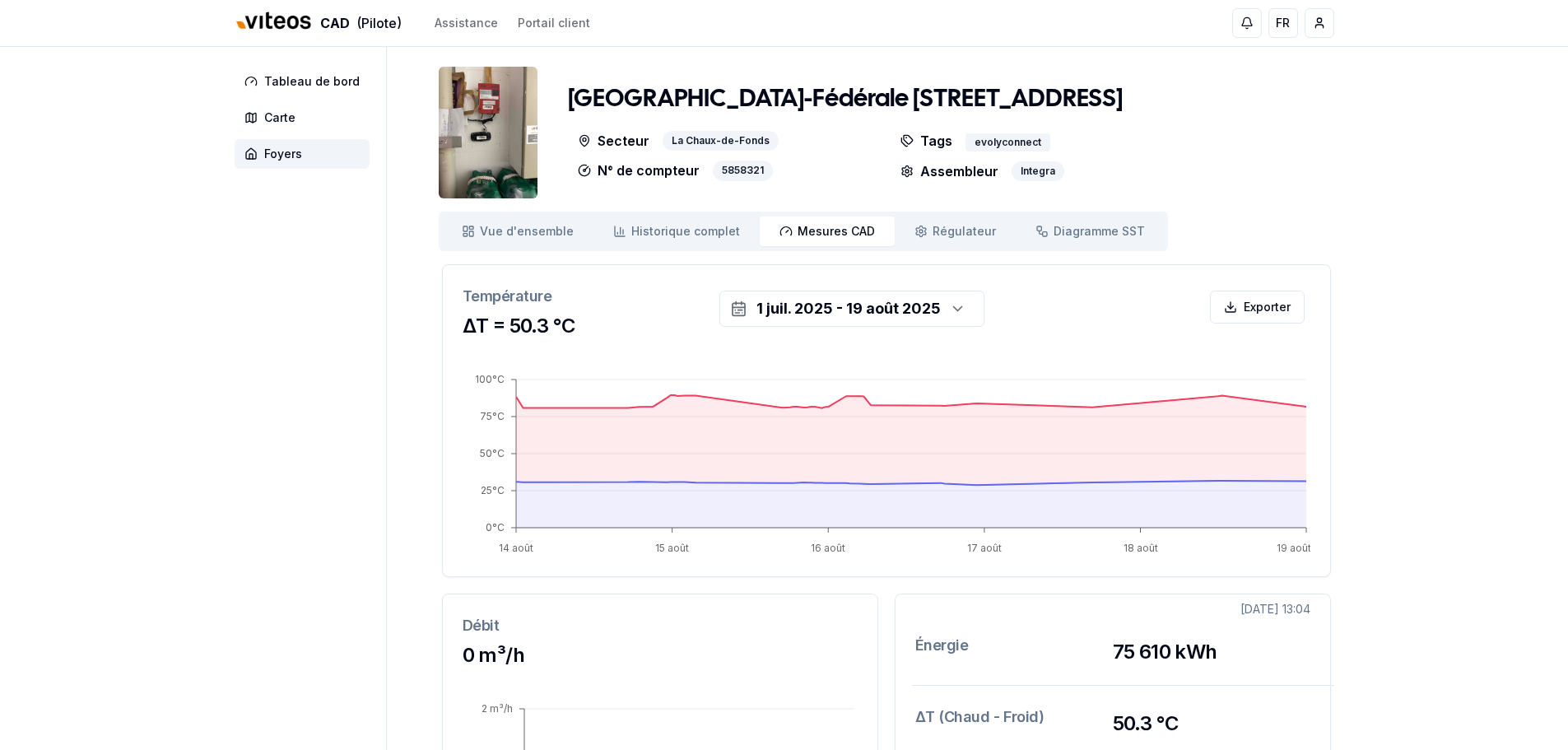
click at [1153, 344] on div "Température ΔT = 50.3 °C" at bounding box center [886, 312] width 887 height 94
click at [781, 402] on icon "14 août 15 août 16 août 17 août 18 août 19 août 0°C 25°C 50°C 75°C 100°C" at bounding box center [886, 458] width 848 height 198
click at [1109, 392] on icon "14 août 15 août 16 août 17 août 18 août 19 août 0°C 25°C 50°C 75°C 100°C" at bounding box center [886, 458] width 848 height 198
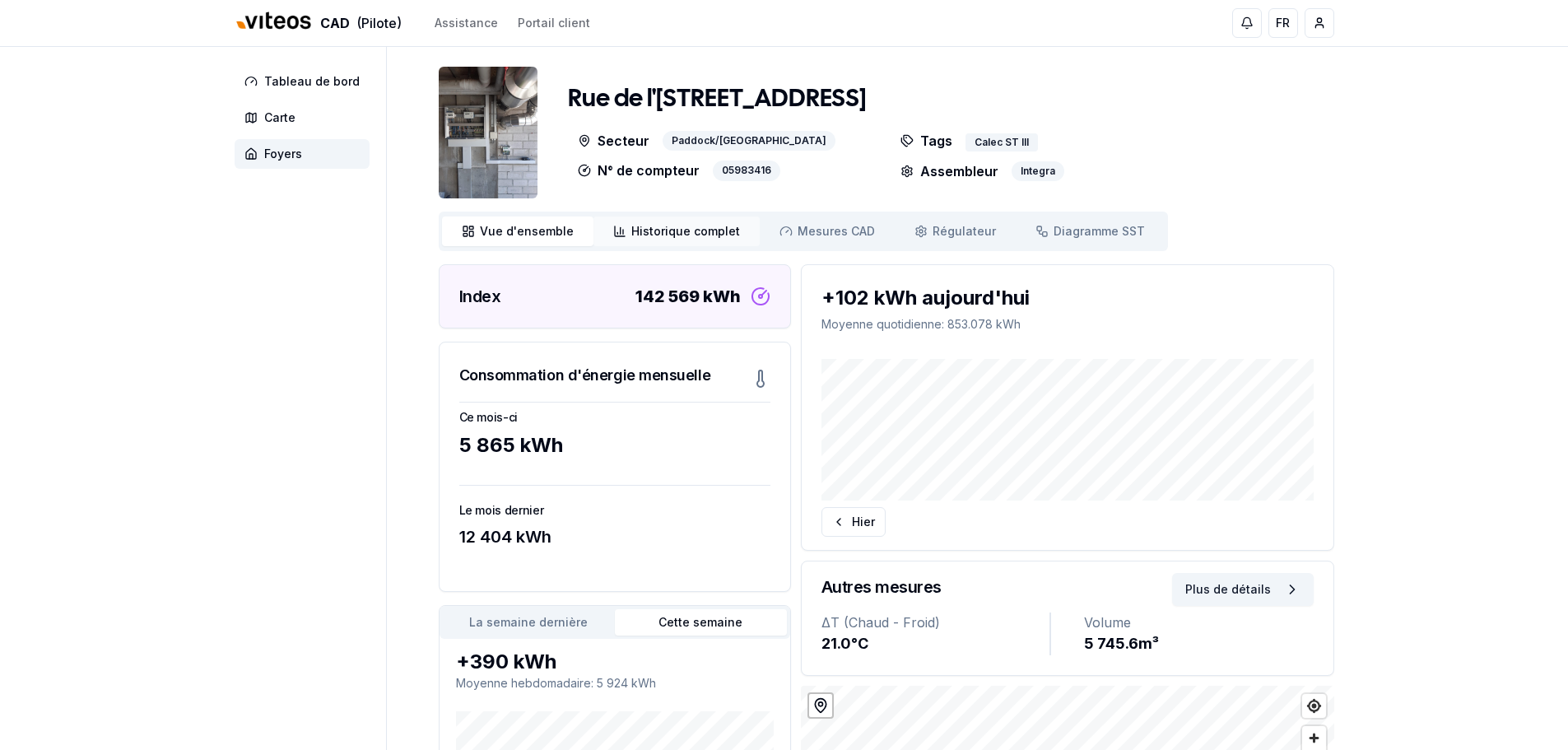
click at [707, 222] on link "Historique complet Historique" at bounding box center [676, 232] width 166 height 29
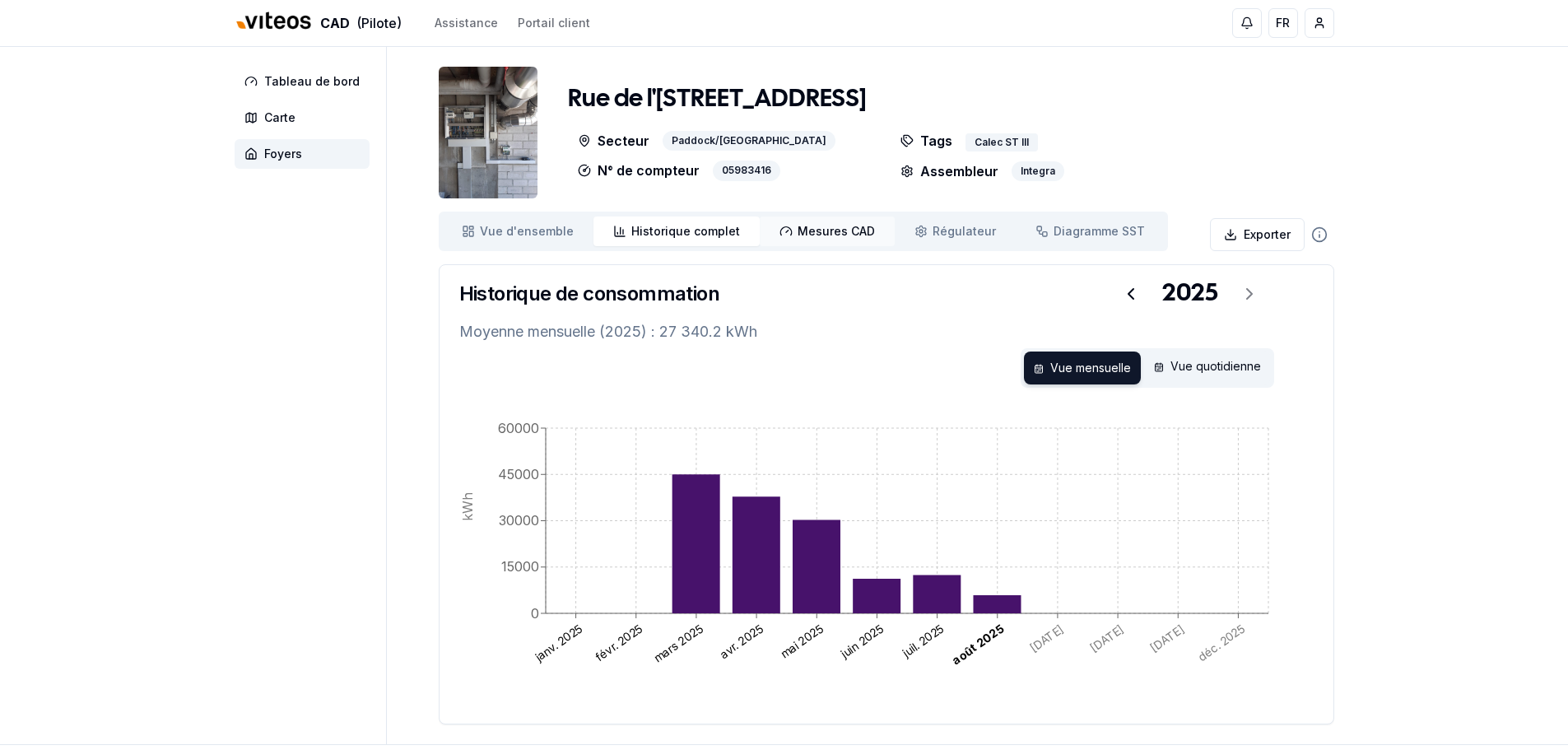
click at [798, 226] on span "Mesures CAD" at bounding box center [836, 231] width 77 height 16
click at [304, 121] on span "Carte" at bounding box center [302, 118] width 135 height 29
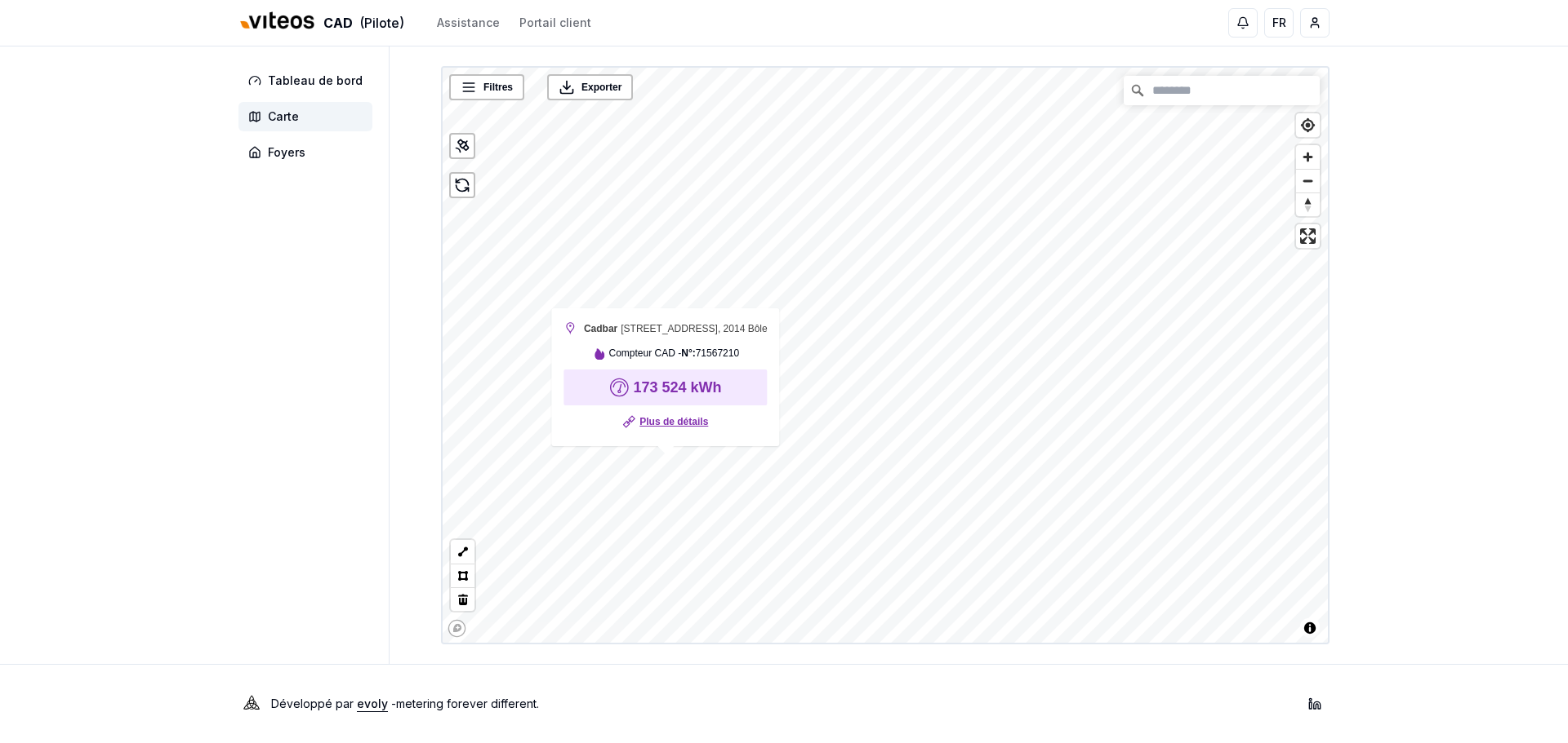
click at [672, 416] on link "Plus de détails" at bounding box center [673, 421] width 68 height 16
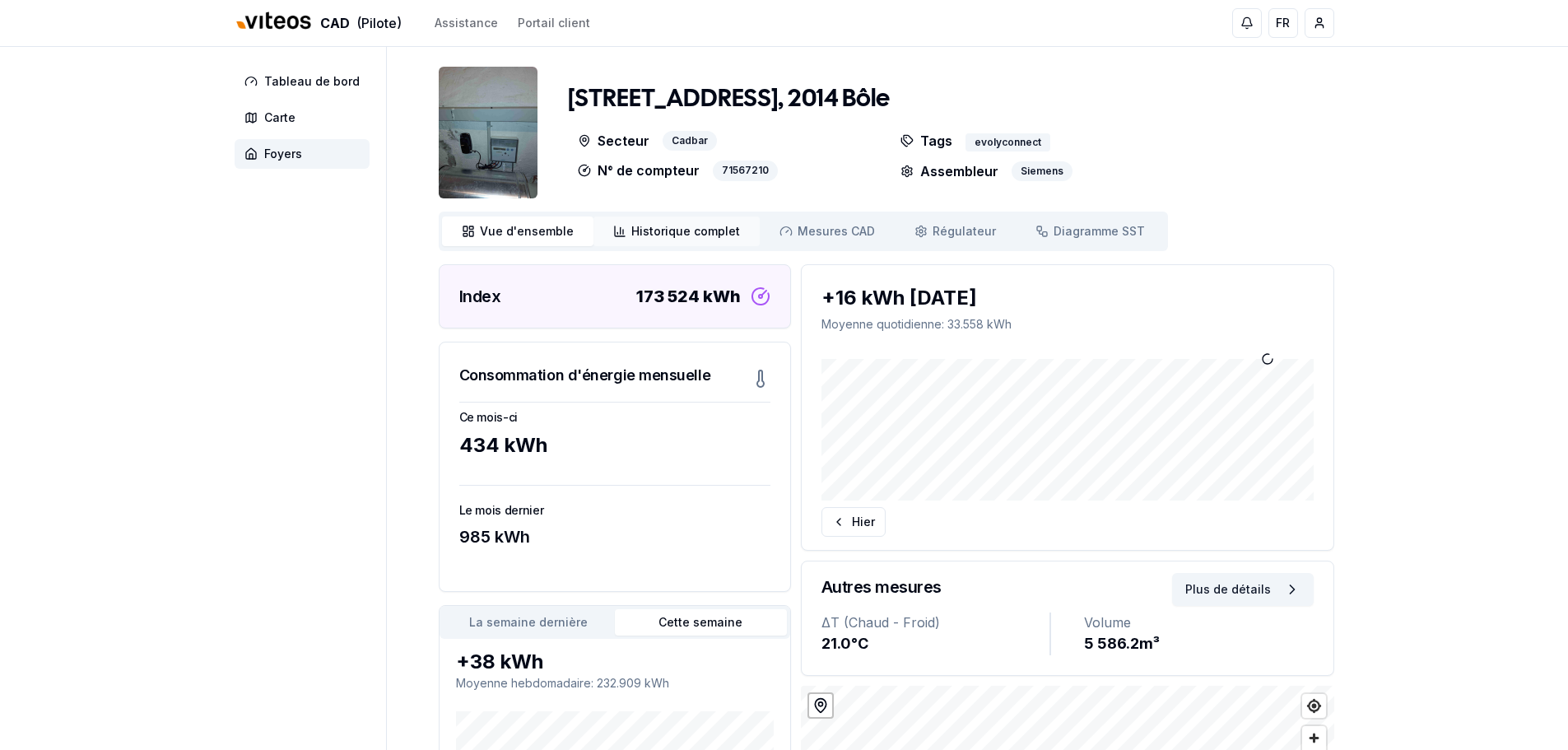
click at [675, 234] on span "Historique complet" at bounding box center [686, 231] width 108 height 16
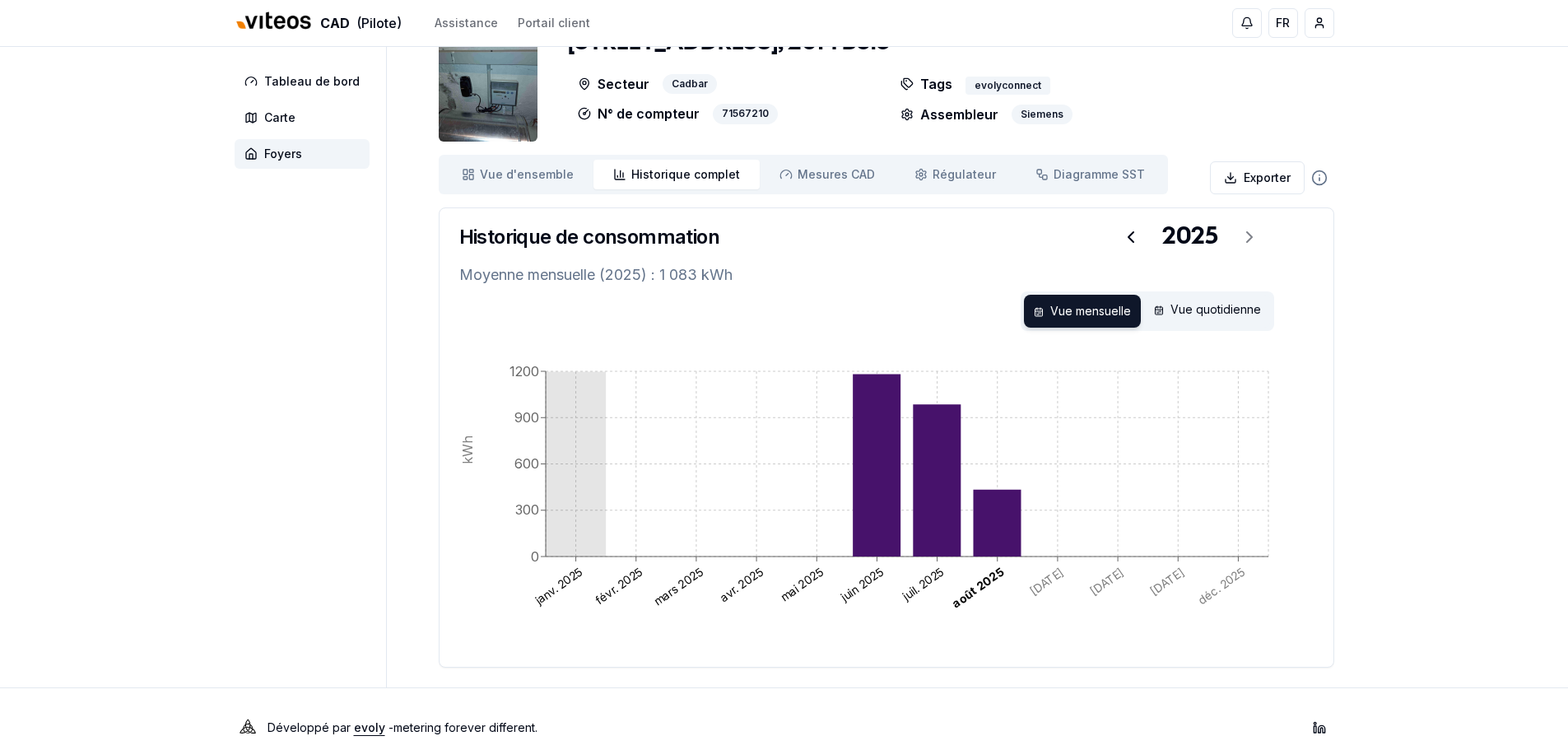
scroll to position [74, 0]
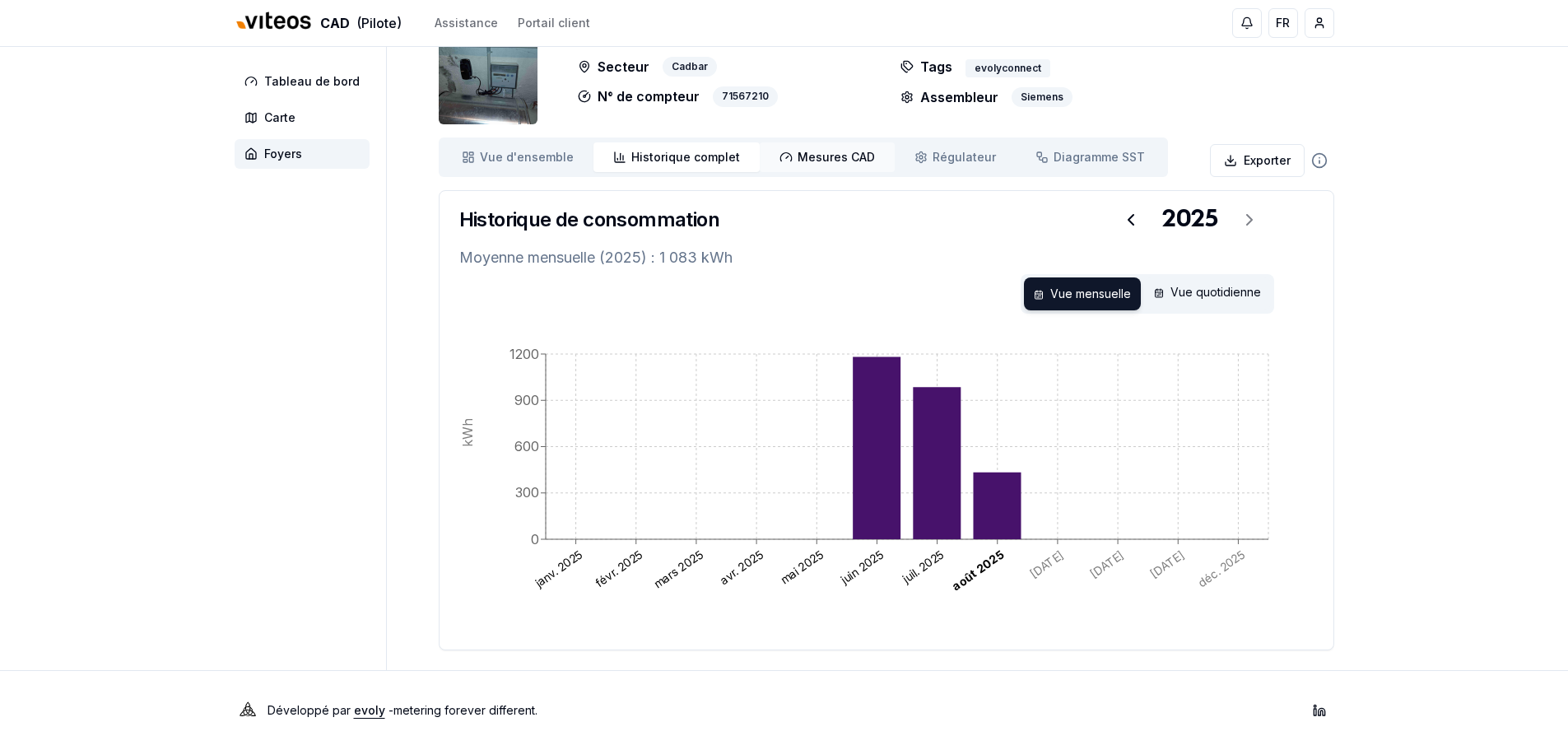
click at [830, 160] on span "Mesures CAD" at bounding box center [836, 157] width 77 height 16
